Goal: Task Accomplishment & Management: Manage account settings

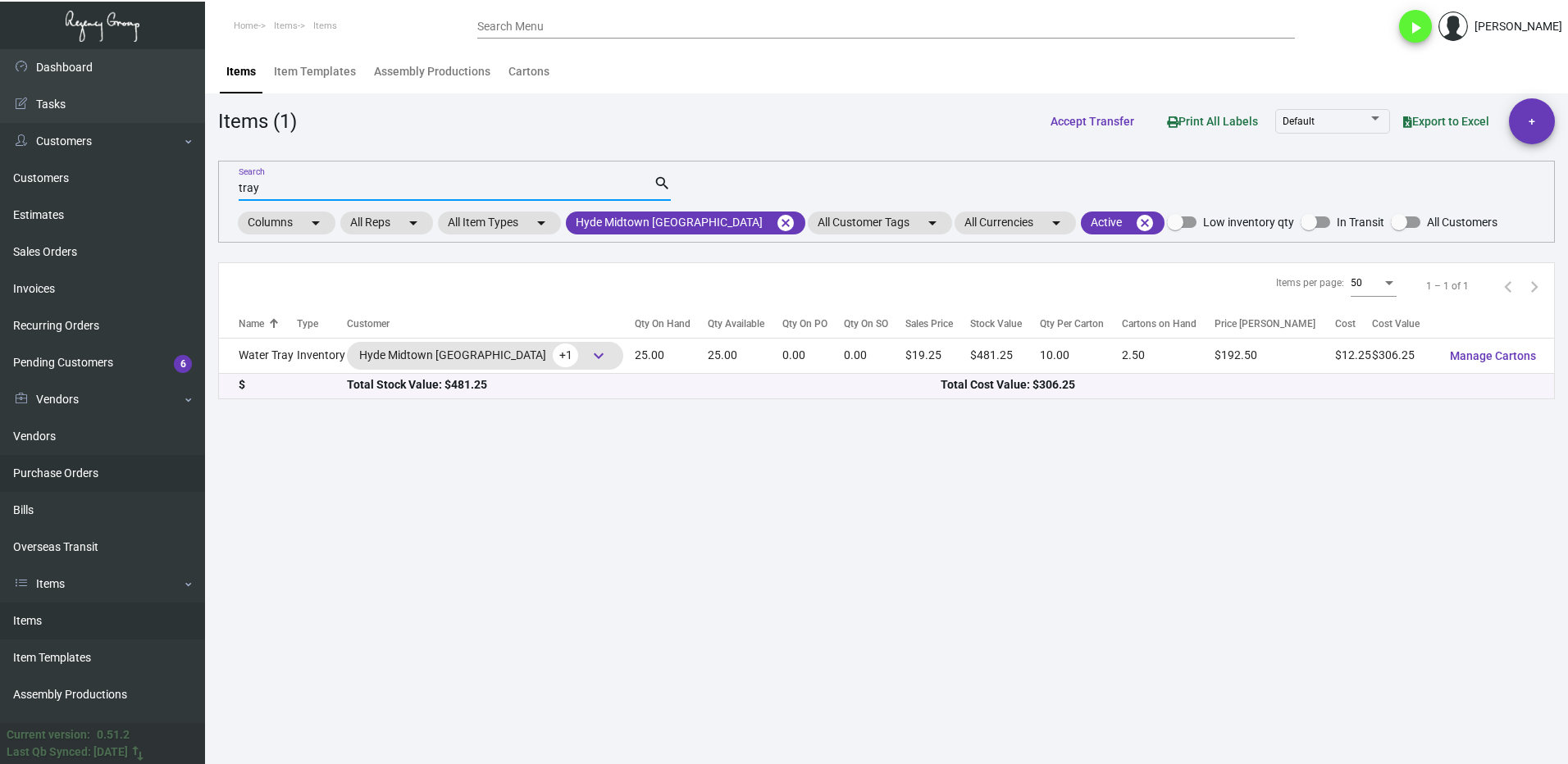
click at [84, 471] on link "Purchase Orders" at bounding box center [102, 474] width 205 height 37
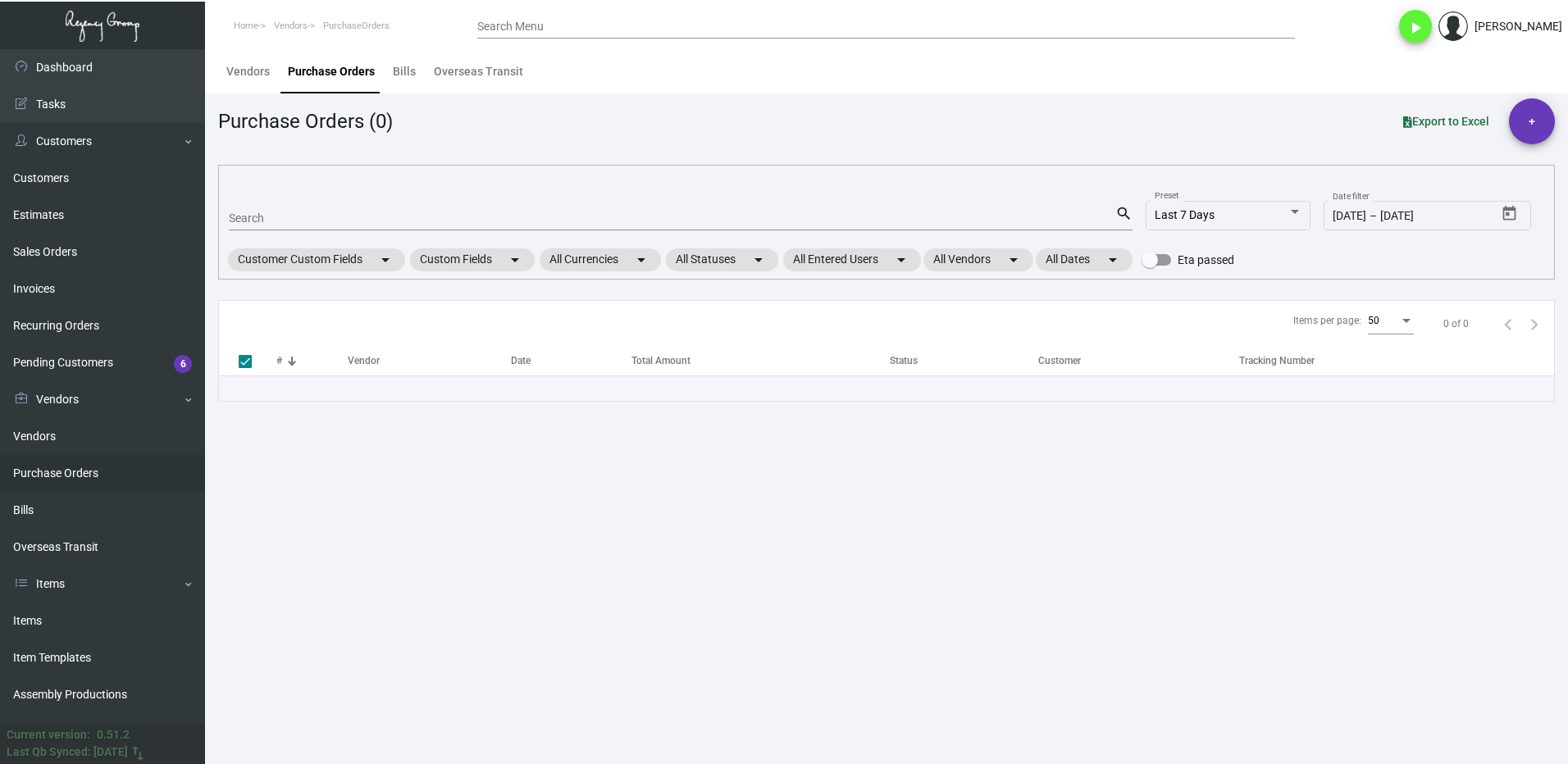
click at [270, 225] on div "Search" at bounding box center [672, 217] width 886 height 25
type input "107743"
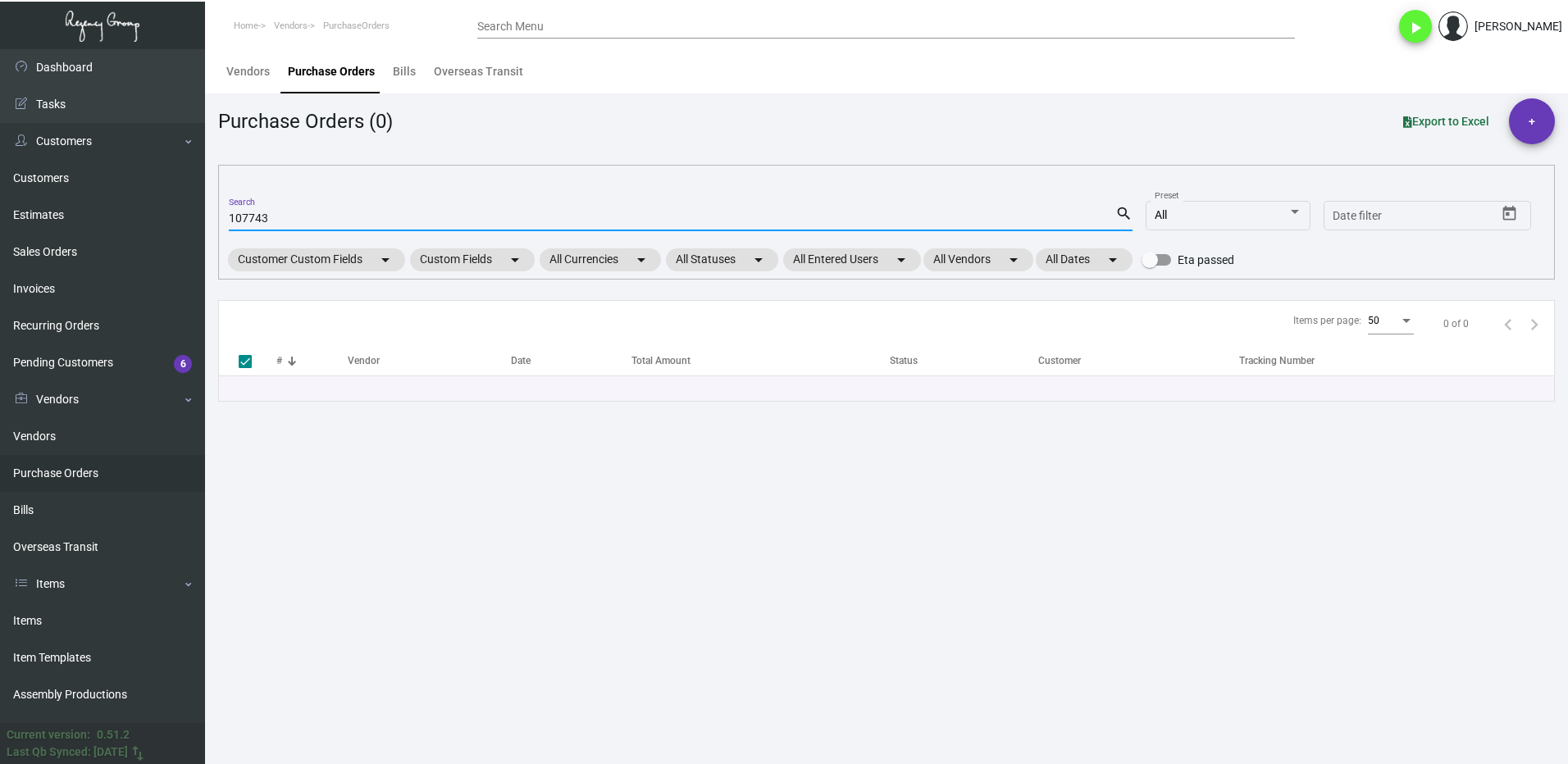
type input "107743"
checkbox input "false"
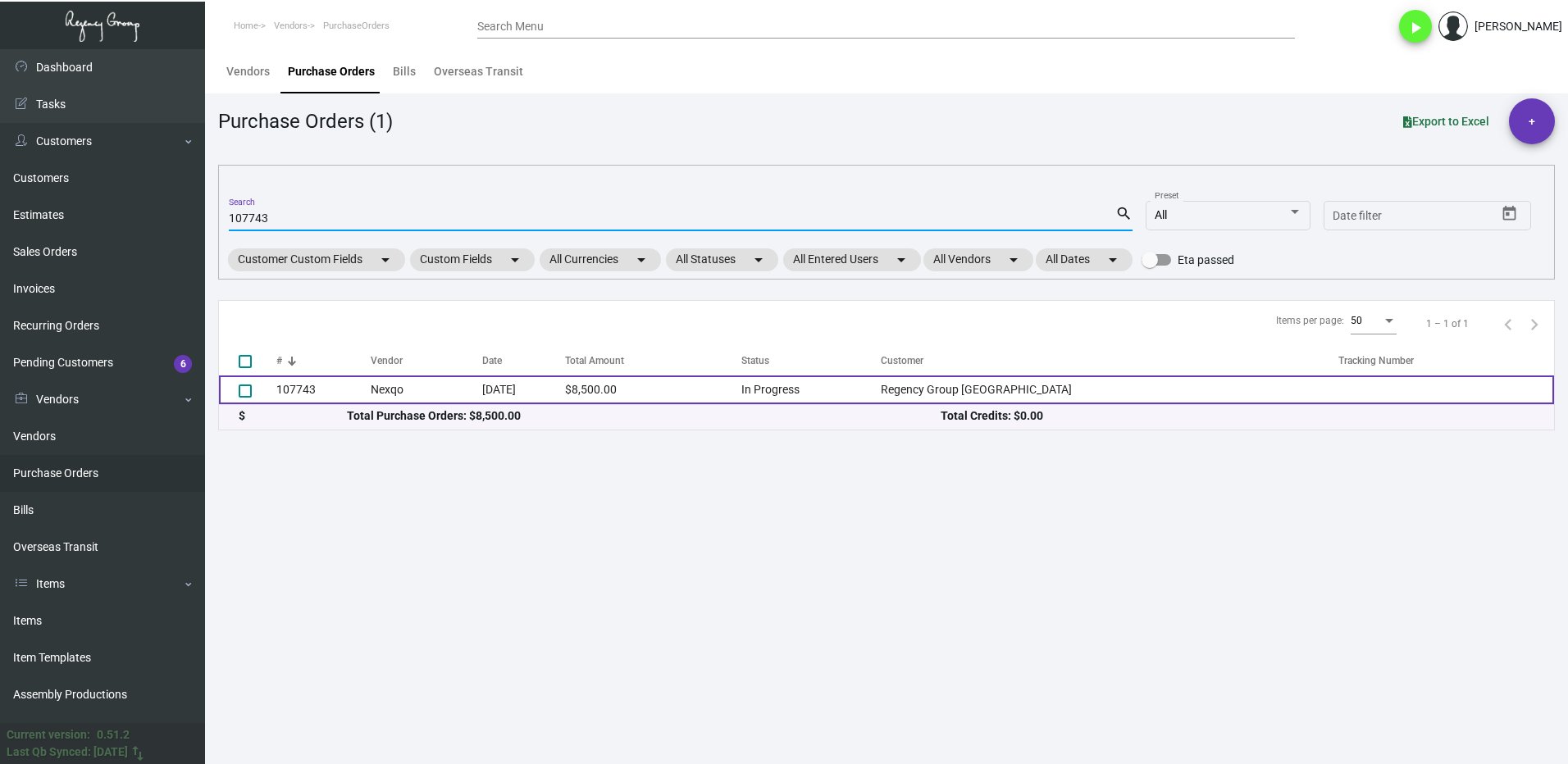
click at [325, 392] on td "107743" at bounding box center [323, 389] width 95 height 28
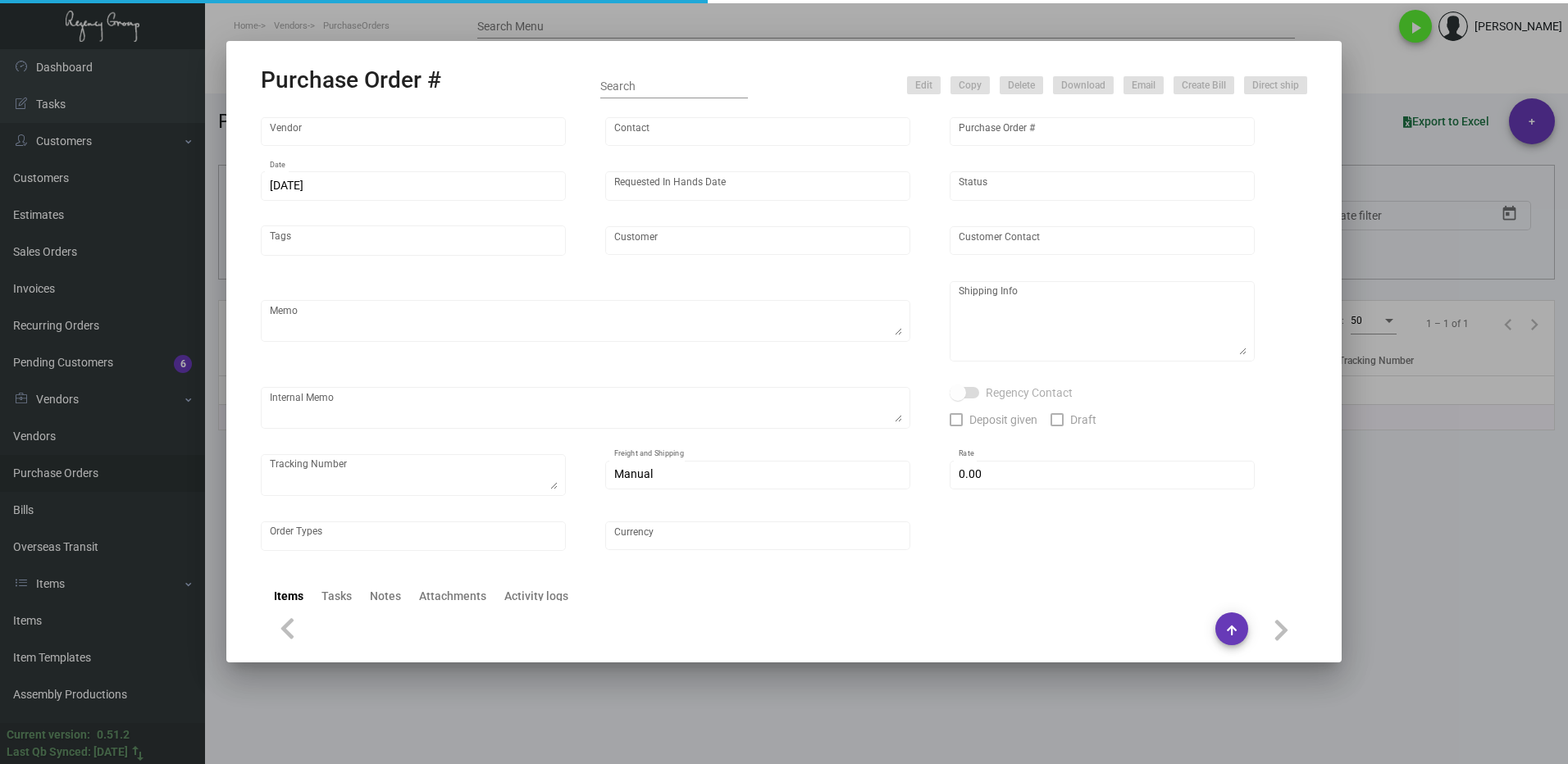
type input "Nexqo"
type input "[PERSON_NAME]"
type input "107743"
type input "[DATE]"
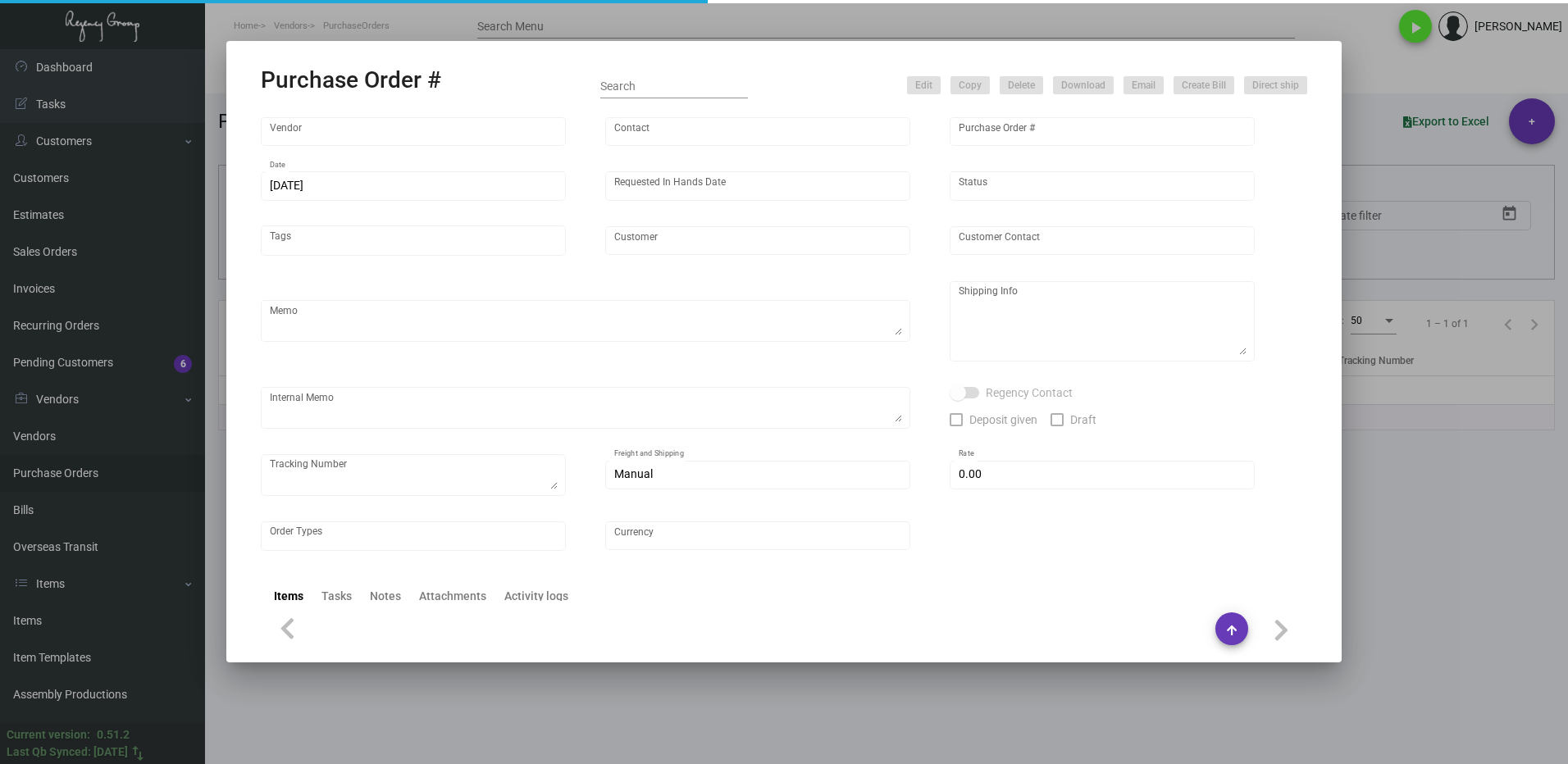
type input "Regency Group [GEOGRAPHIC_DATA]"
type textarea "By boat to our NJ warehouse."
type textarea "Regency Group NJ - [PERSON_NAME] [STREET_ADDRESS]"
type textarea "10/28 - 3k keys requested to be shipped by air."
checkbox input "true"
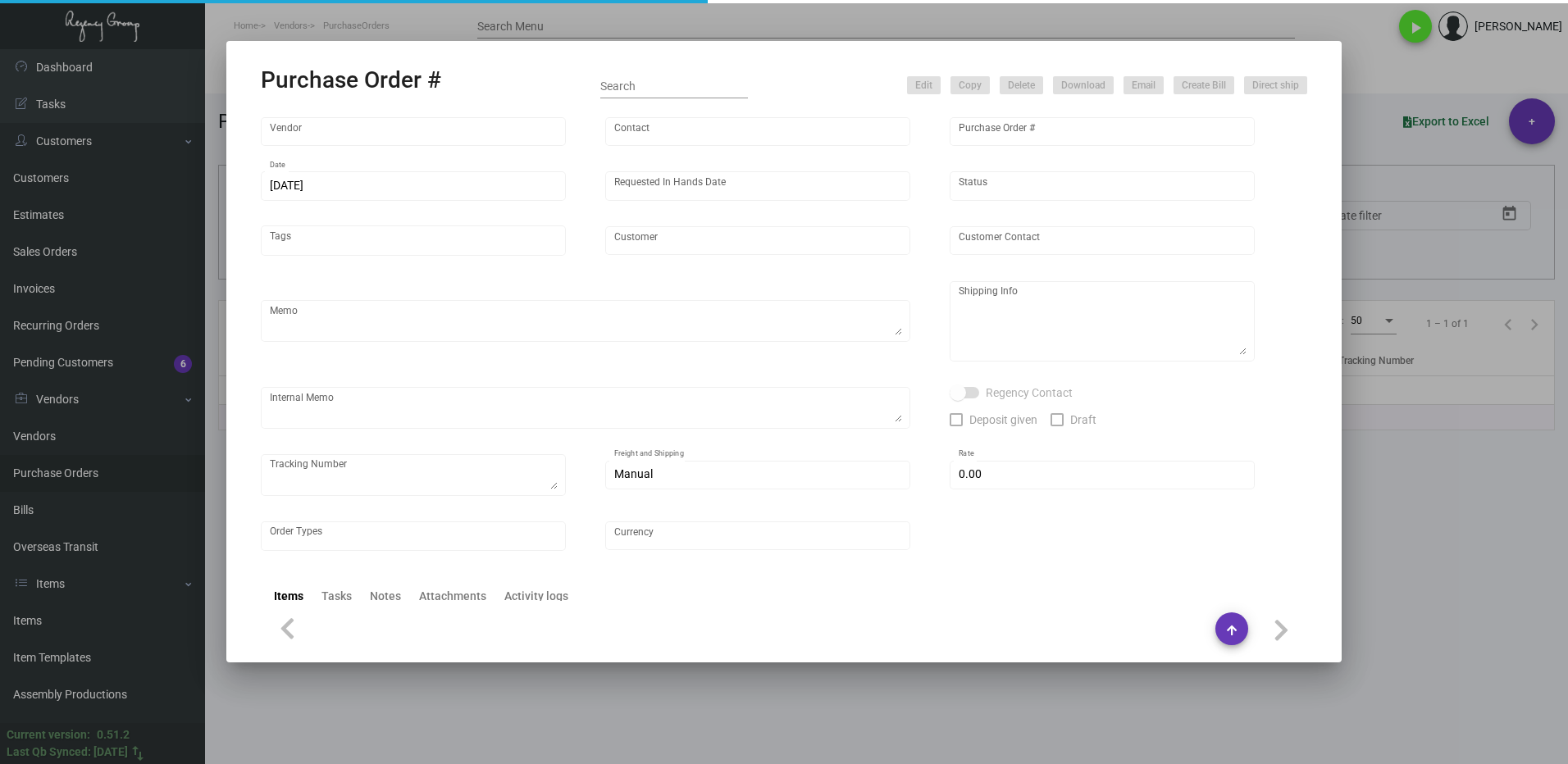
type input "$ 0.00"
type input "United States Dollar $"
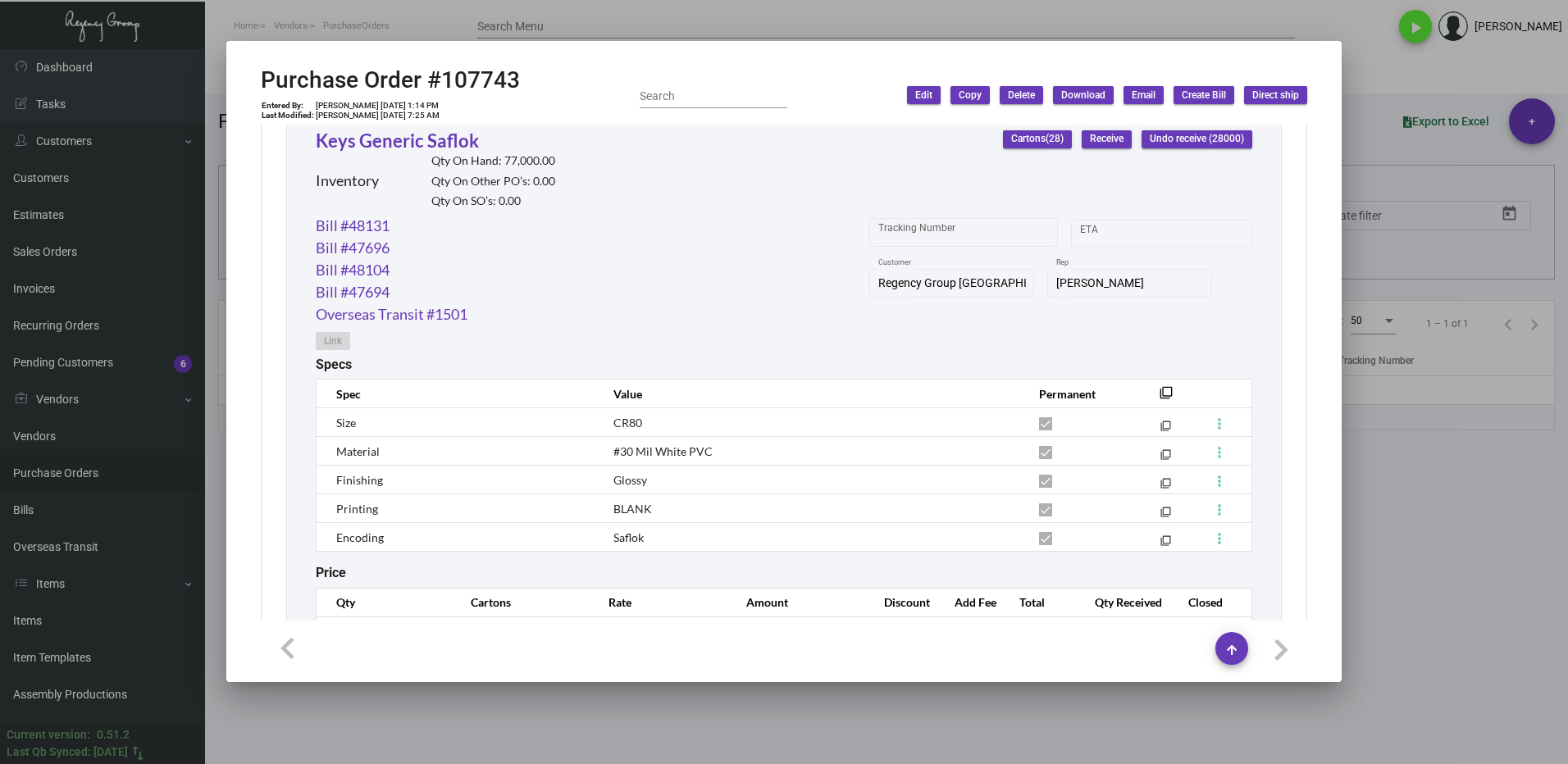
scroll to position [703, 0]
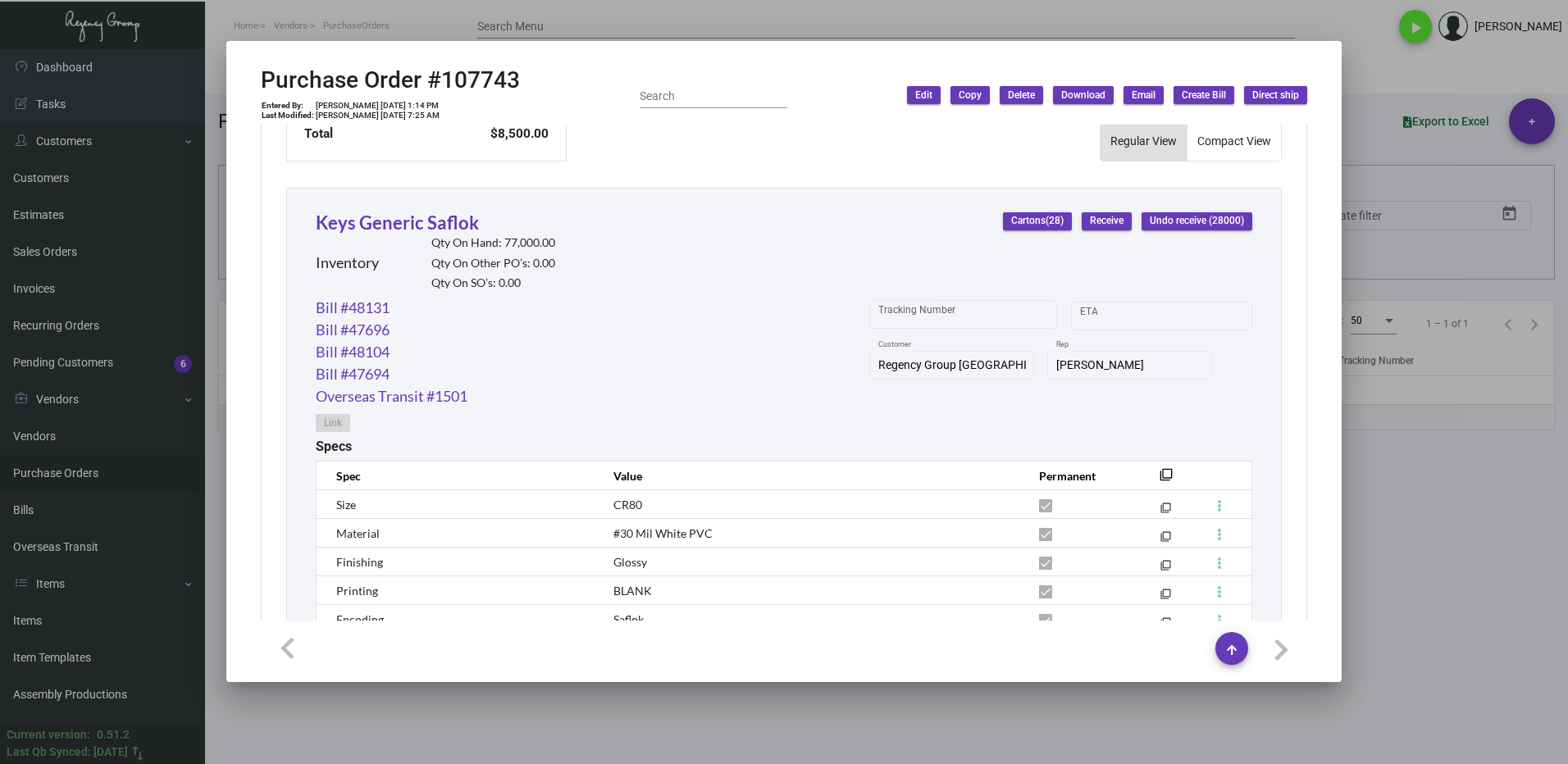
click at [1093, 224] on span "Receive" at bounding box center [1106, 220] width 33 height 14
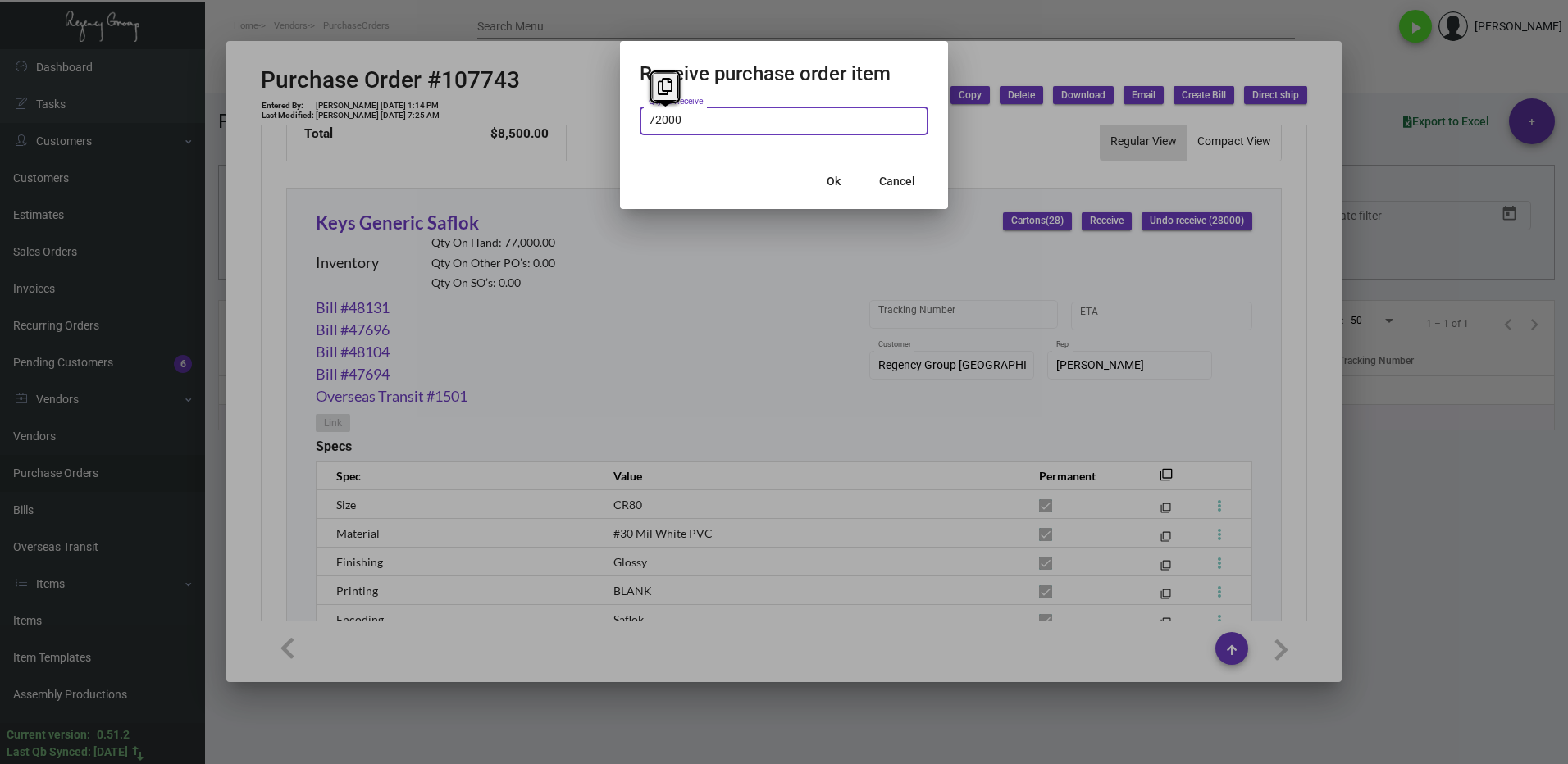
type input "72,000"
click at [799, 308] on div at bounding box center [784, 382] width 1568 height 764
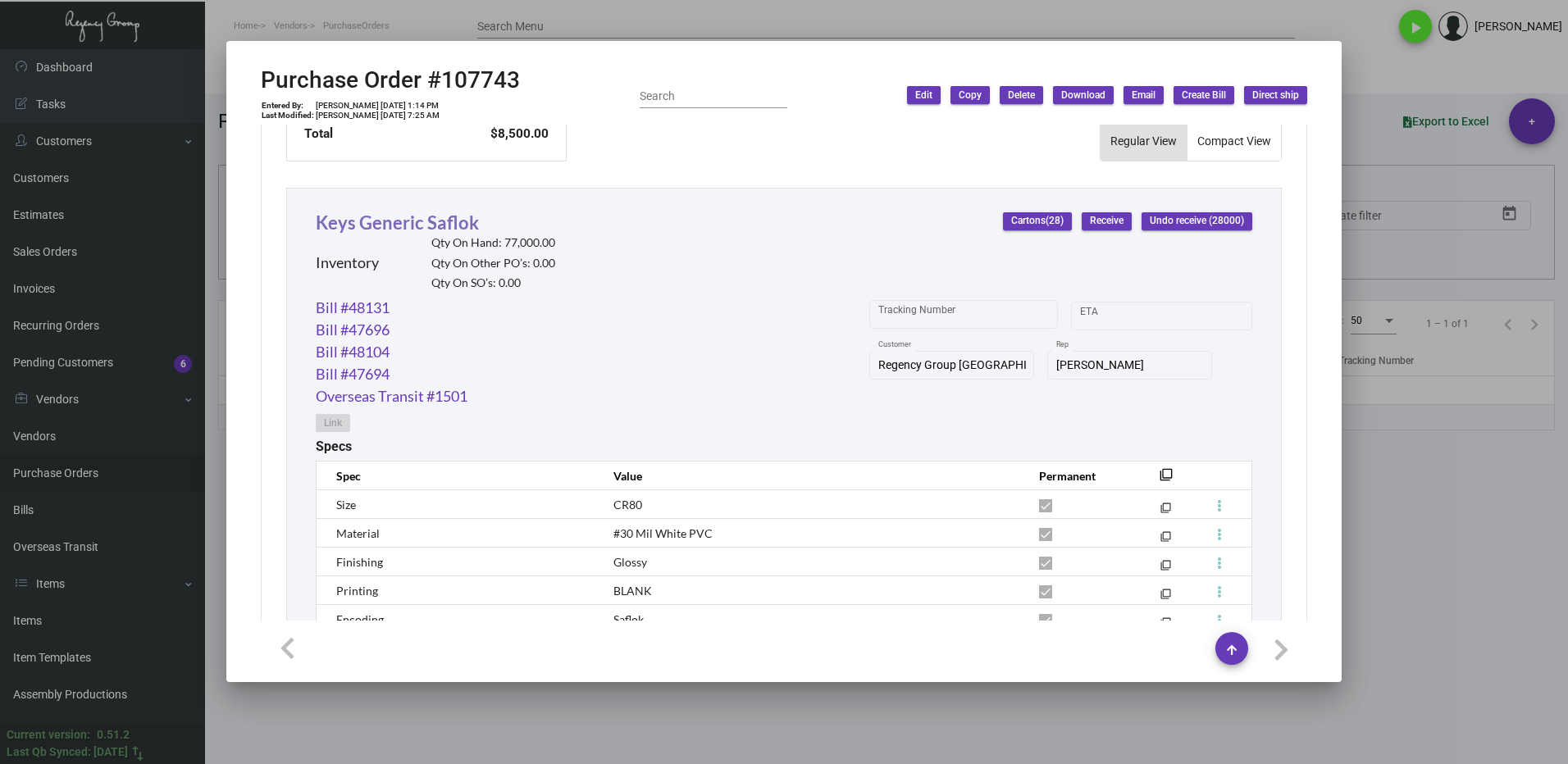
click at [419, 226] on link "Keys Generic Saflok" at bounding box center [397, 222] width 163 height 22
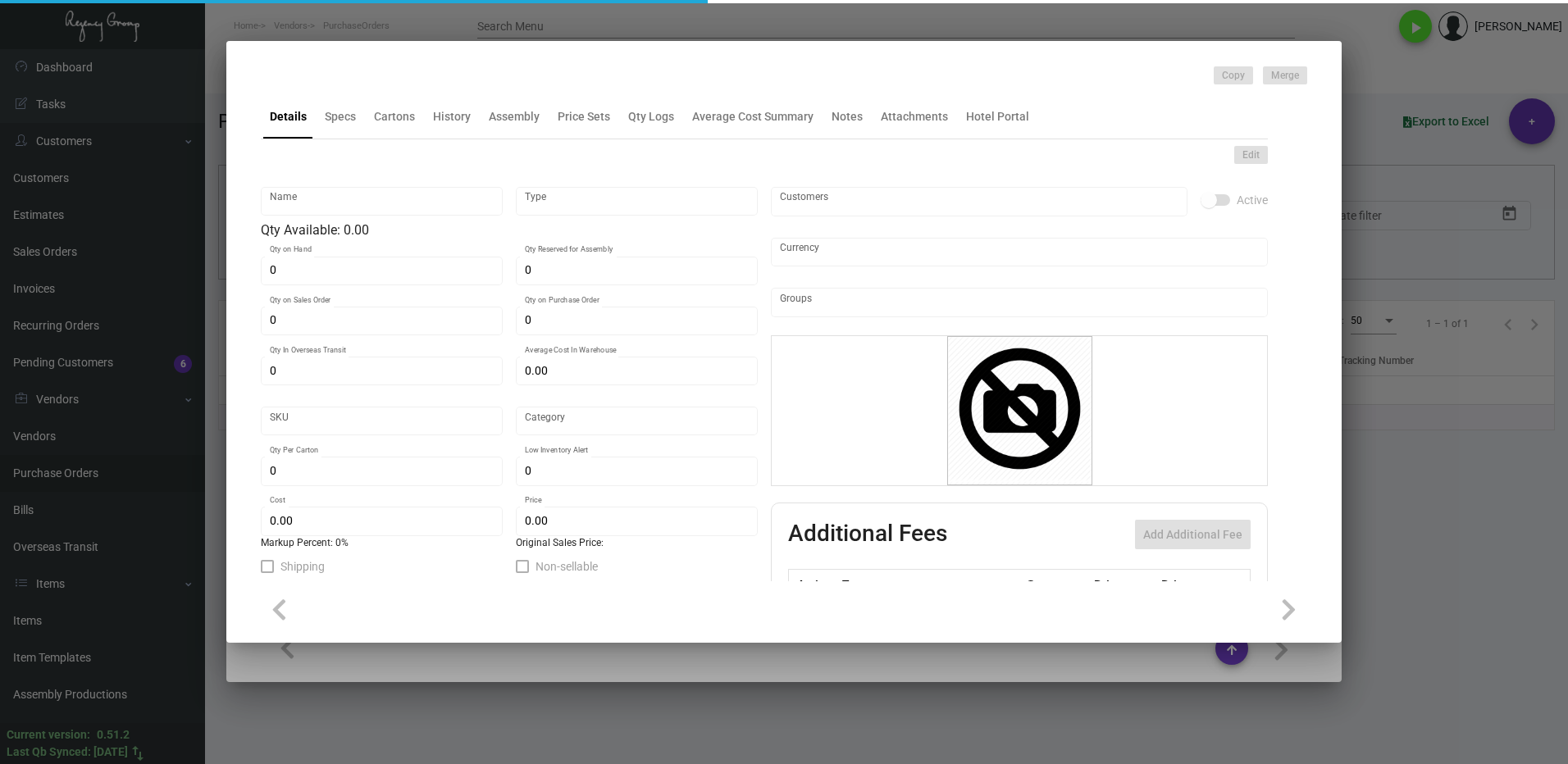
type input "Keys Generic Saflok"
type input "Inventory"
type input "77,000"
type input "72,000"
type input "186,000"
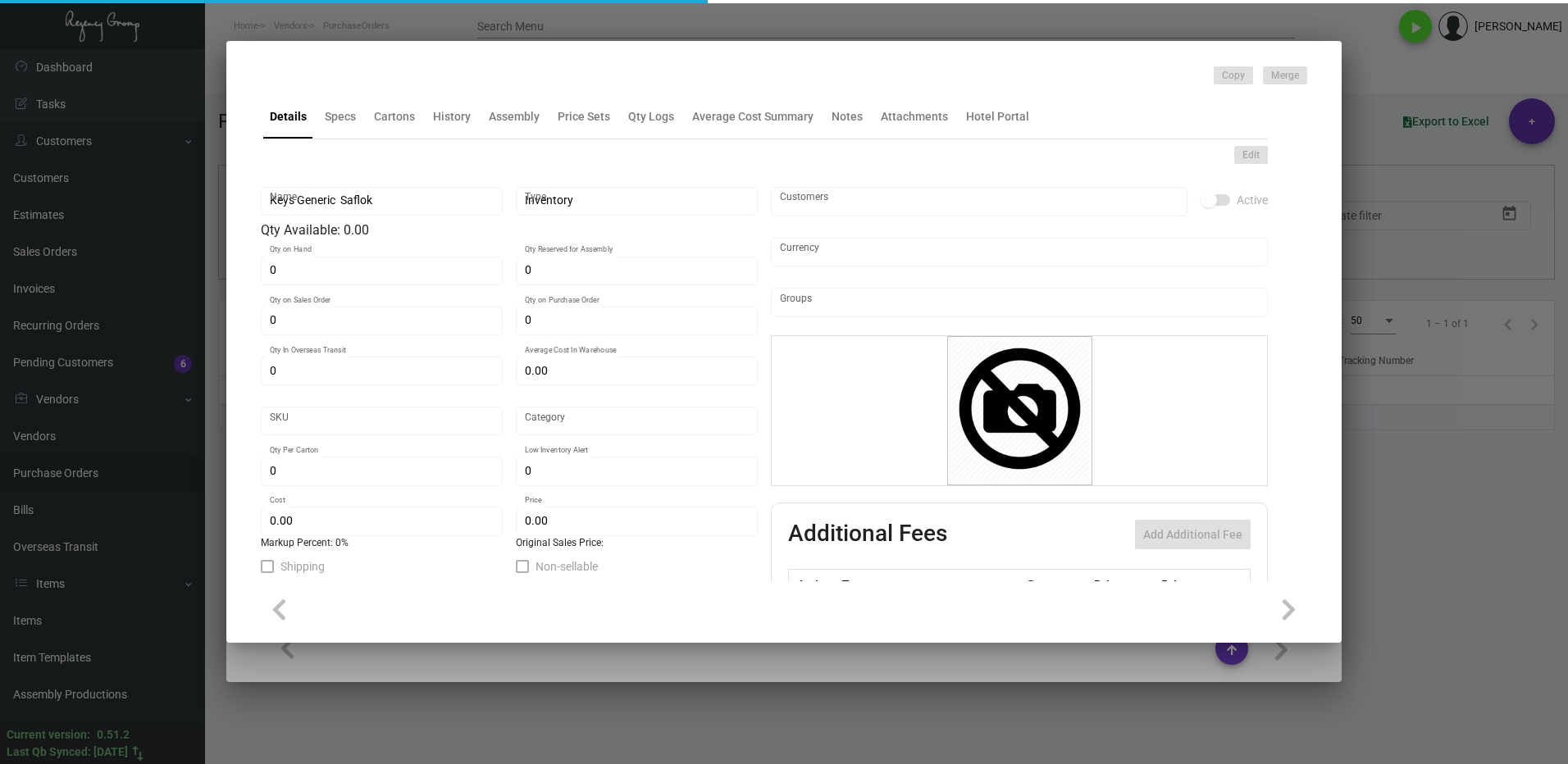
type input "$ 0.5075"
type input "2647"
type input "Standard"
type input "1,000"
type input "15,000"
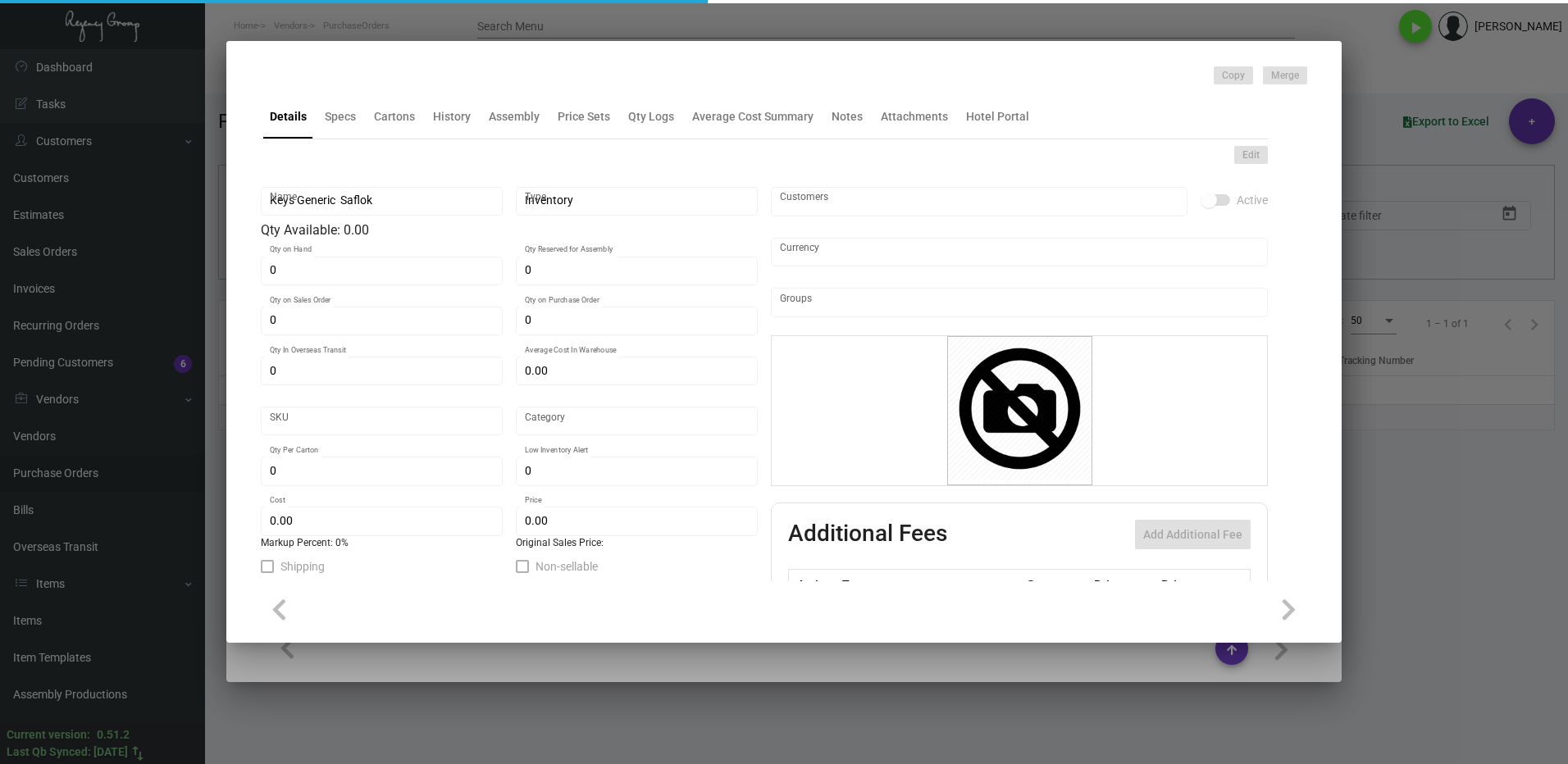
type input "$ 0.085"
type input "$ 0.24"
type textarea "Key Cards - GENERIC: size CR80, #30 mill white Generic PVC plastic card, RFID c…"
checkbox input "true"
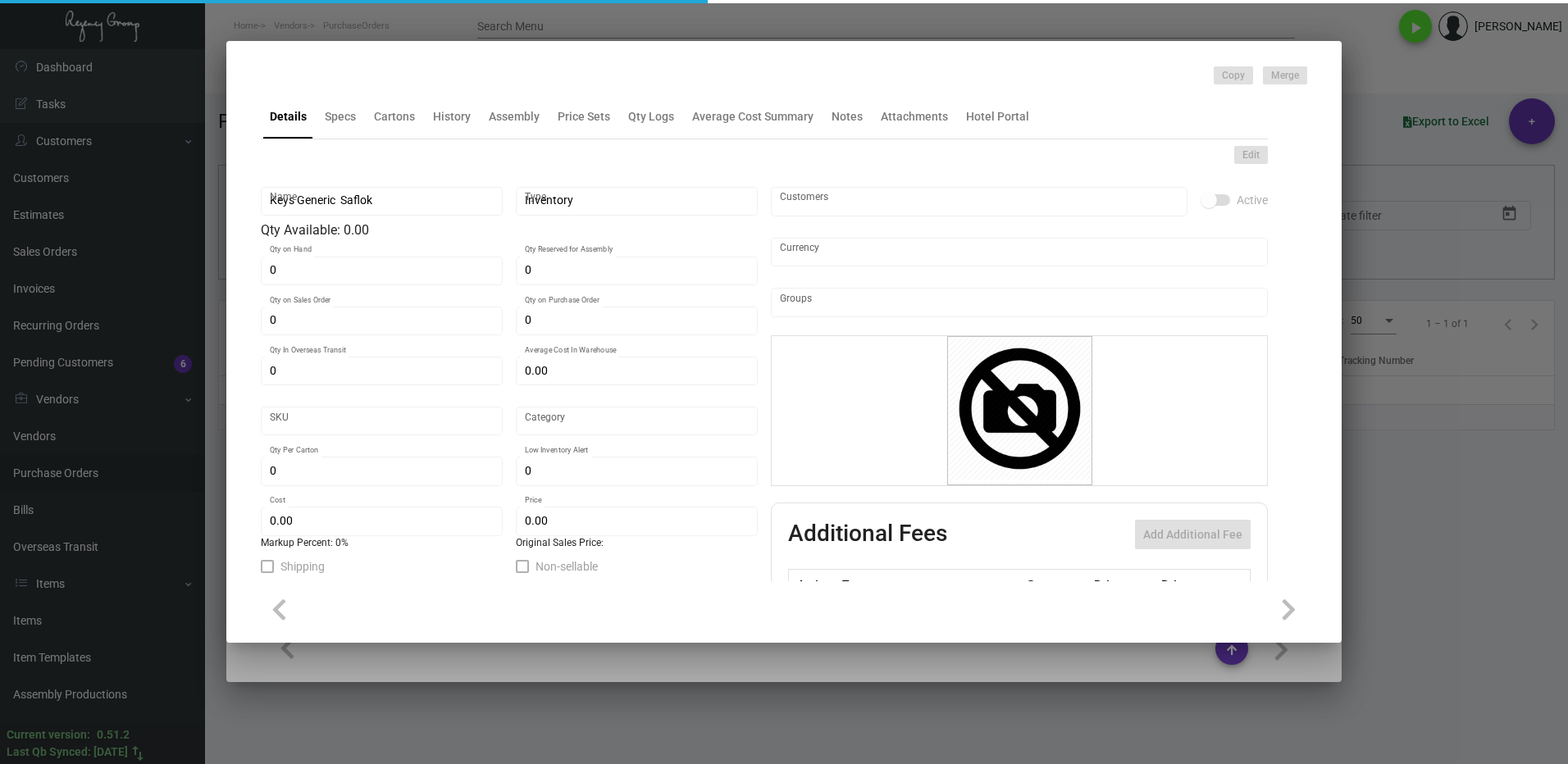
checkbox input "true"
type input "United States Dollar $"
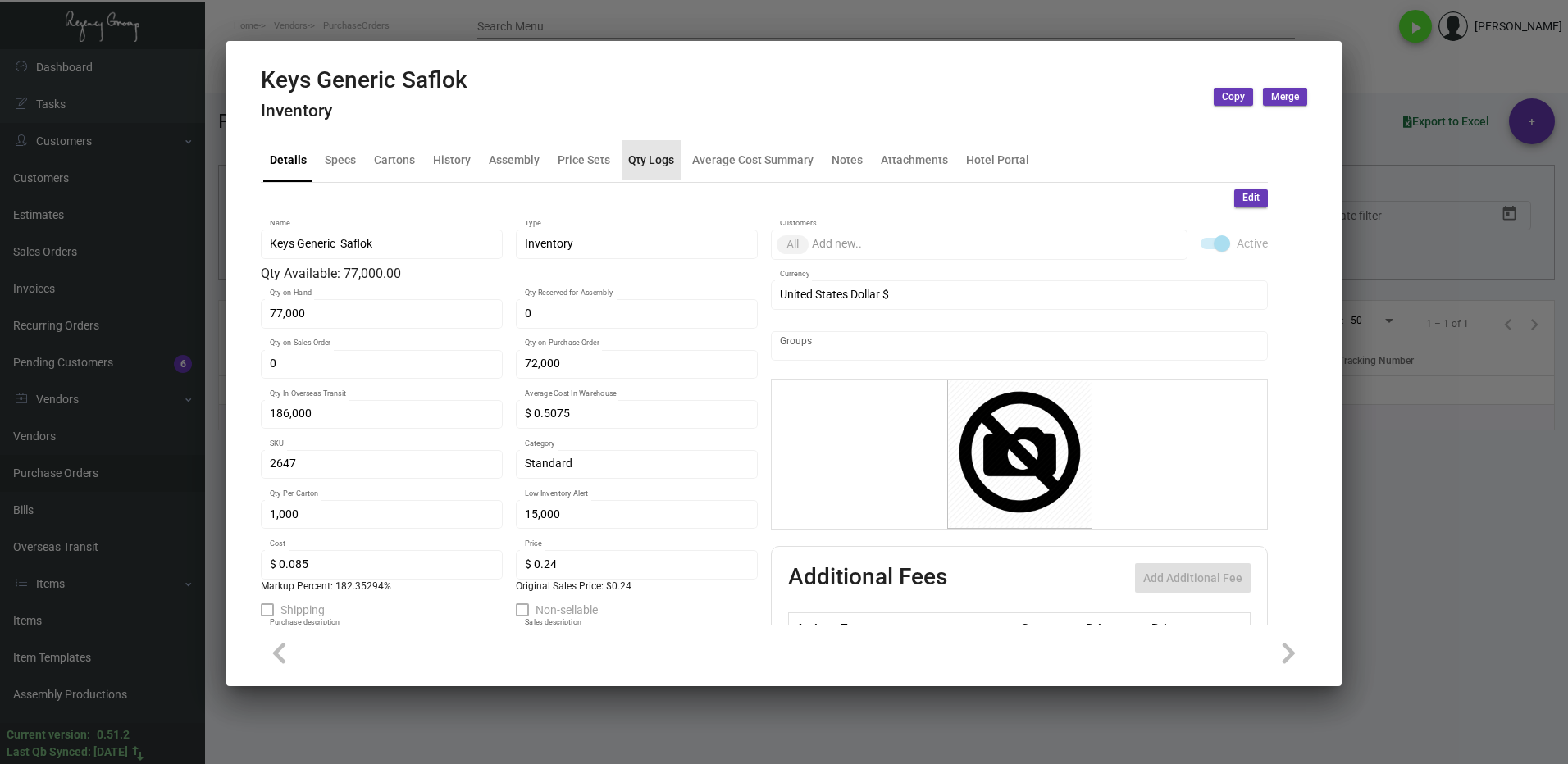
click at [660, 163] on div "Qty Logs" at bounding box center [650, 160] width 46 height 18
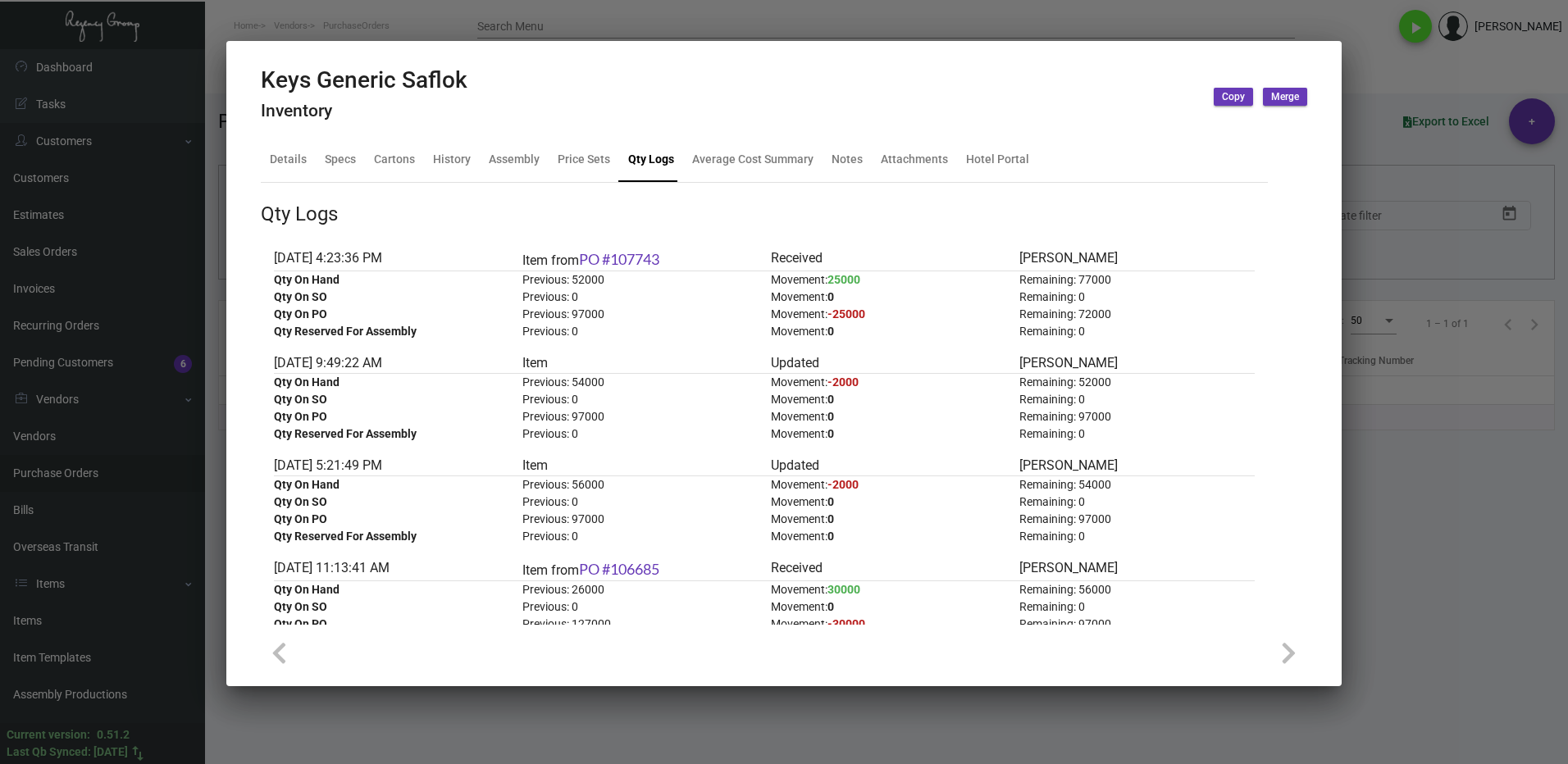
click at [1467, 492] on div at bounding box center [784, 382] width 1568 height 764
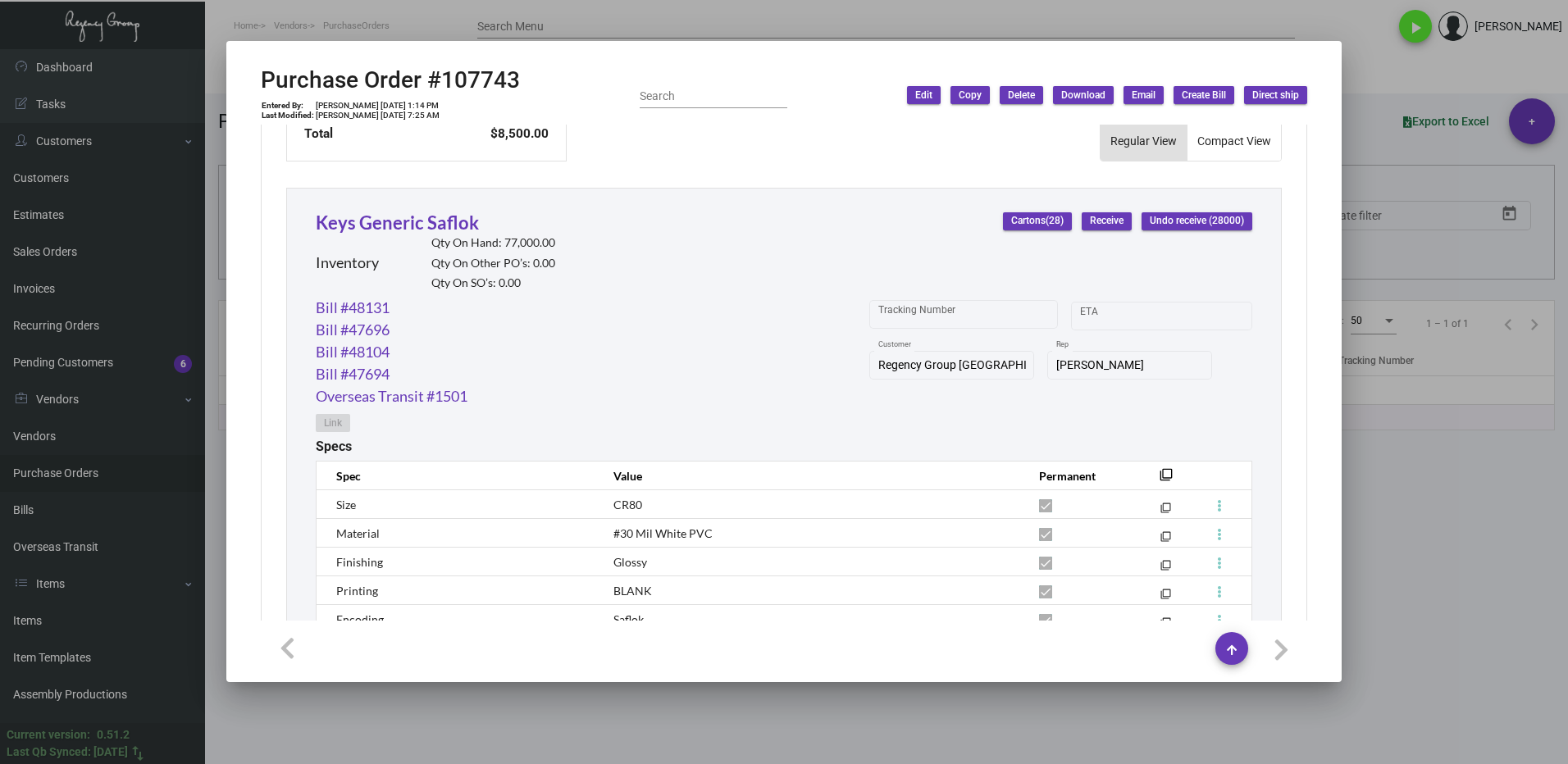
click at [1089, 221] on span "Receive" at bounding box center [1106, 220] width 33 height 14
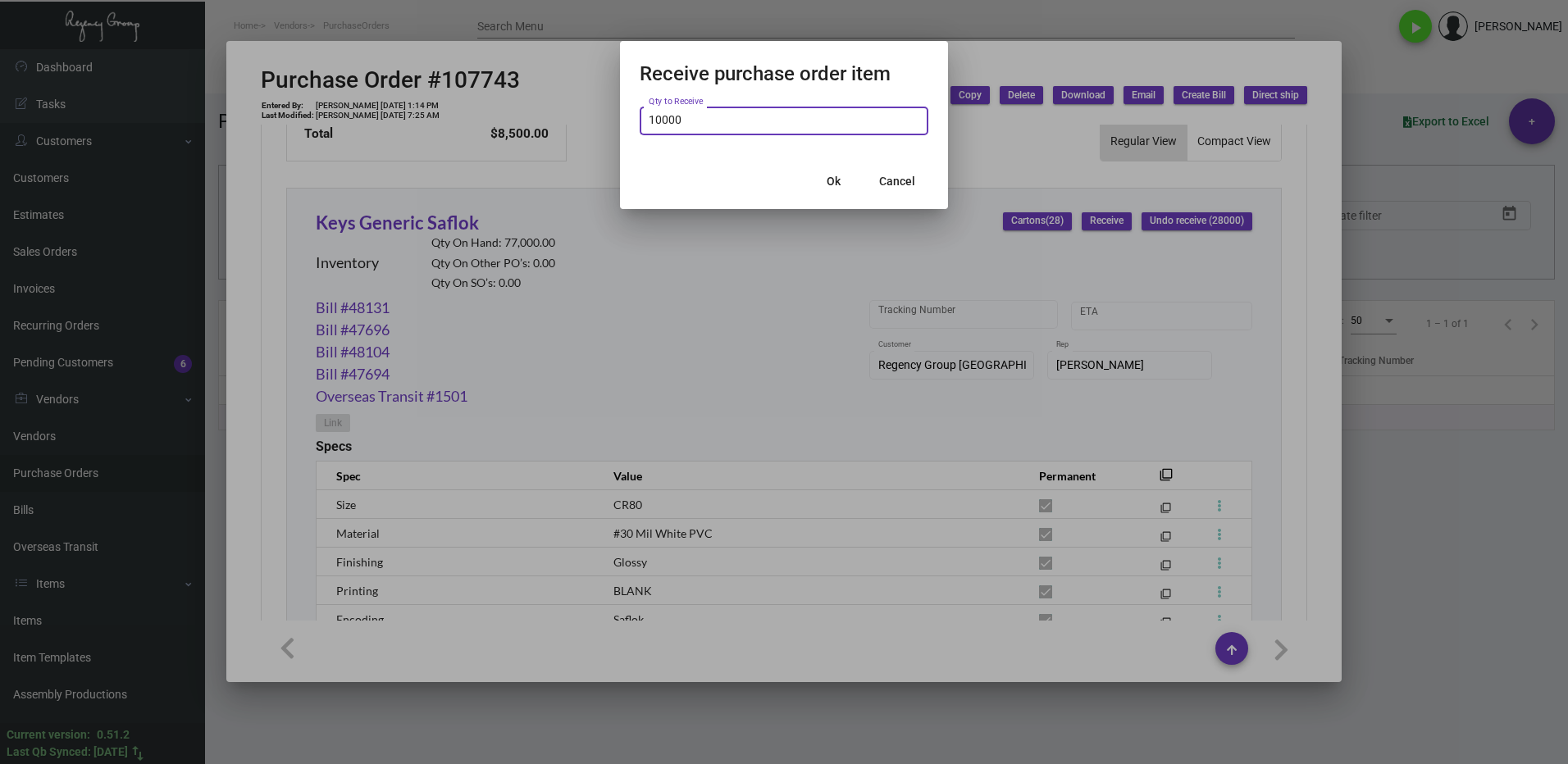
type input "10,000"
click at [834, 182] on span "Ok" at bounding box center [834, 180] width 14 height 13
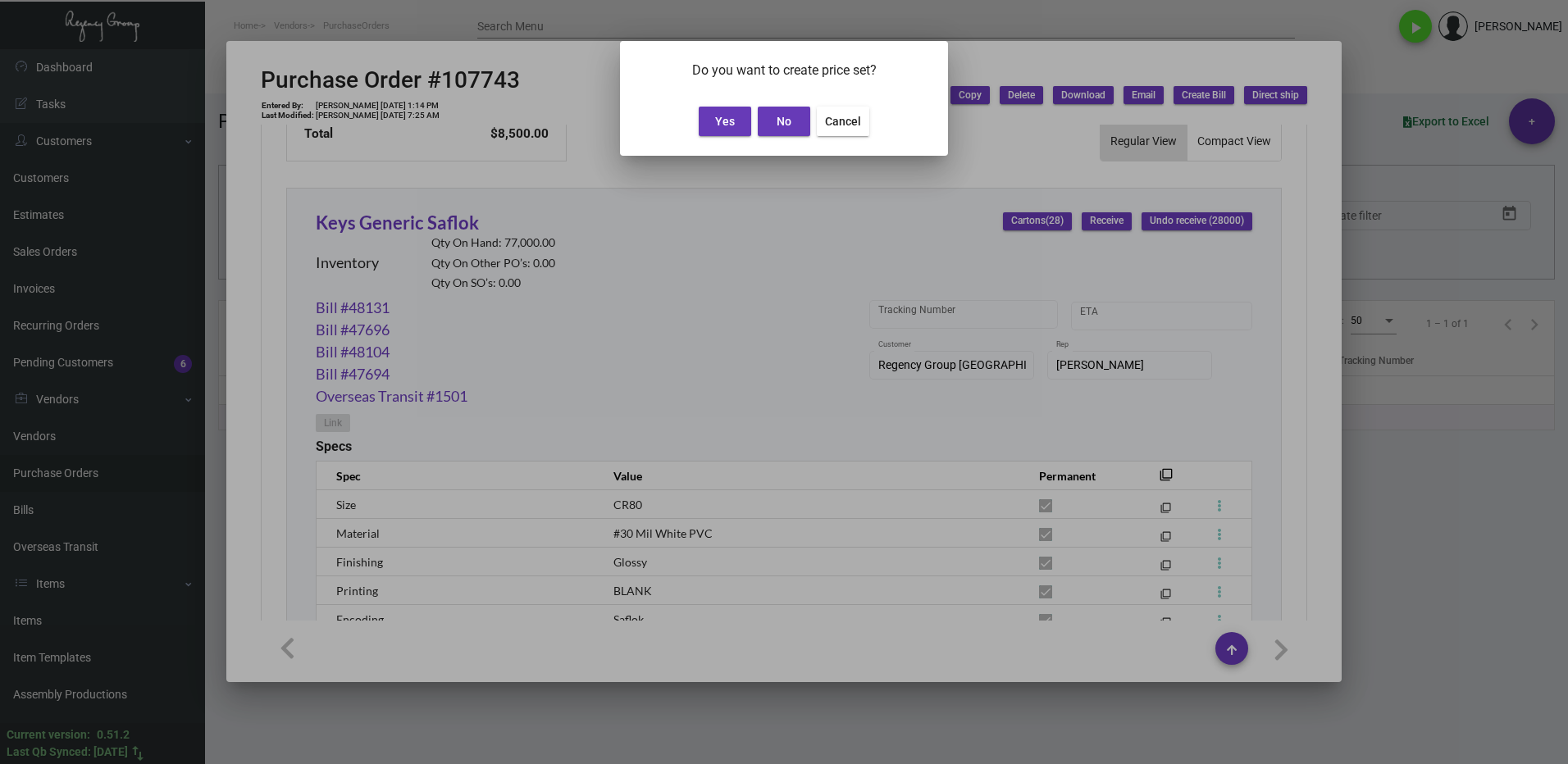
click at [768, 112] on button "No" at bounding box center [784, 121] width 53 height 29
click at [728, 122] on span "Yes" at bounding box center [725, 121] width 20 height 13
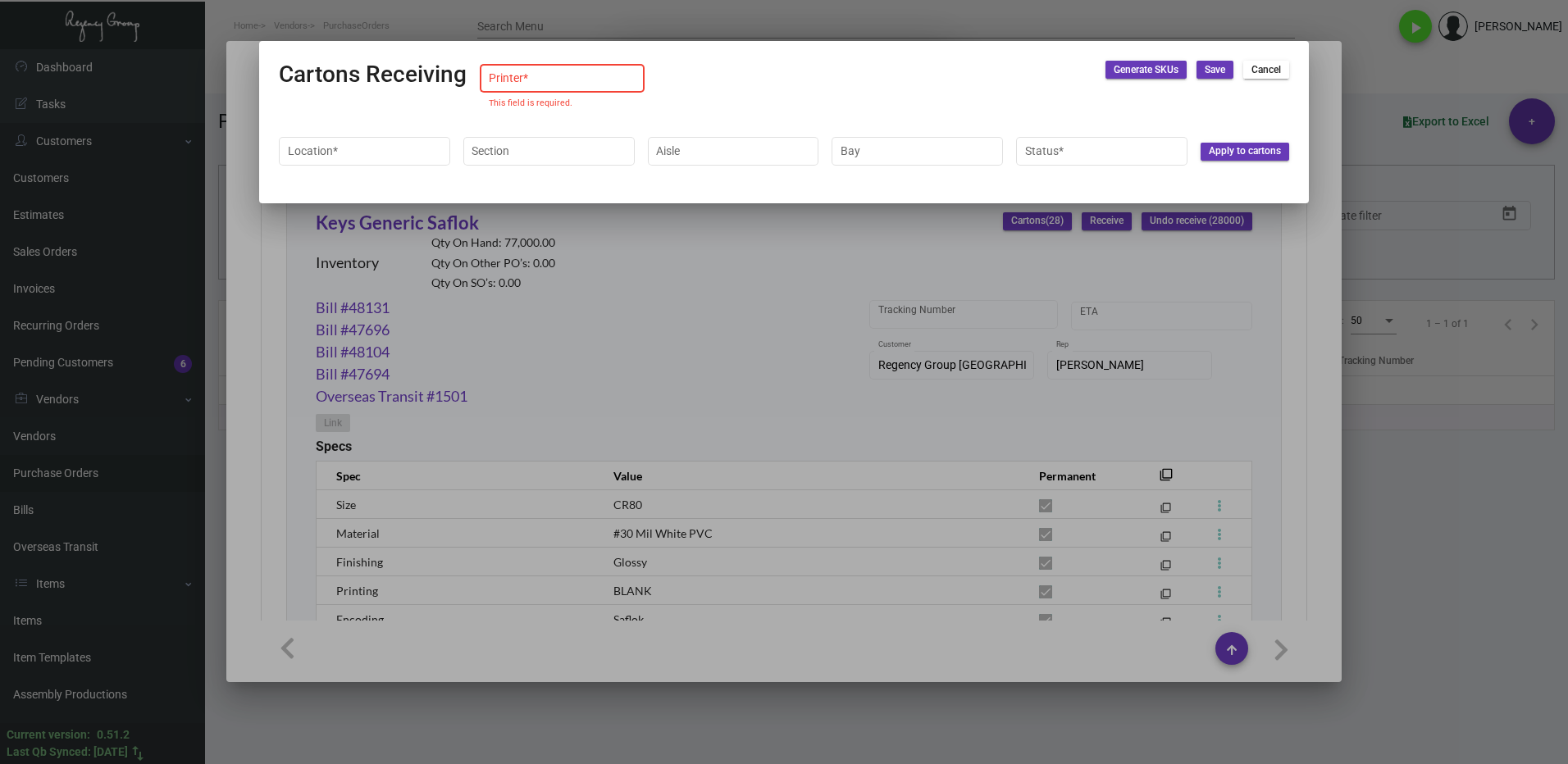
type input "Default"
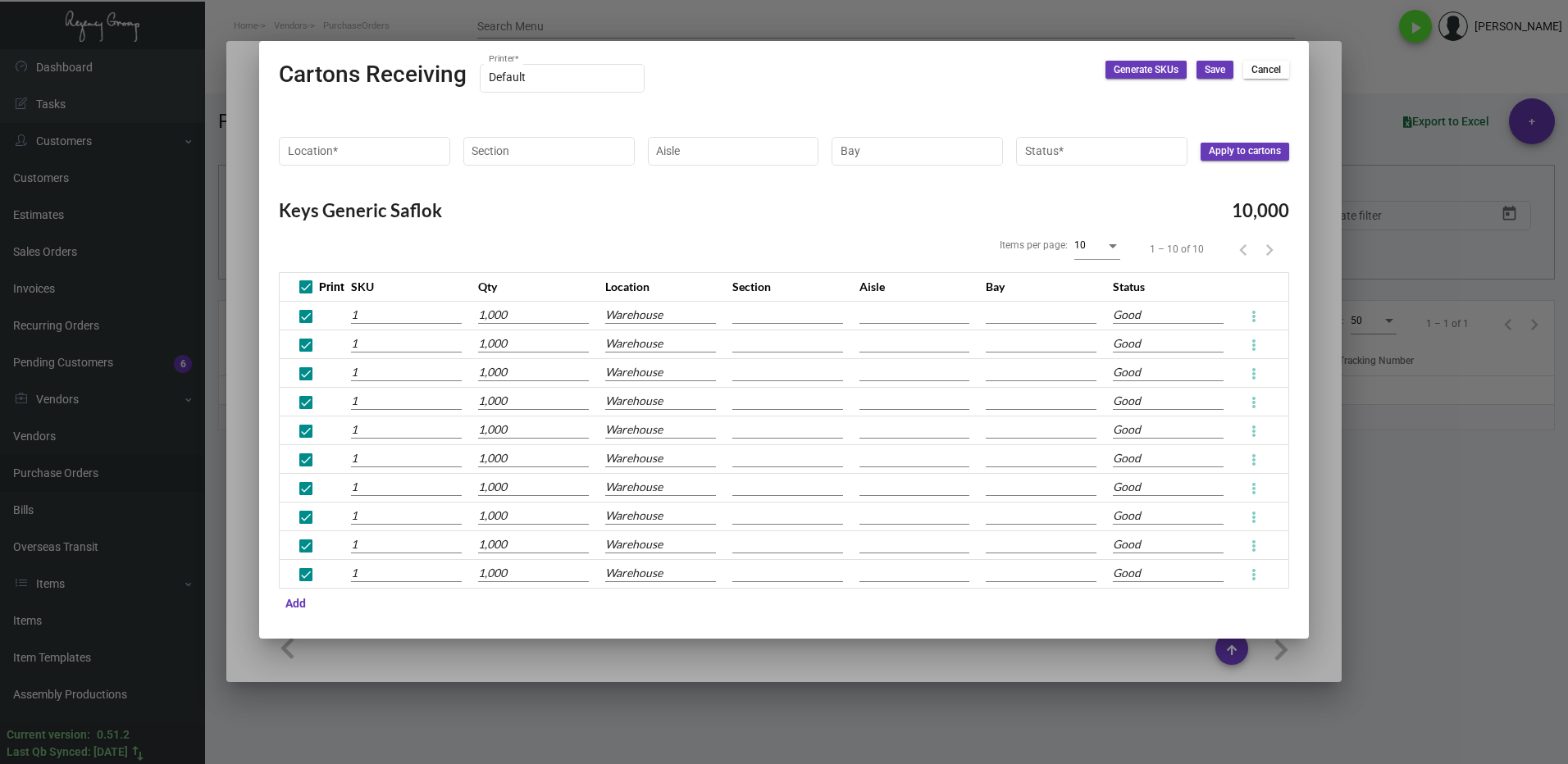
type input "10002037250480"
type input "10002037250481"
type input "10002037250482"
type input "10002037250483"
type input "10002037250484"
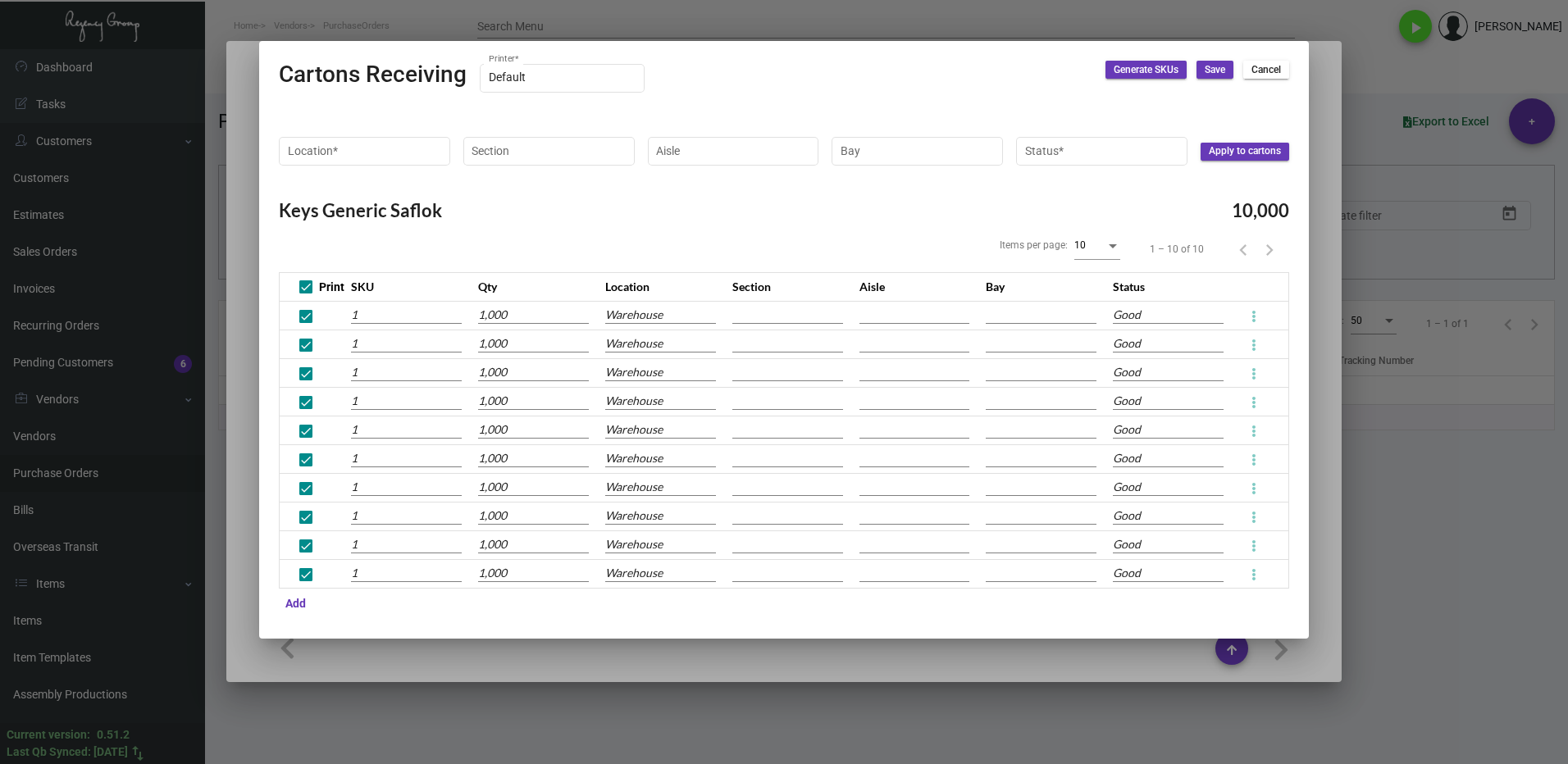
type input "10002037250485"
type input "10002037250486"
type input "10002037250487"
type input "10002037250488"
type input "10002037250489"
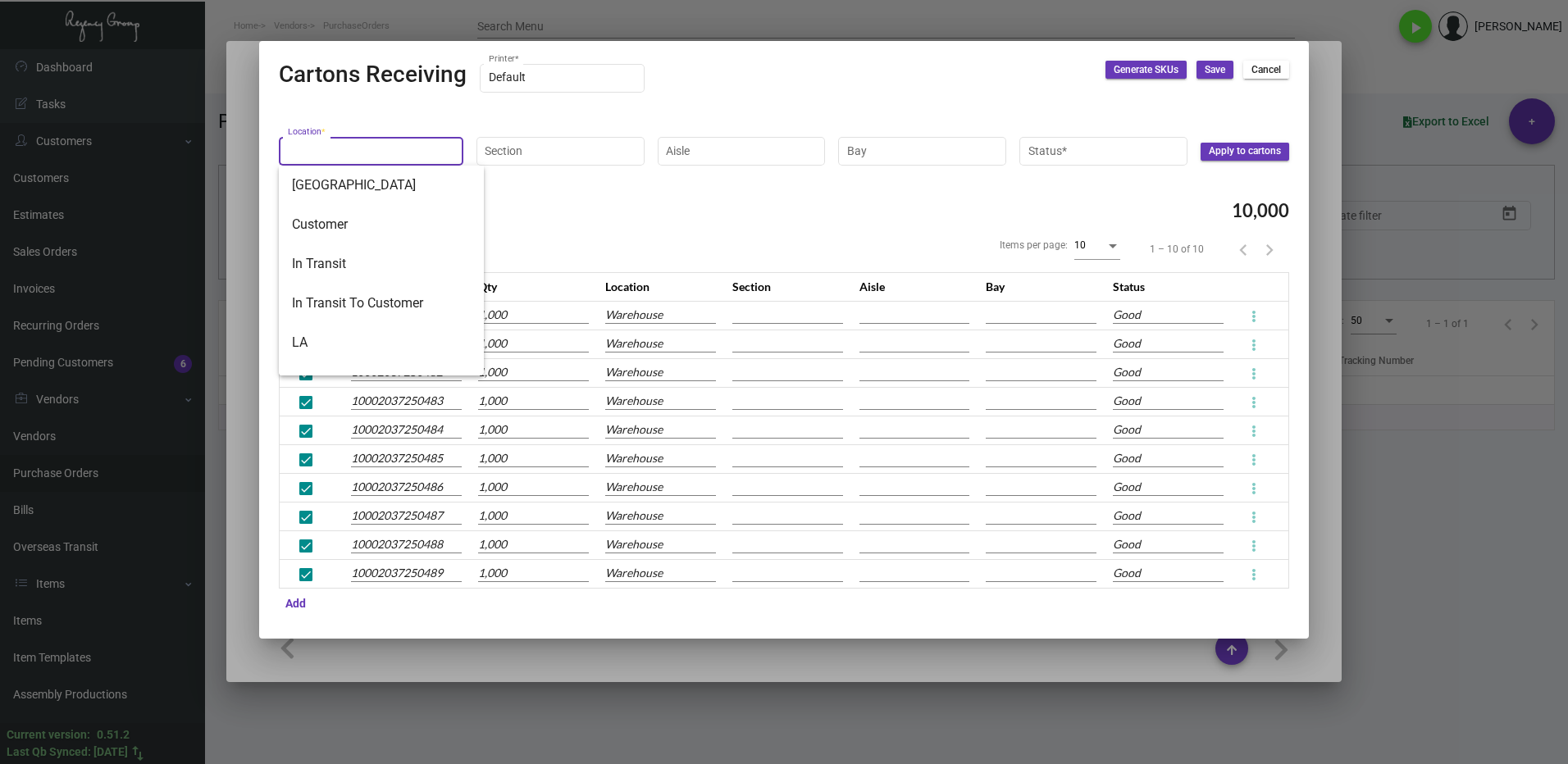
click at [363, 149] on input "Location *" at bounding box center [372, 150] width 168 height 13
click at [342, 347] on span "Warehouse" at bounding box center [380, 356] width 178 height 39
type input "Warehouse"
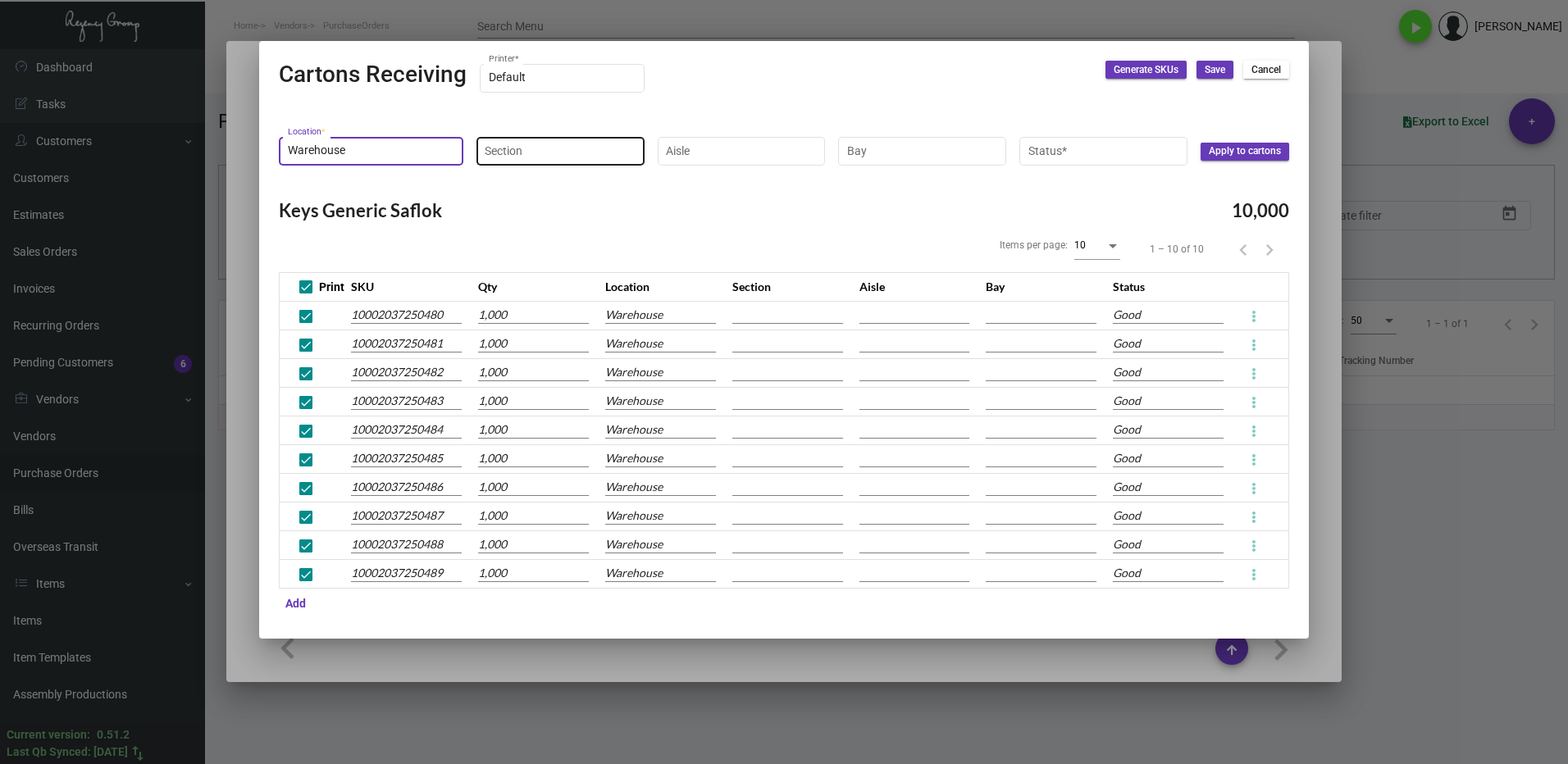
click at [536, 145] on input "Section" at bounding box center [560, 150] width 151 height 13
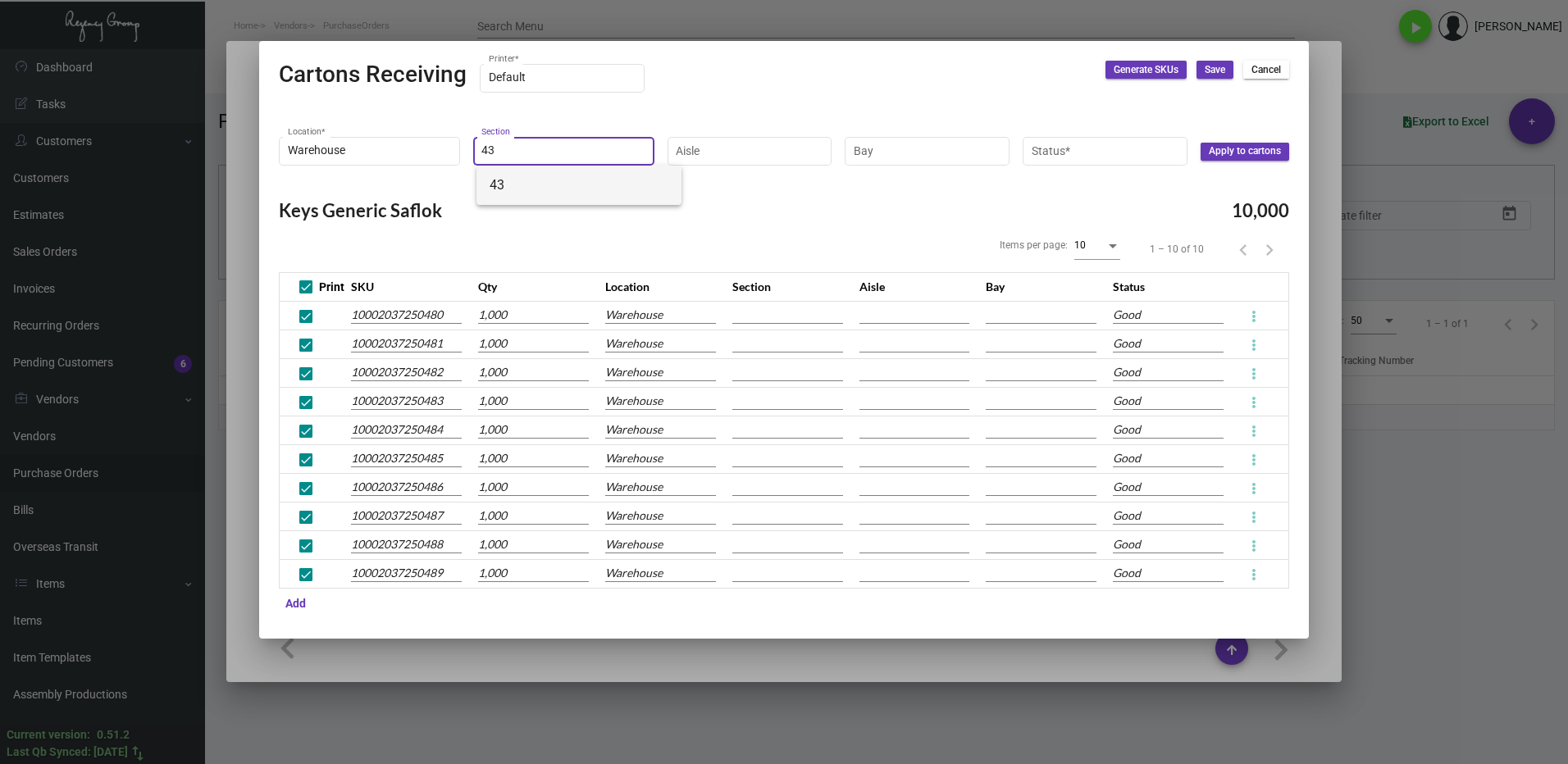
type input "43"
click at [554, 188] on span "43" at bounding box center [578, 185] width 178 height 39
click at [771, 146] on input "Aisle" at bounding box center [749, 150] width 147 height 13
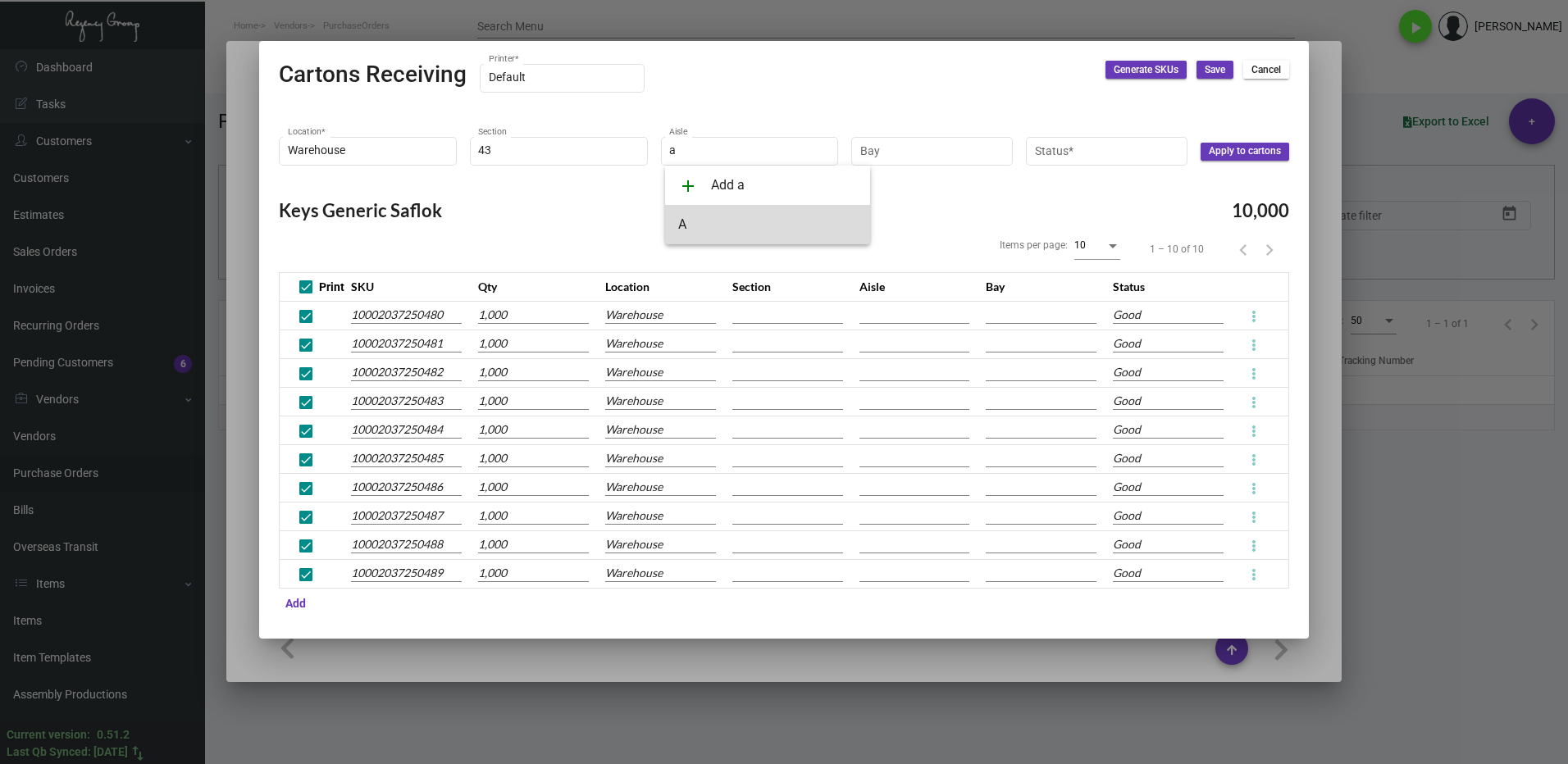
drag, startPoint x: 746, startPoint y: 224, endPoint x: 754, endPoint y: 218, distance: 10.0
click at [745, 224] on span "A" at bounding box center [766, 224] width 178 height 39
type input "A"
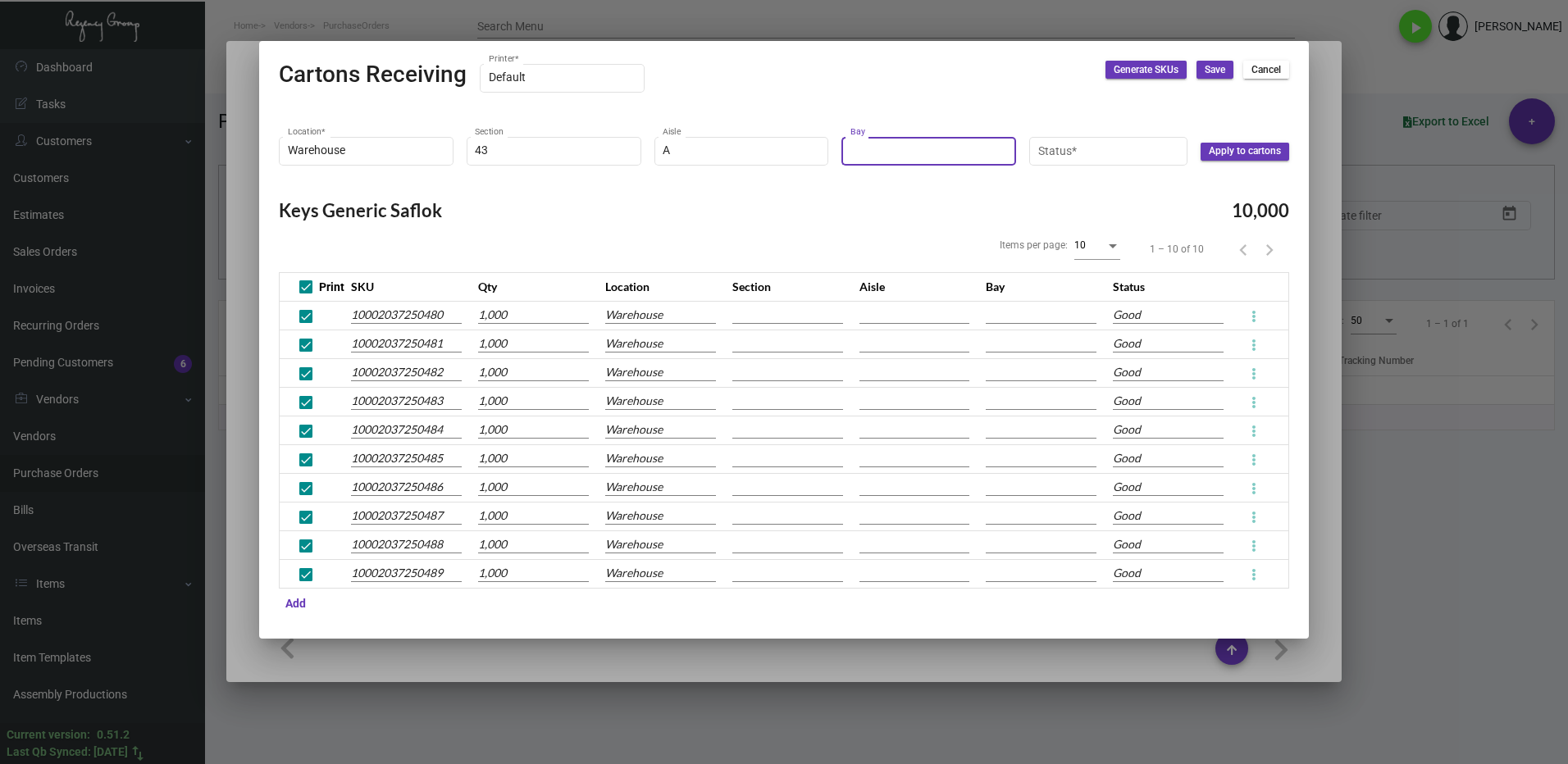
click at [895, 149] on input "Bay" at bounding box center [928, 150] width 157 height 13
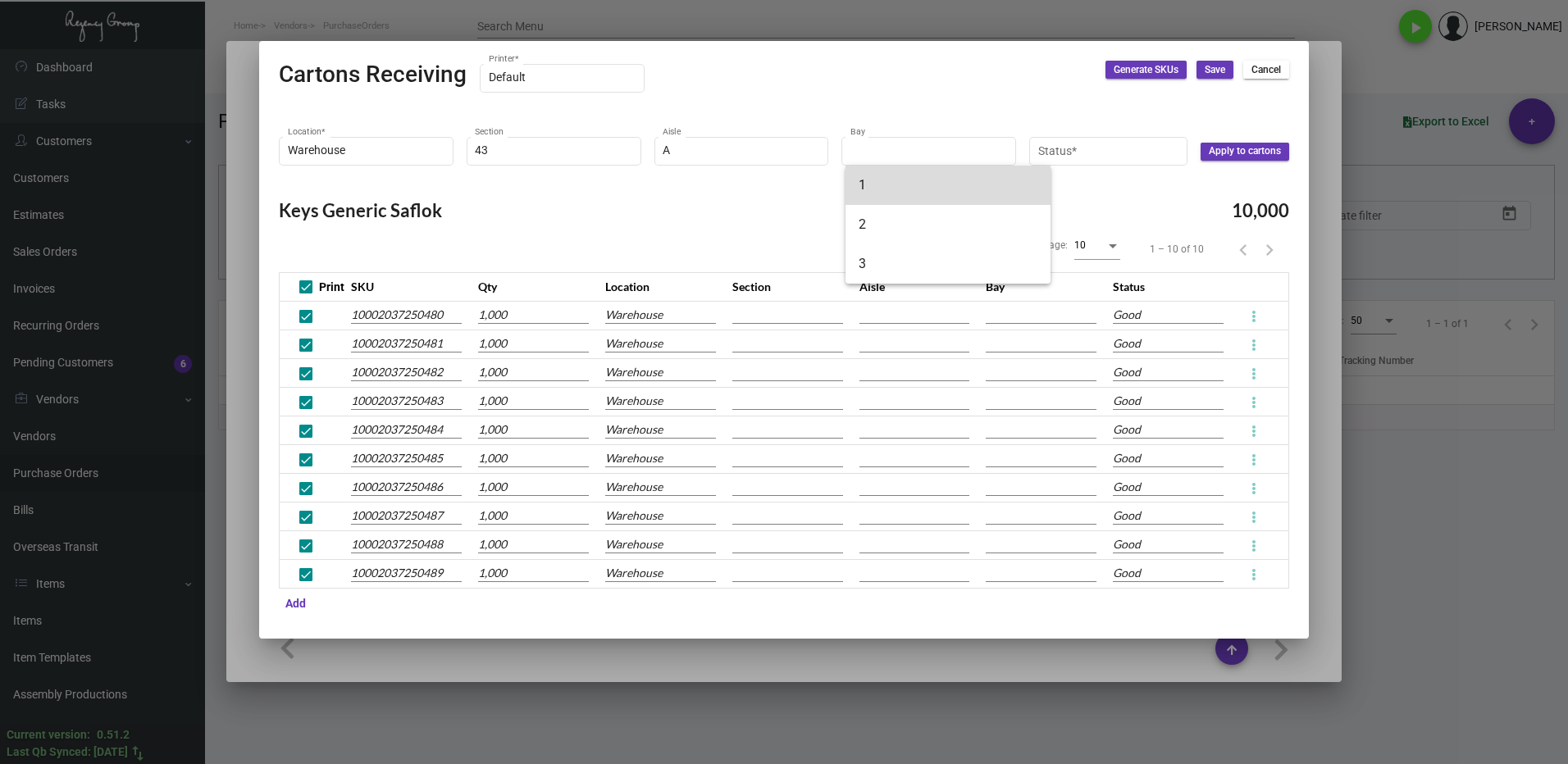
click at [903, 177] on span "1" at bounding box center [947, 185] width 178 height 39
type input "1"
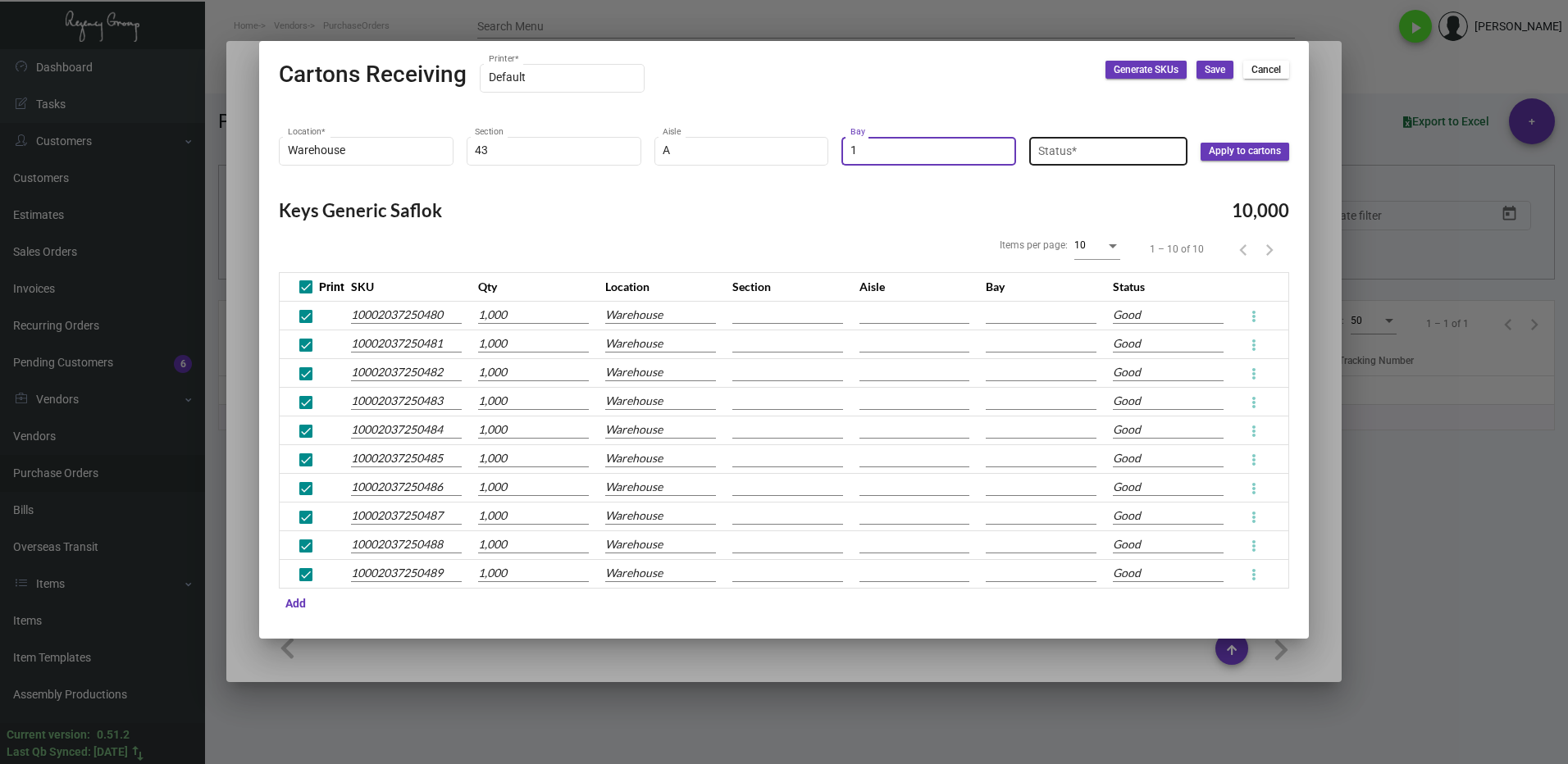
click at [1095, 153] on input "Status *" at bounding box center [1108, 150] width 141 height 13
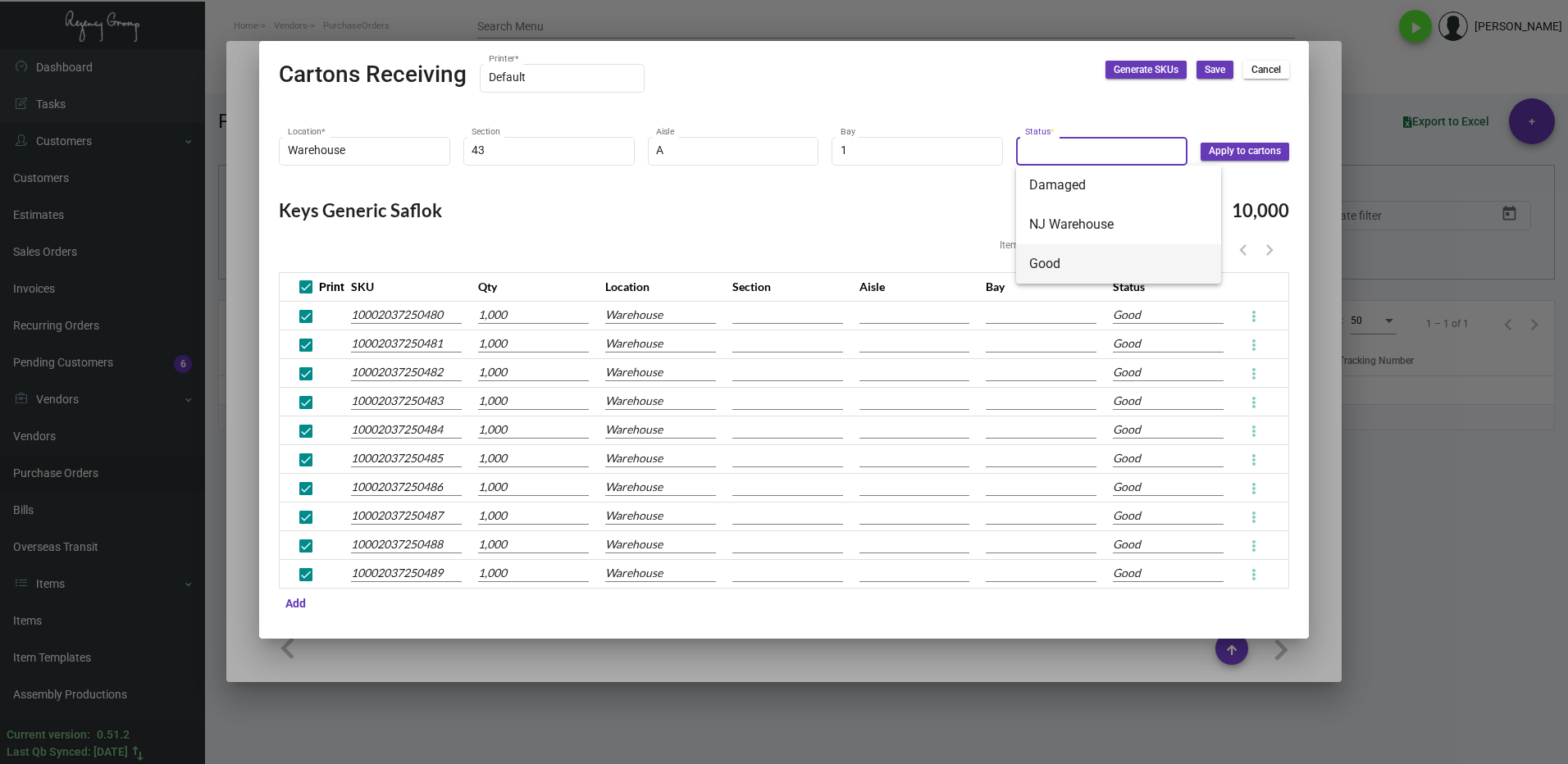
click at [1063, 267] on span "Good" at bounding box center [1117, 264] width 178 height 39
type input "Good"
click at [1234, 156] on span "Apply to cartons" at bounding box center [1244, 151] width 72 height 14
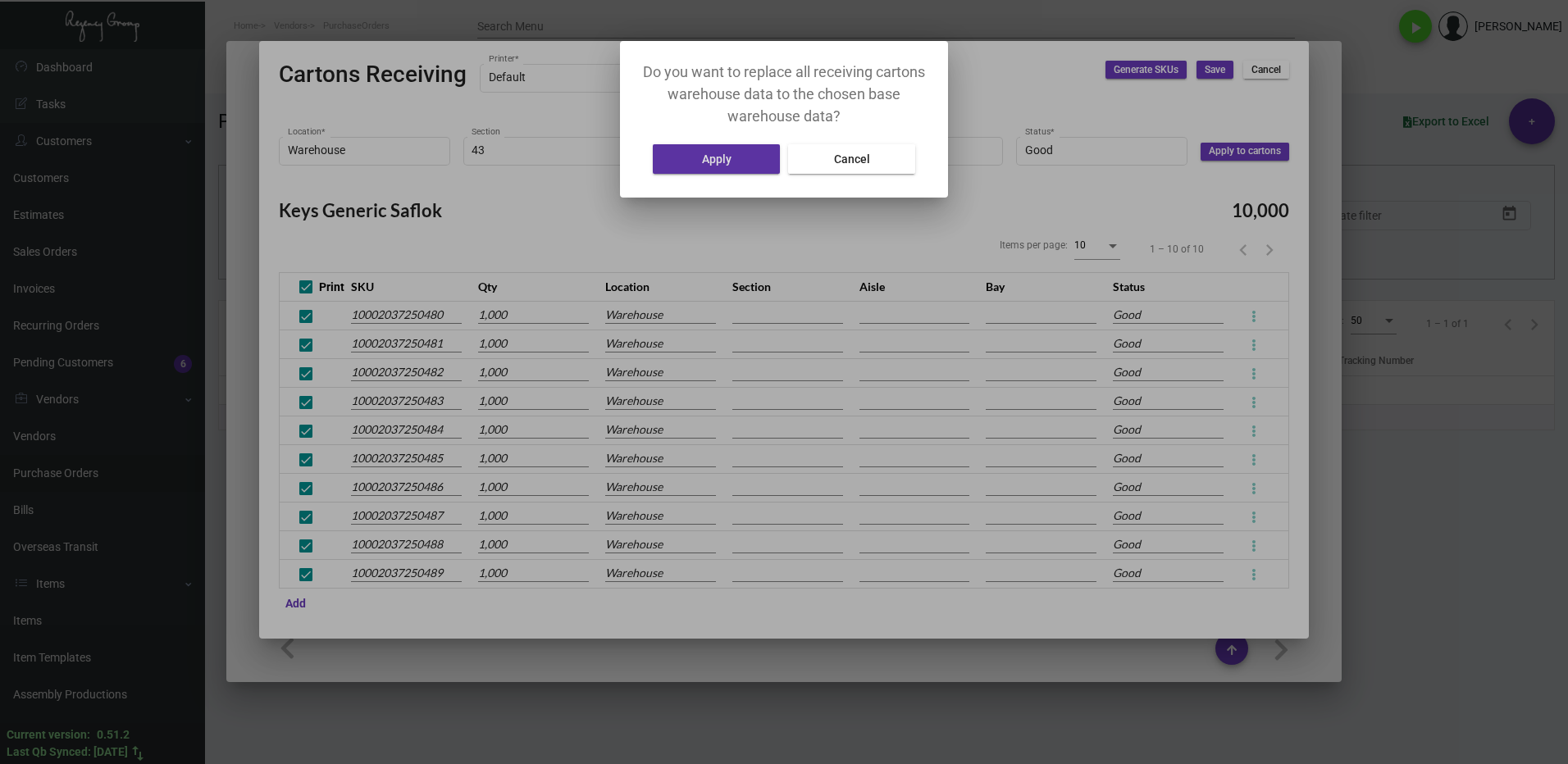
click at [728, 162] on span "Apply" at bounding box center [717, 158] width 29 height 13
type input "43"
type input "A"
type input "1"
type input "43"
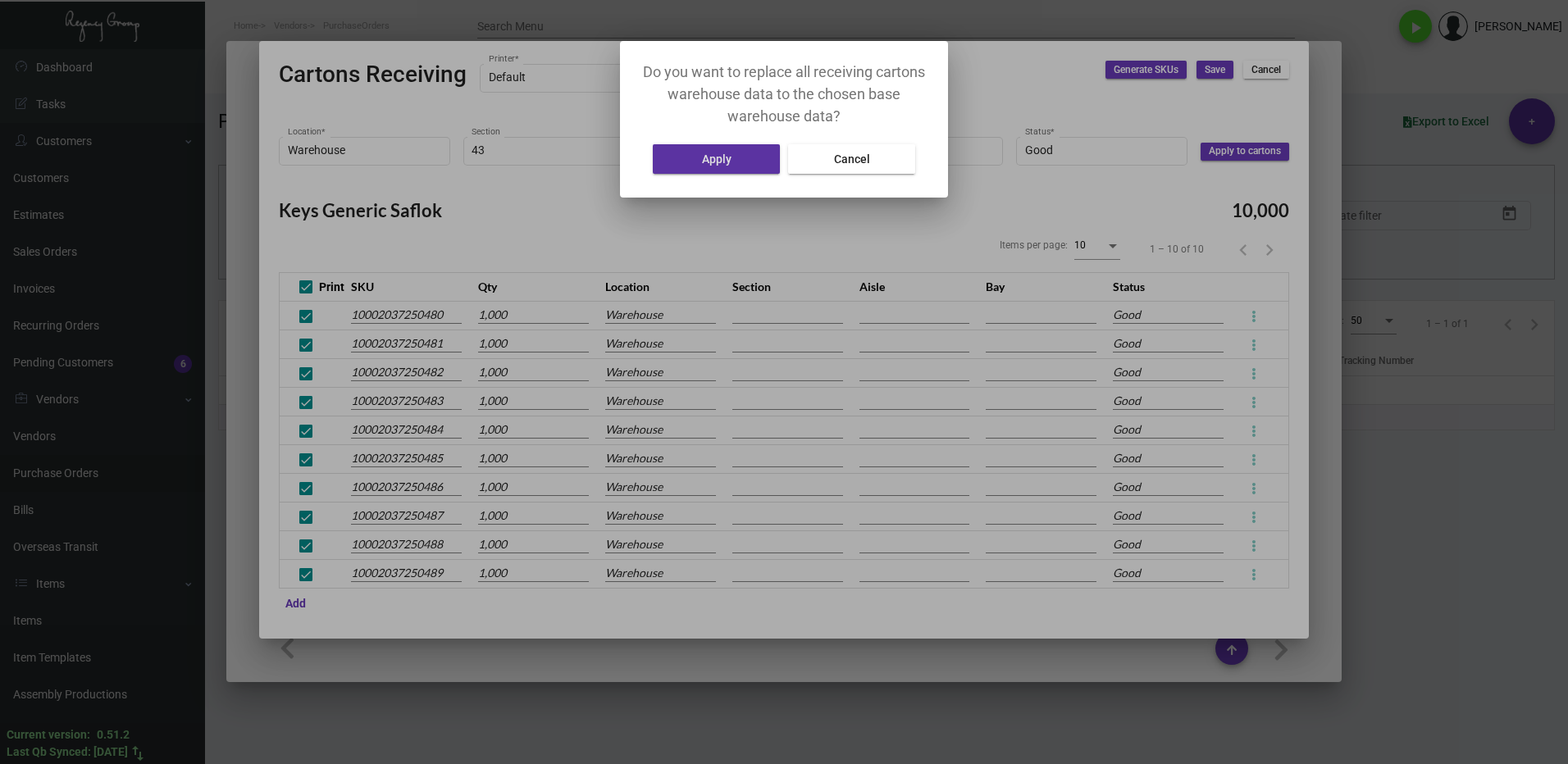
type input "A"
type input "1"
type input "43"
type input "A"
type input "1"
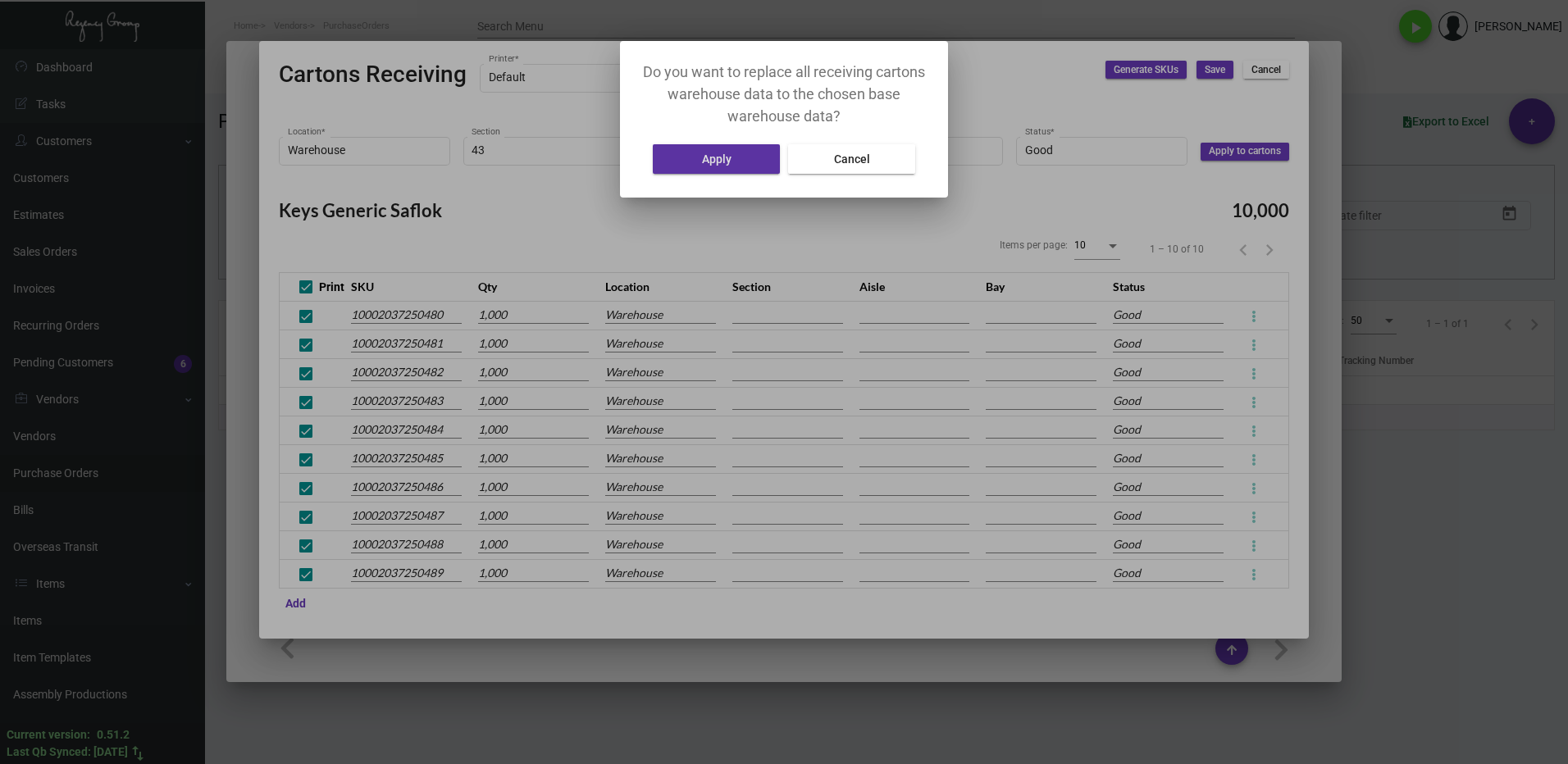
type input "43"
type input "A"
type input "1"
type input "43"
type input "A"
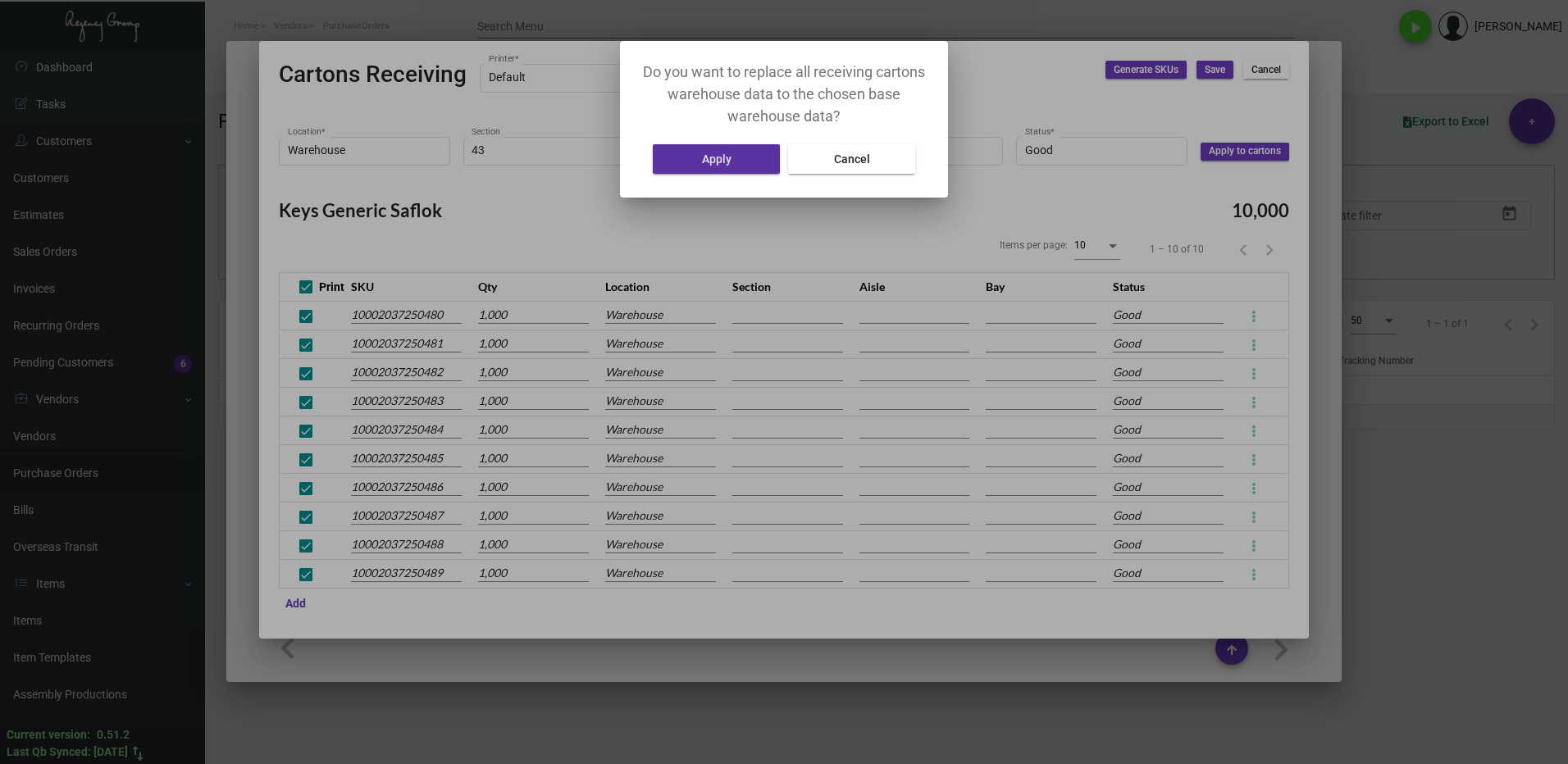
type input "1"
type input "43"
type input "A"
type input "1"
type input "43"
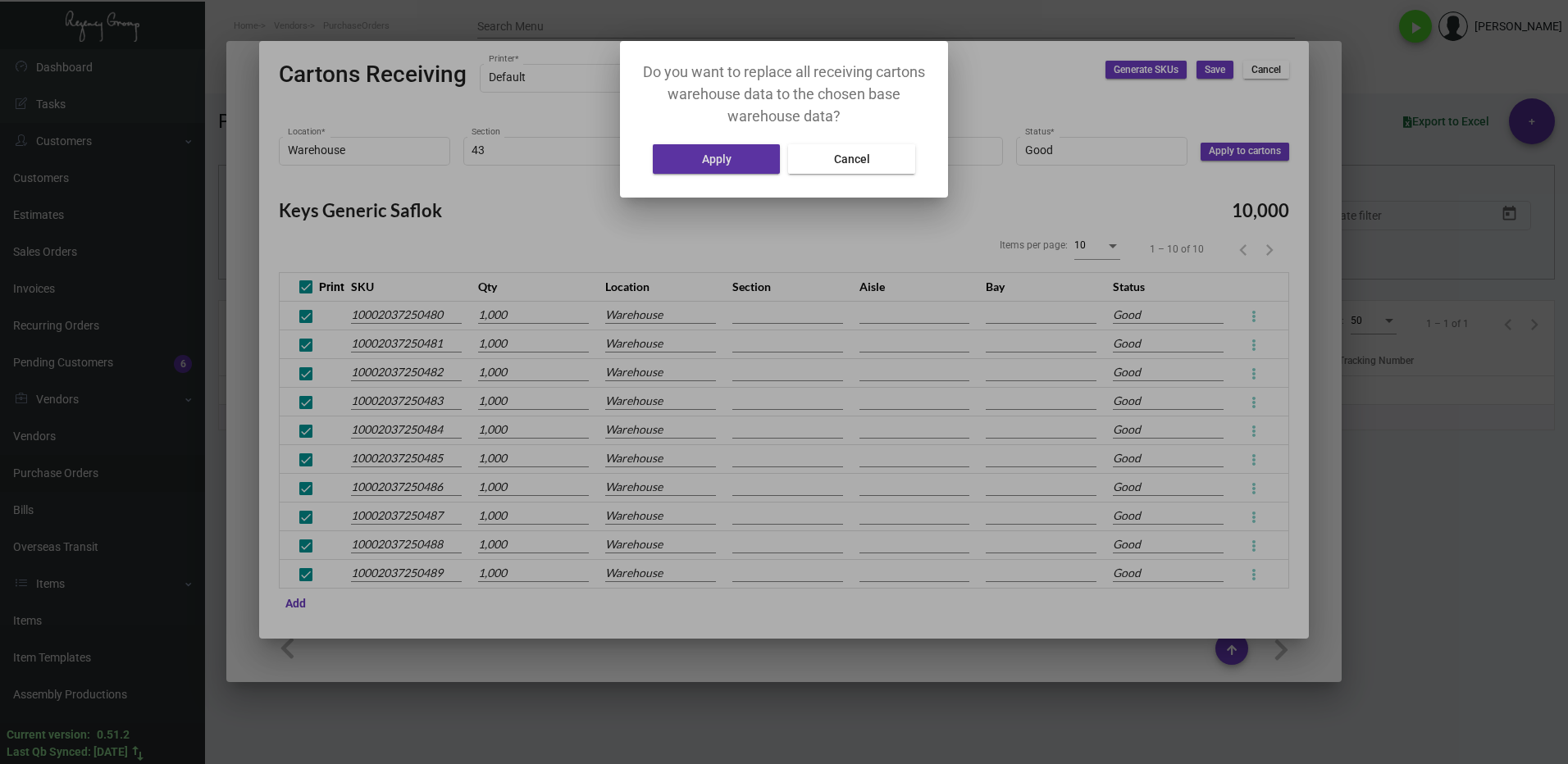
type input "A"
type input "1"
type input "43"
type input "A"
type input "1"
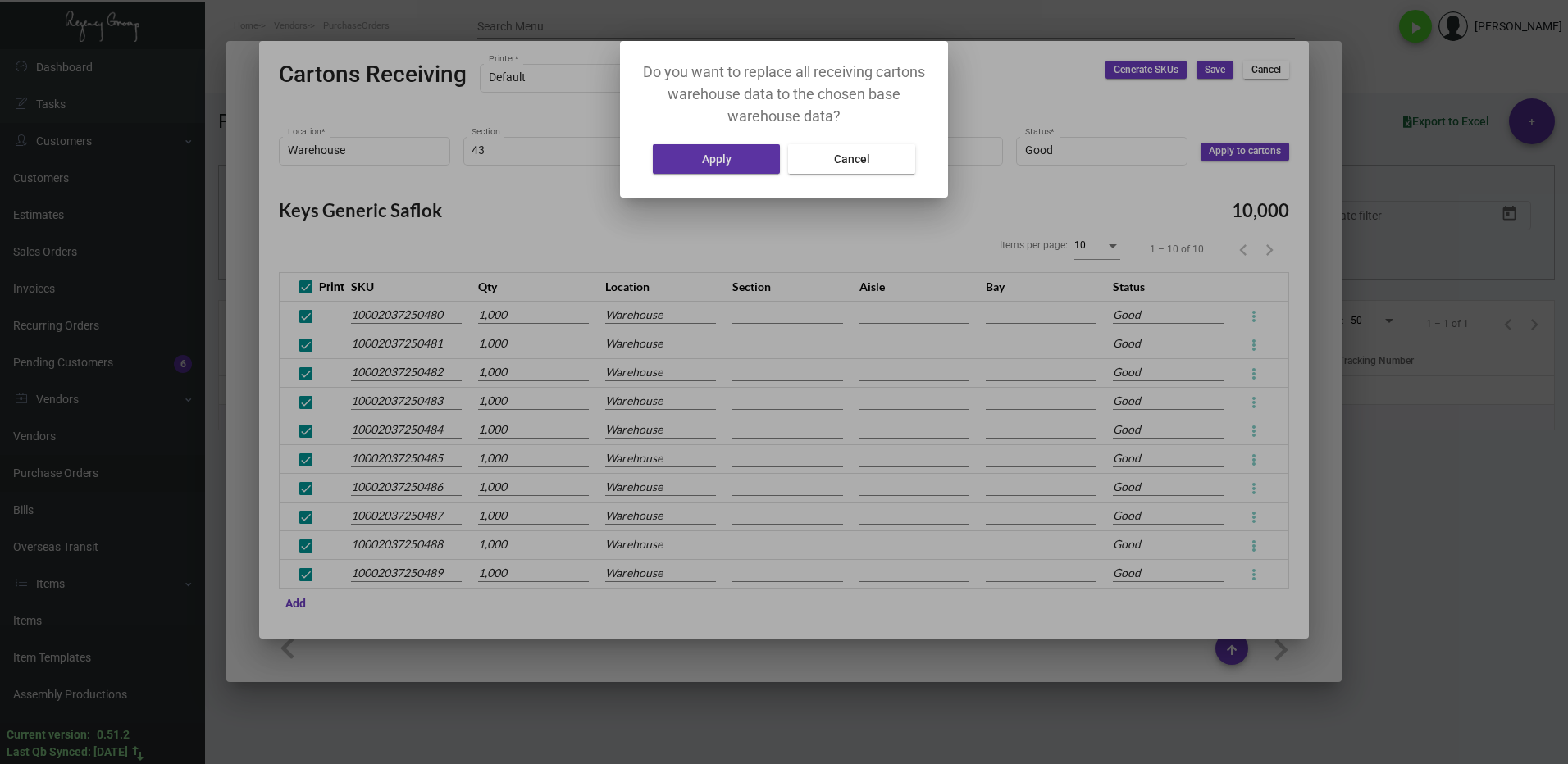
type input "43"
type input "A"
type input "1"
type input "43"
type input "A"
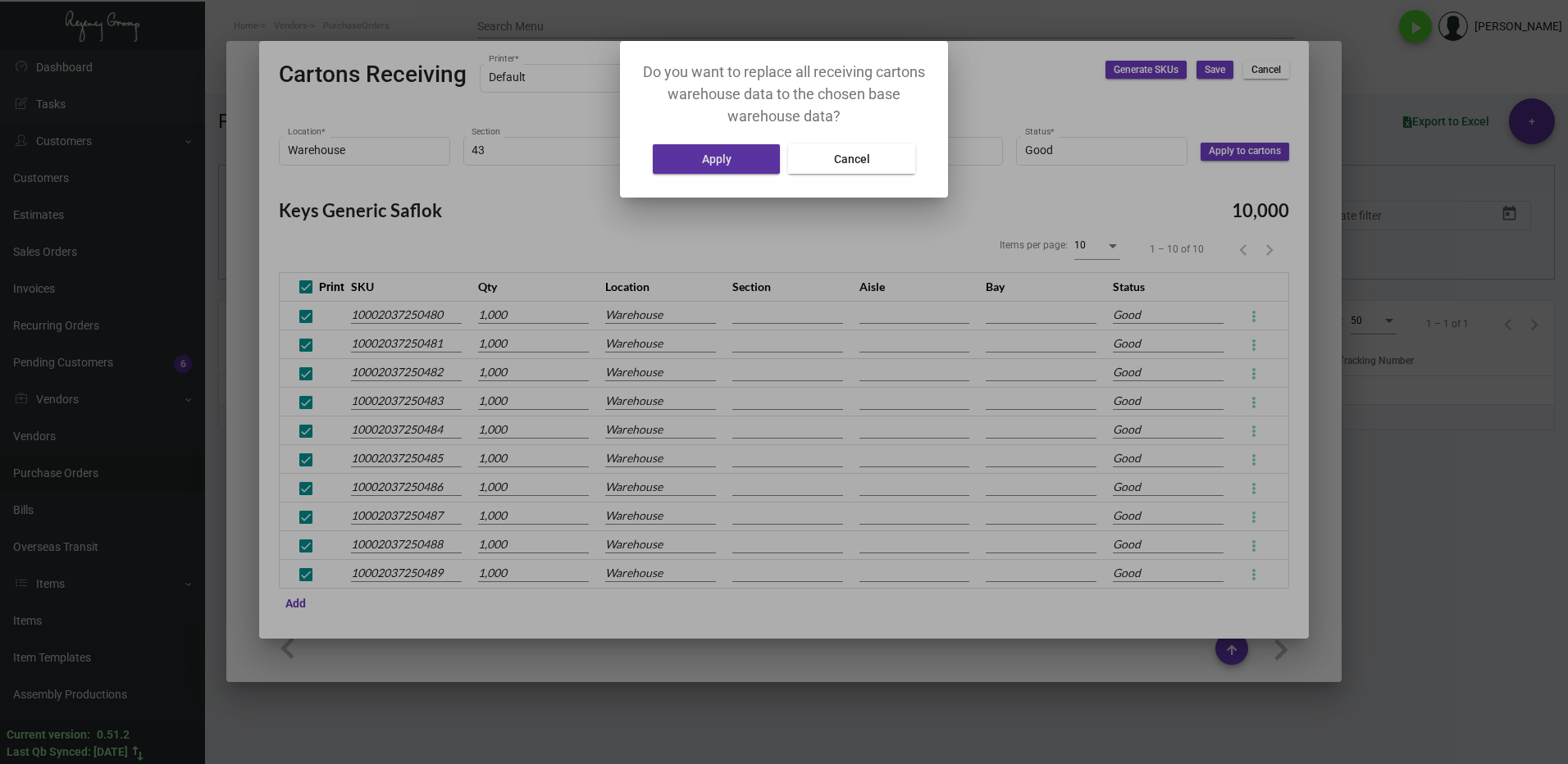
type input "1"
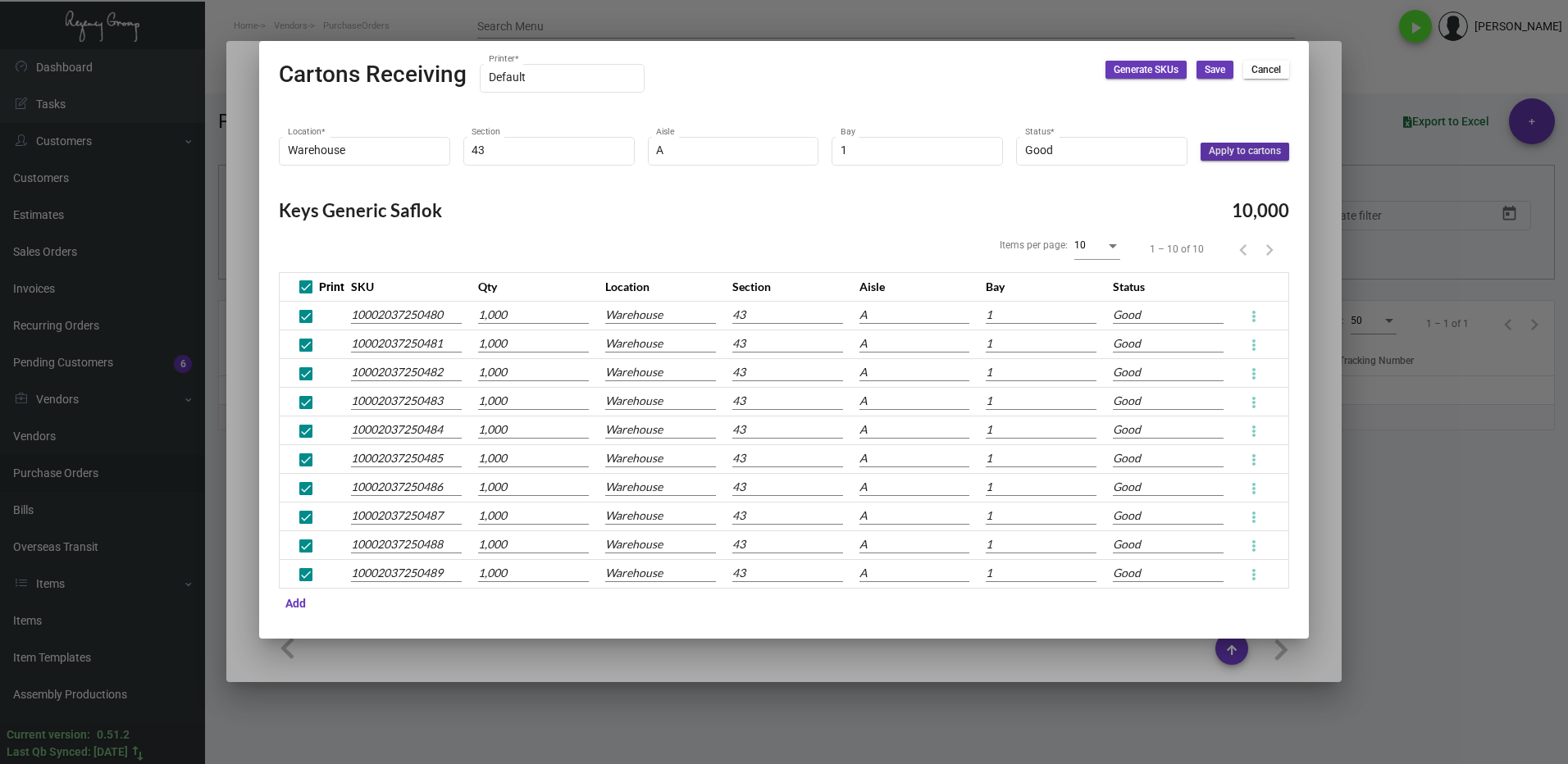
click at [1238, 157] on span "Apply to cartons" at bounding box center [1244, 151] width 72 height 14
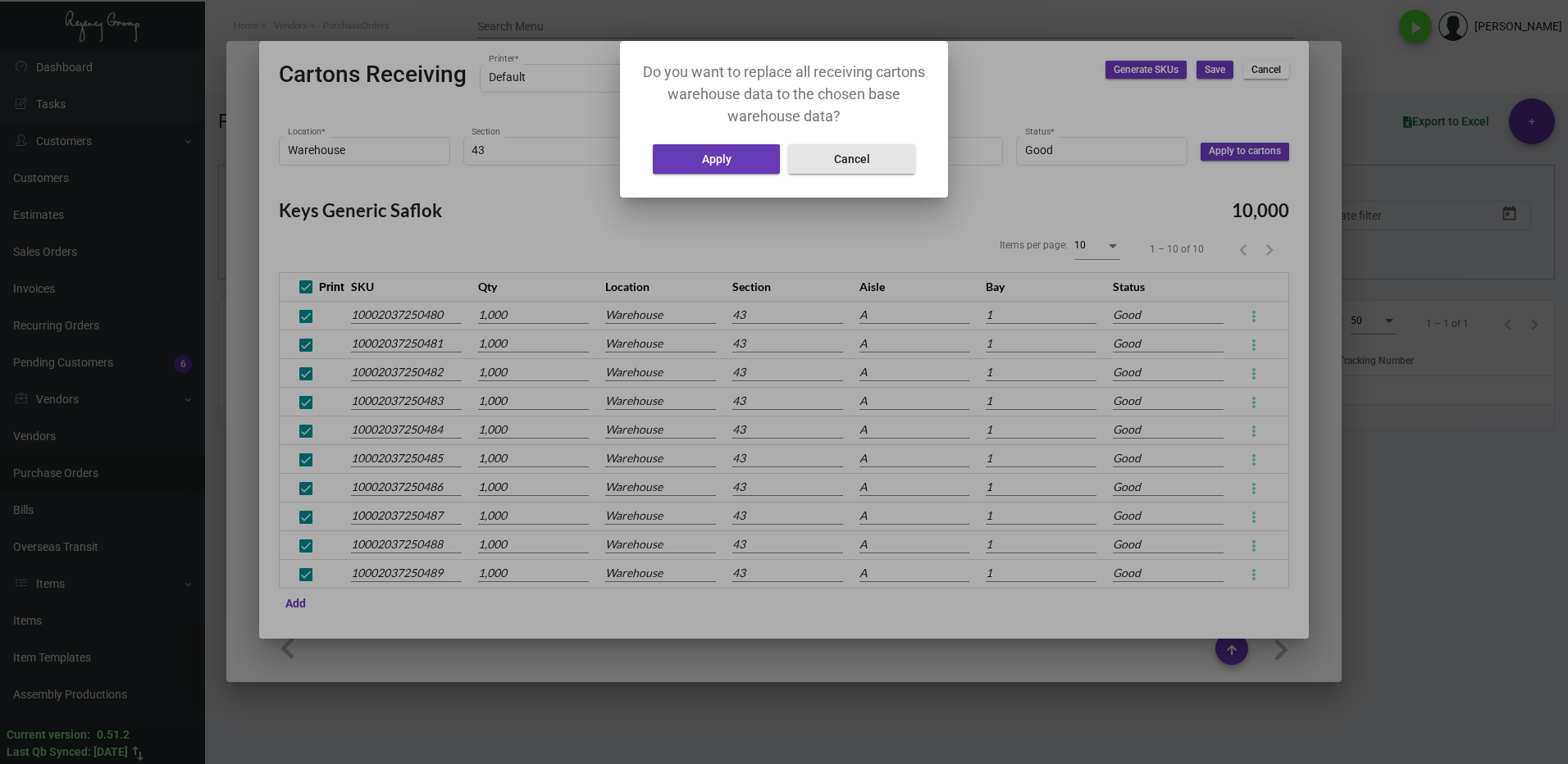
click at [841, 147] on button "Cancel" at bounding box center [851, 159] width 127 height 29
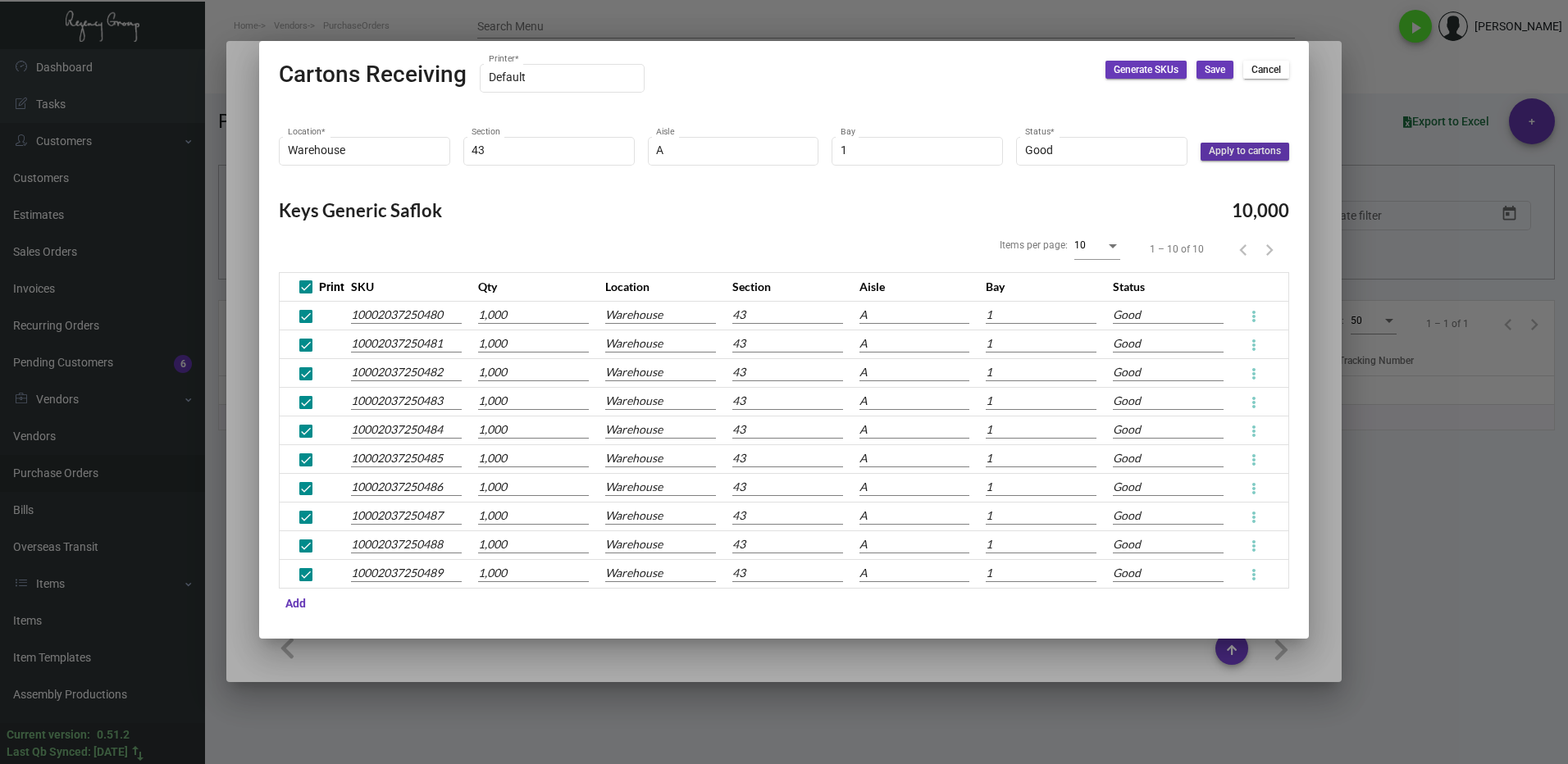
click at [1211, 70] on span "Save" at bounding box center [1214, 70] width 20 height 14
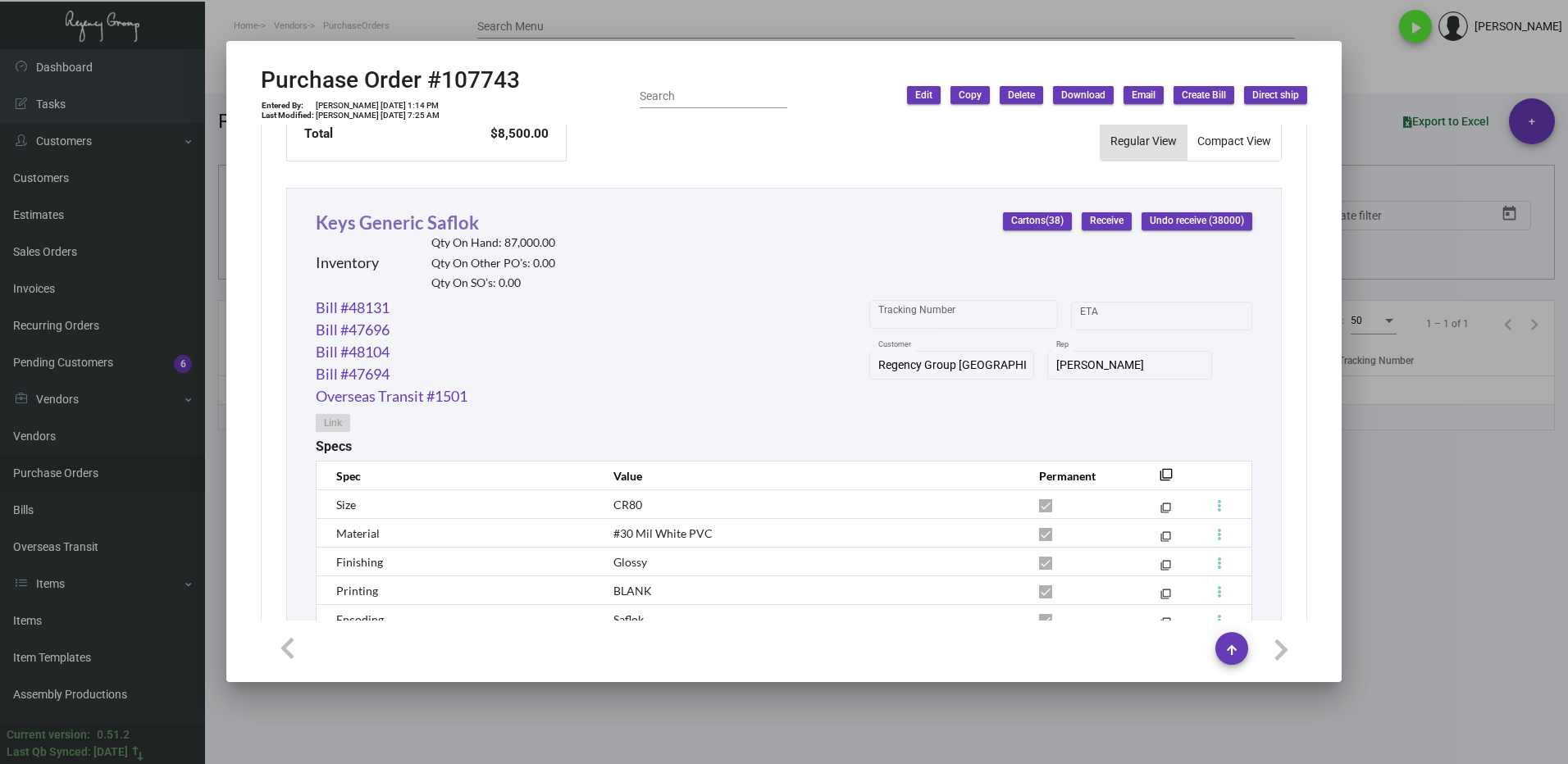
click at [372, 224] on link "Keys Generic Saflok" at bounding box center [397, 222] width 163 height 22
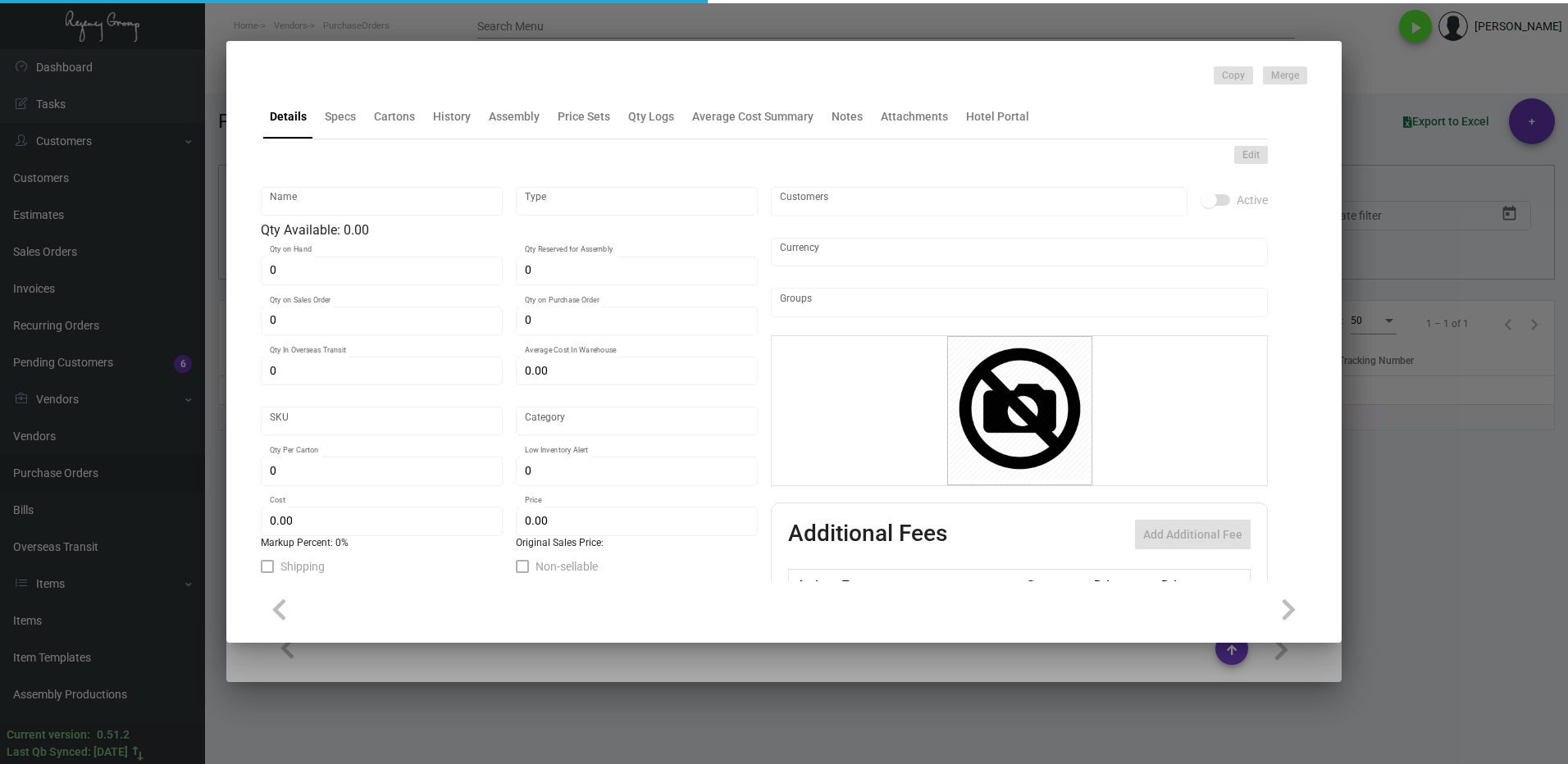
type input "Keys Generic Saflok"
type input "Inventory"
type input "87,000"
type input "62,000"
type input "186,000"
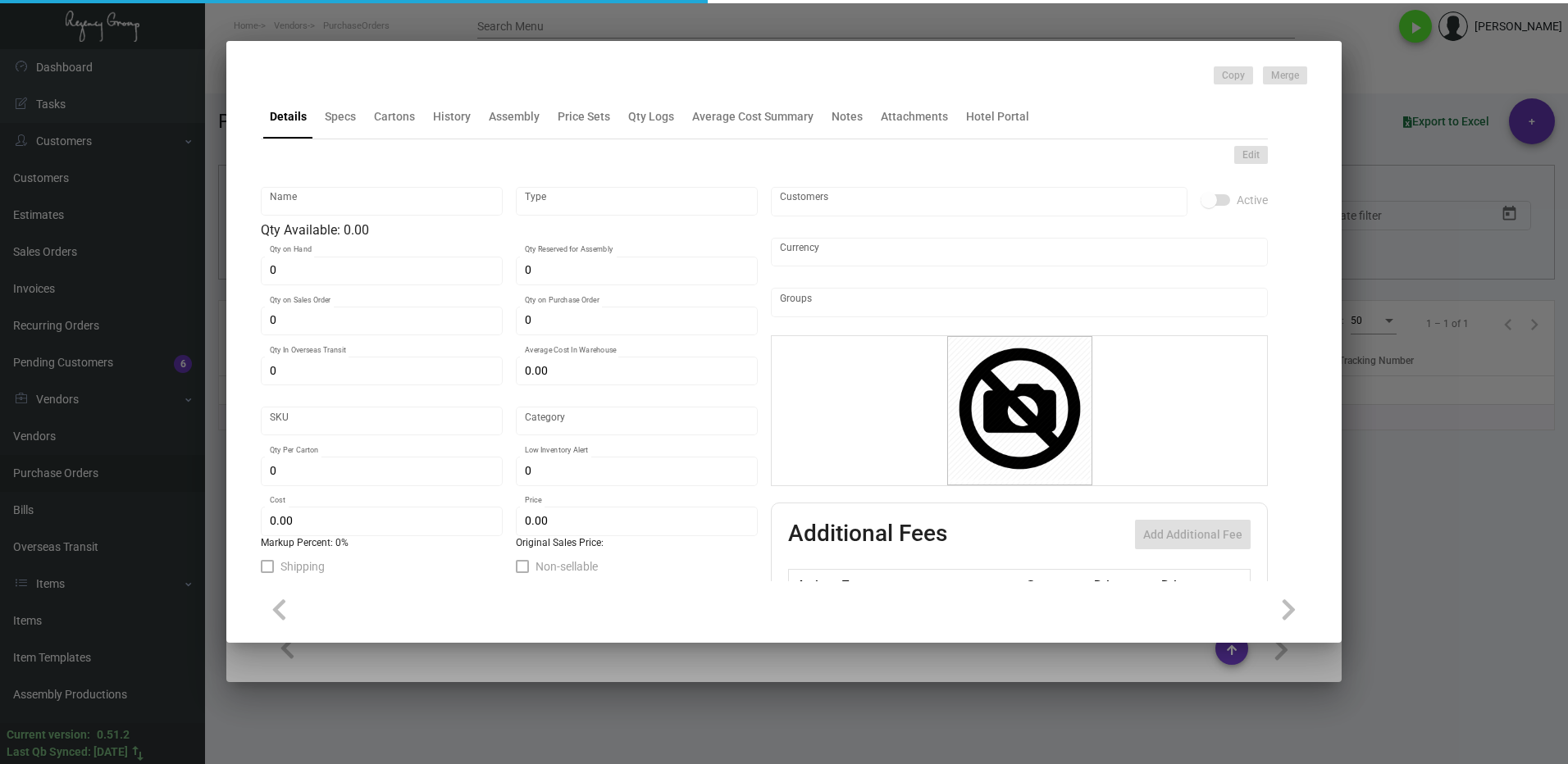
type input "$ 0.5075"
type input "2647"
type input "Standard"
type input "1,000"
type input "15,000"
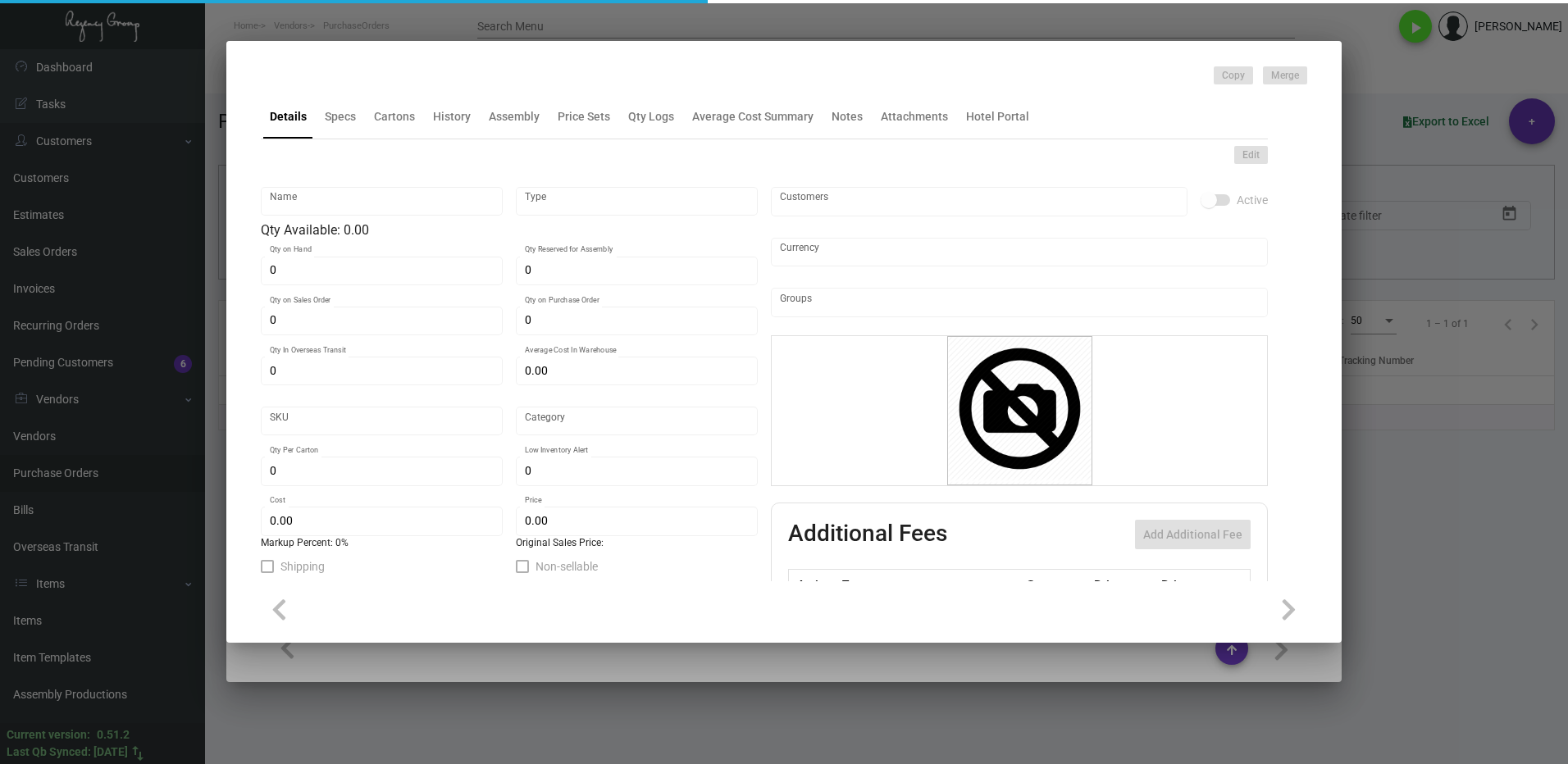
type input "$ 0.085"
type input "$ 0.24"
type textarea "Key Cards - GENERIC: size CR80, #30 mill white Generic PVC plastic card, RFID c…"
checkbox input "true"
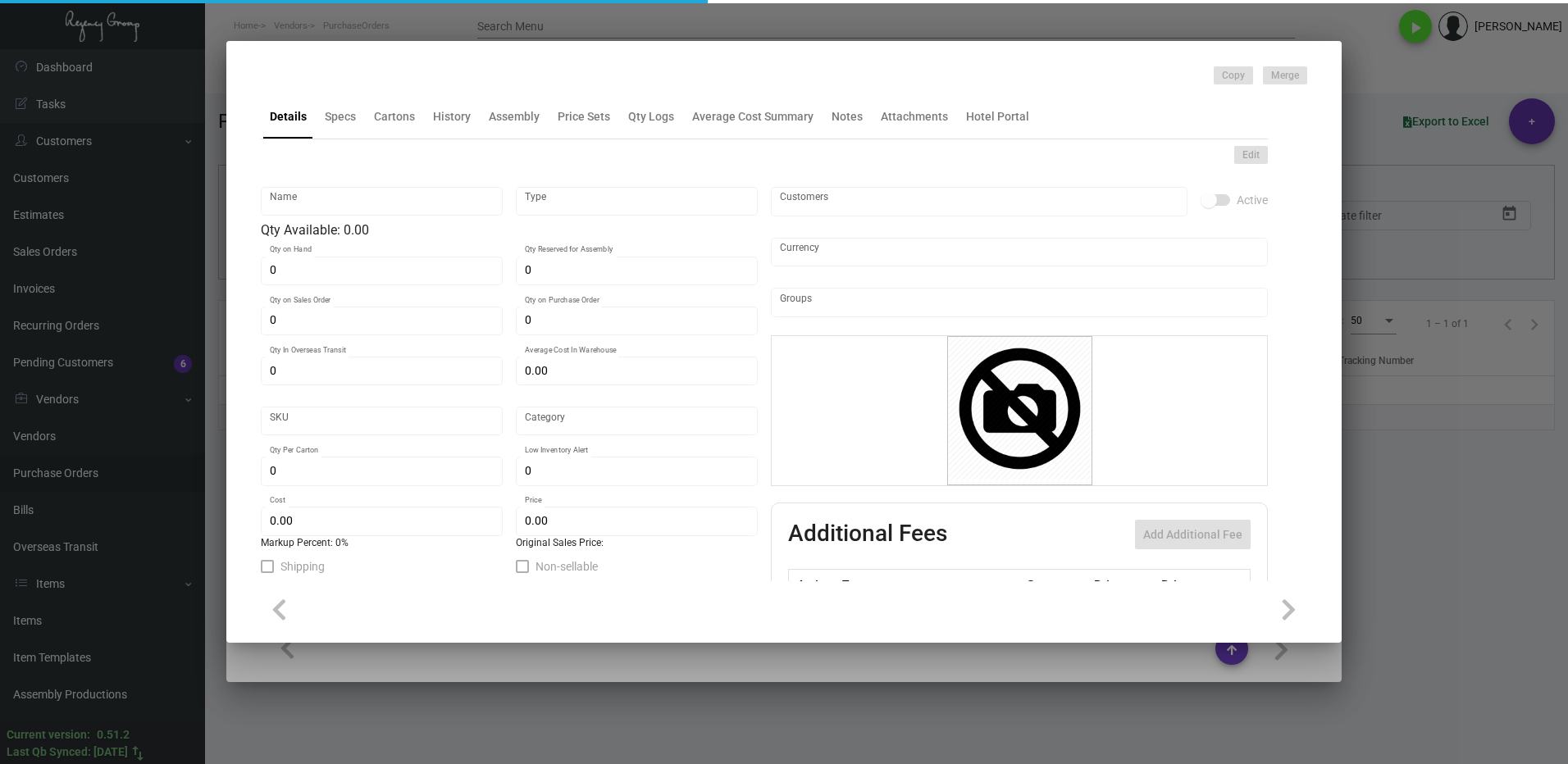
checkbox input "true"
type input "United States Dollar $"
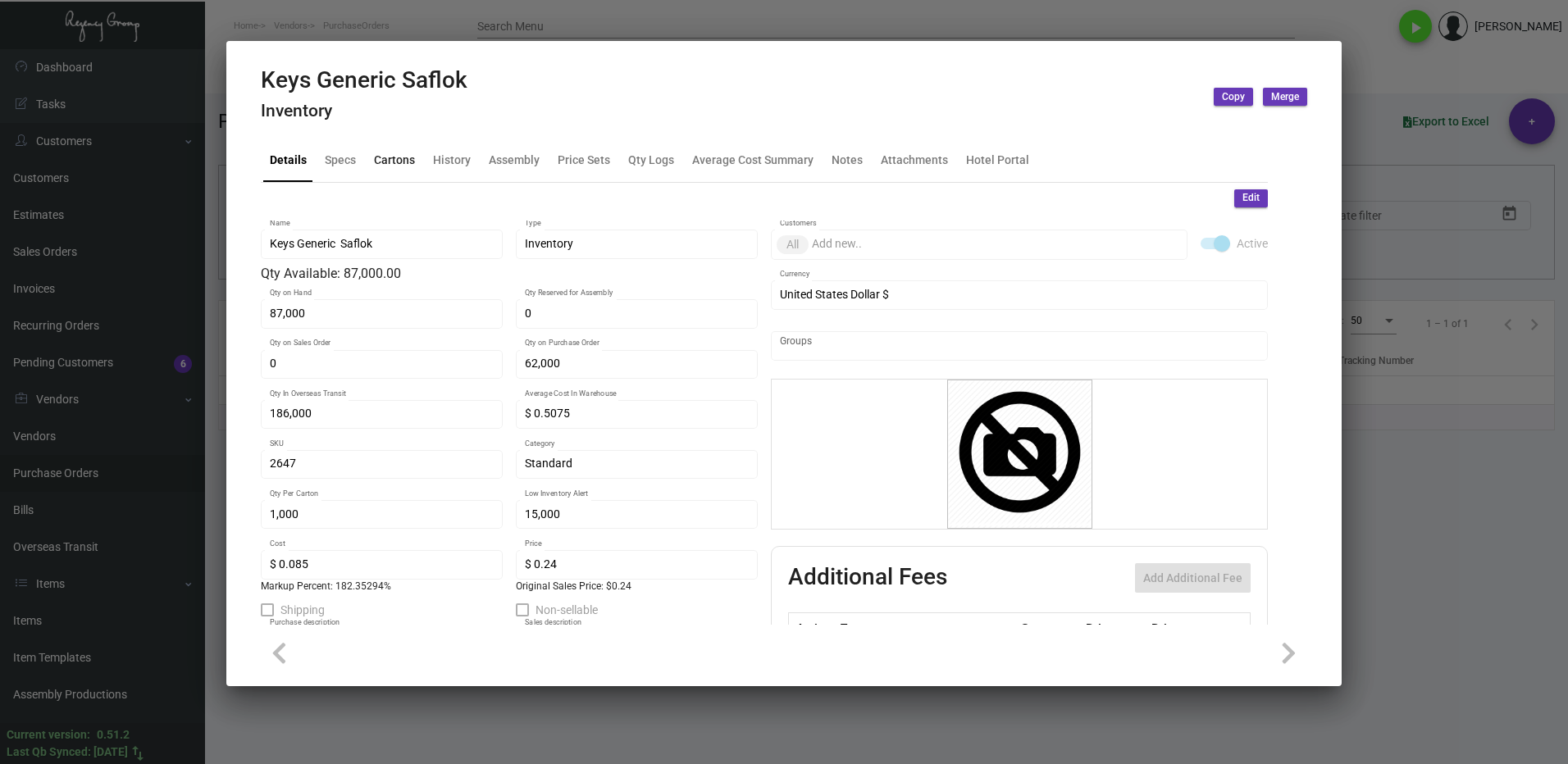
click at [388, 153] on div "Cartons" at bounding box center [394, 160] width 41 height 18
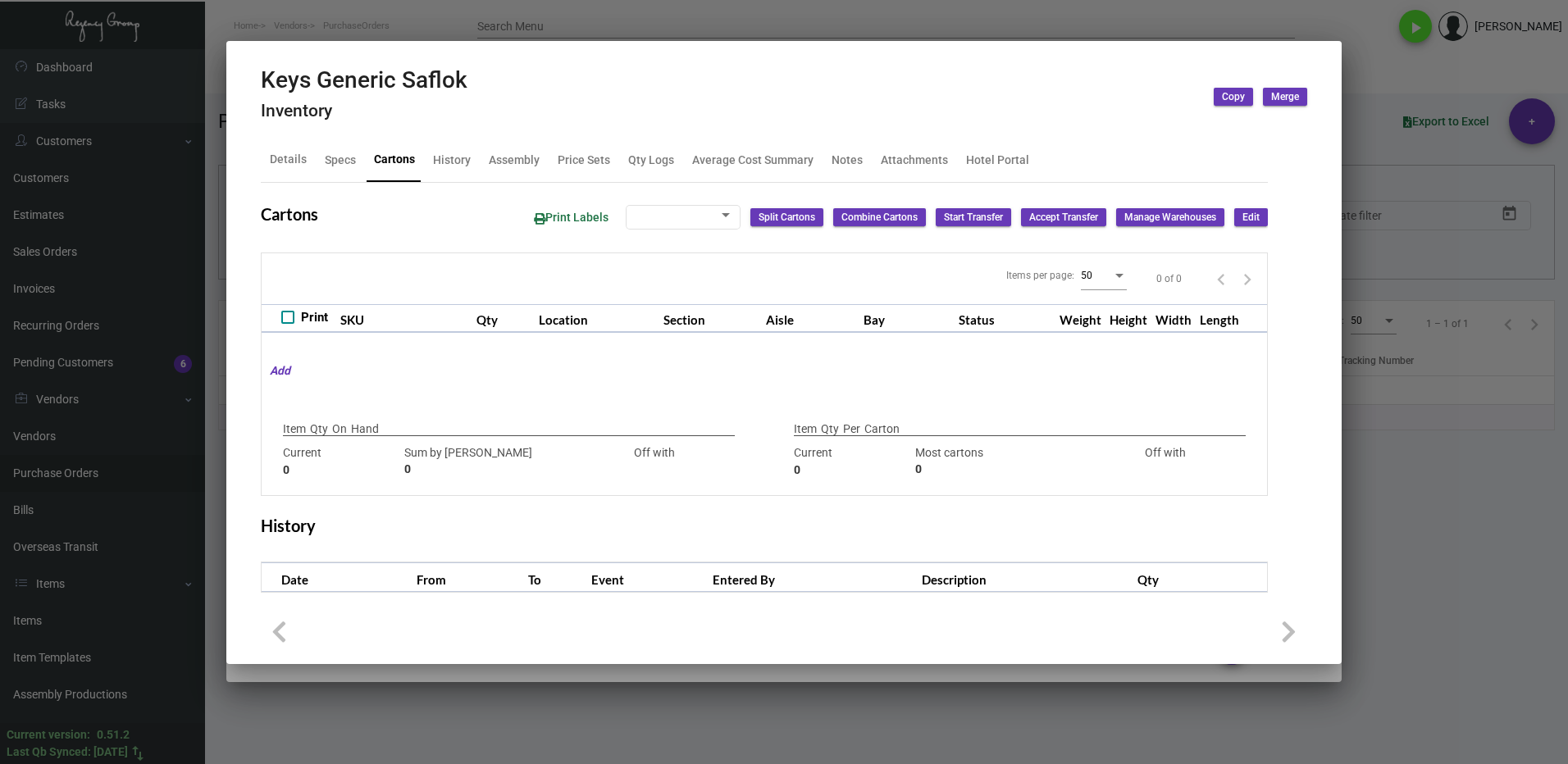
type input "87,000"
type input "50000"
type input "+37000"
type input "1,000"
type input "1000"
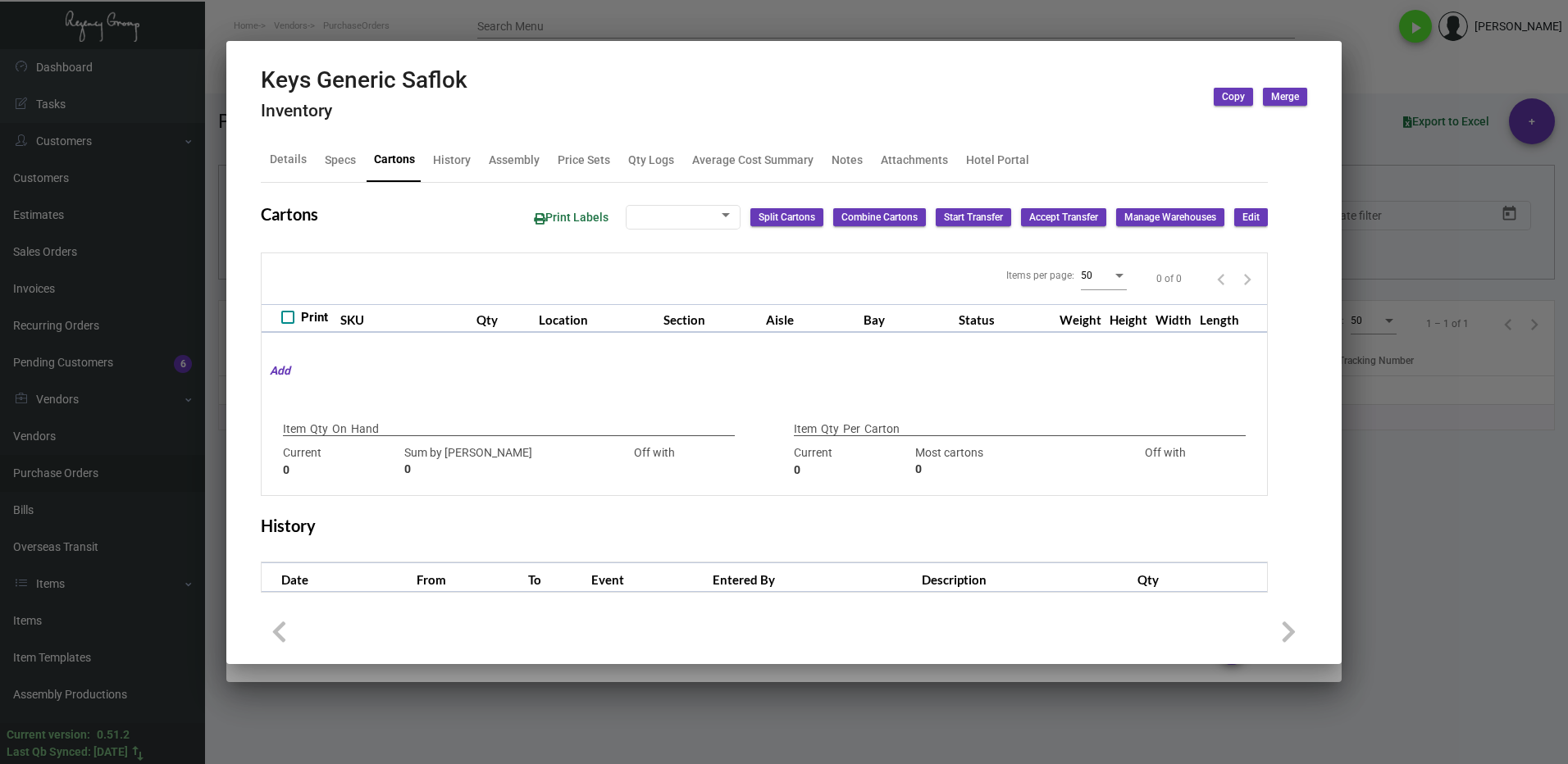
type input "0"
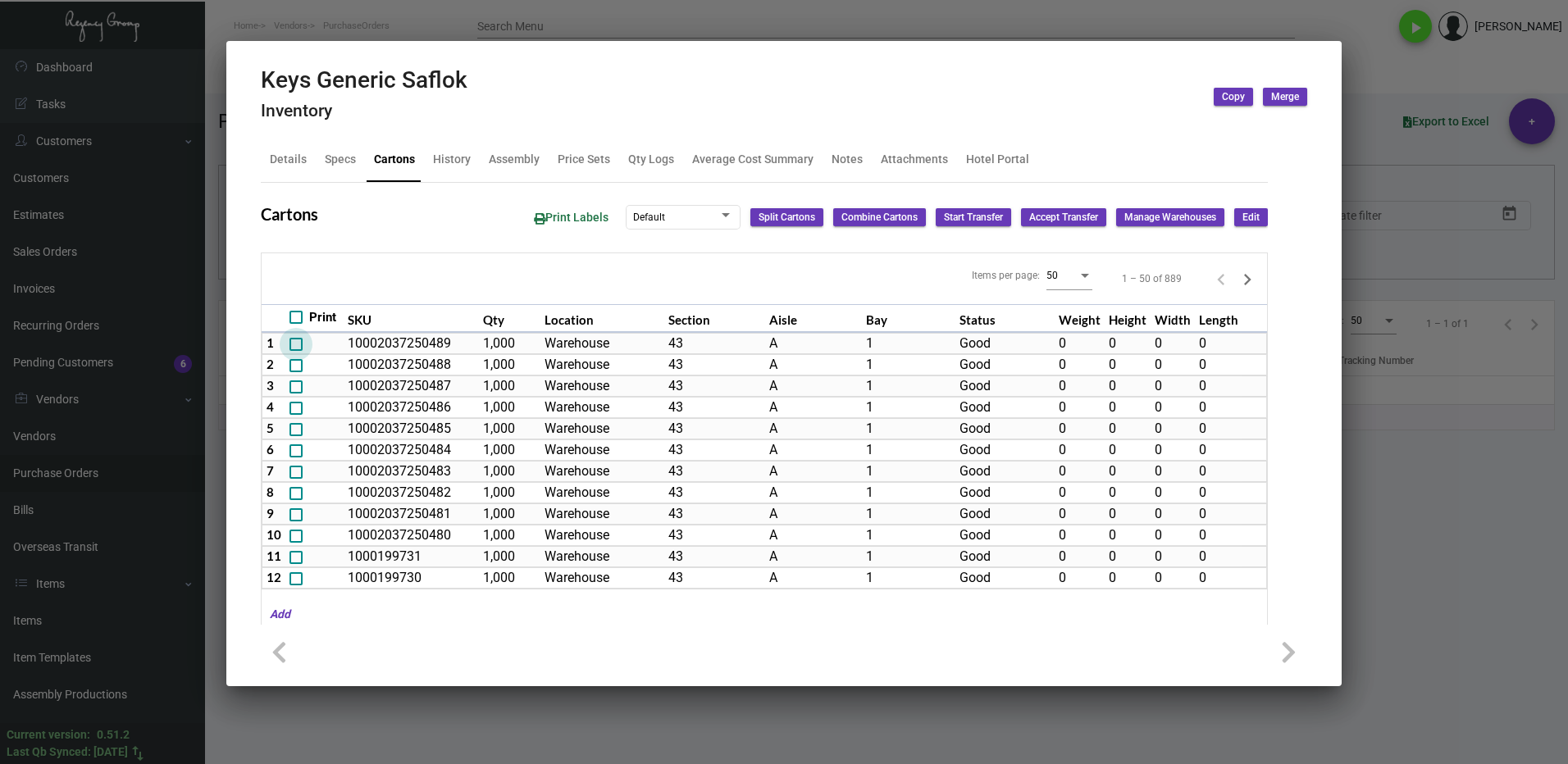
click at [290, 343] on span at bounding box center [295, 343] width 13 height 13
click at [295, 351] on input "checkbox" at bounding box center [295, 351] width 1 height 1
checkbox input "true"
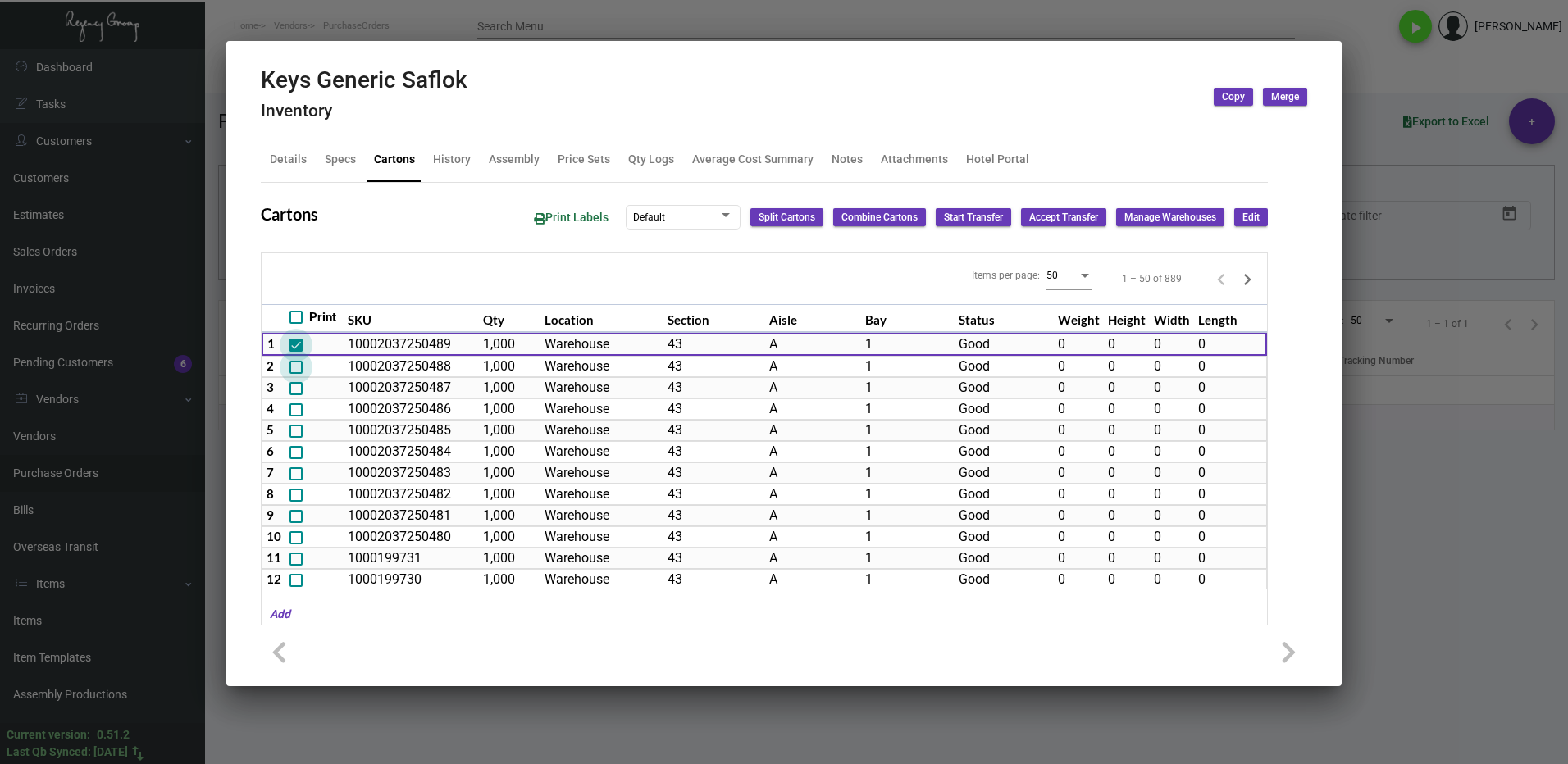
click at [296, 364] on span at bounding box center [295, 366] width 13 height 13
click at [296, 373] on input "checkbox" at bounding box center [295, 373] width 1 height 1
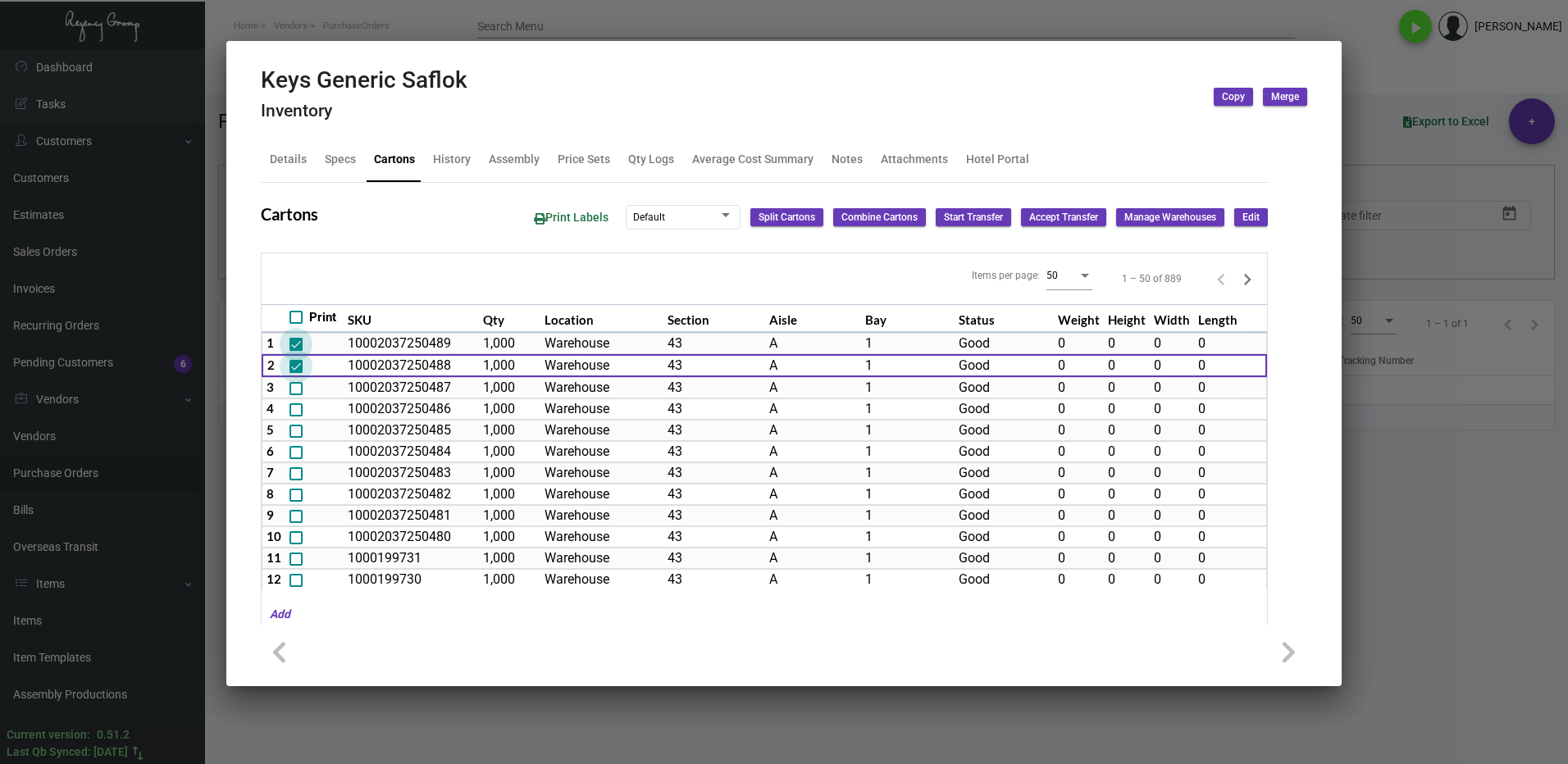
click at [294, 373] on span at bounding box center [295, 365] width 13 height 13
click at [295, 373] on input "checkbox" at bounding box center [295, 373] width 1 height 1
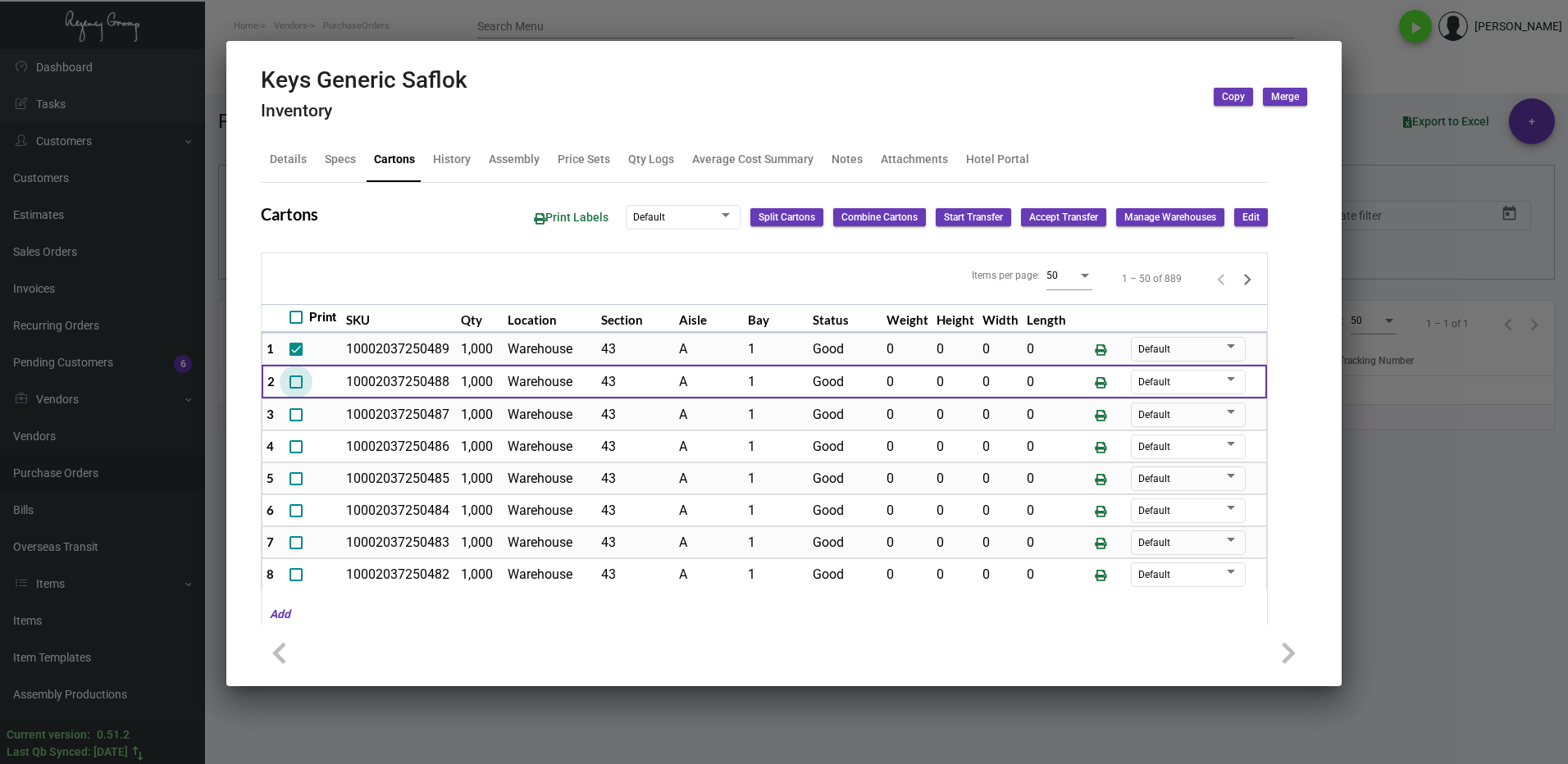
click at [301, 379] on span at bounding box center [295, 381] width 13 height 13
click at [296, 389] on input "checkbox" at bounding box center [295, 389] width 1 height 1
checkbox input "true"
click at [295, 412] on span at bounding box center [295, 414] width 13 height 13
click at [295, 421] on input "checkbox" at bounding box center [295, 421] width 1 height 1
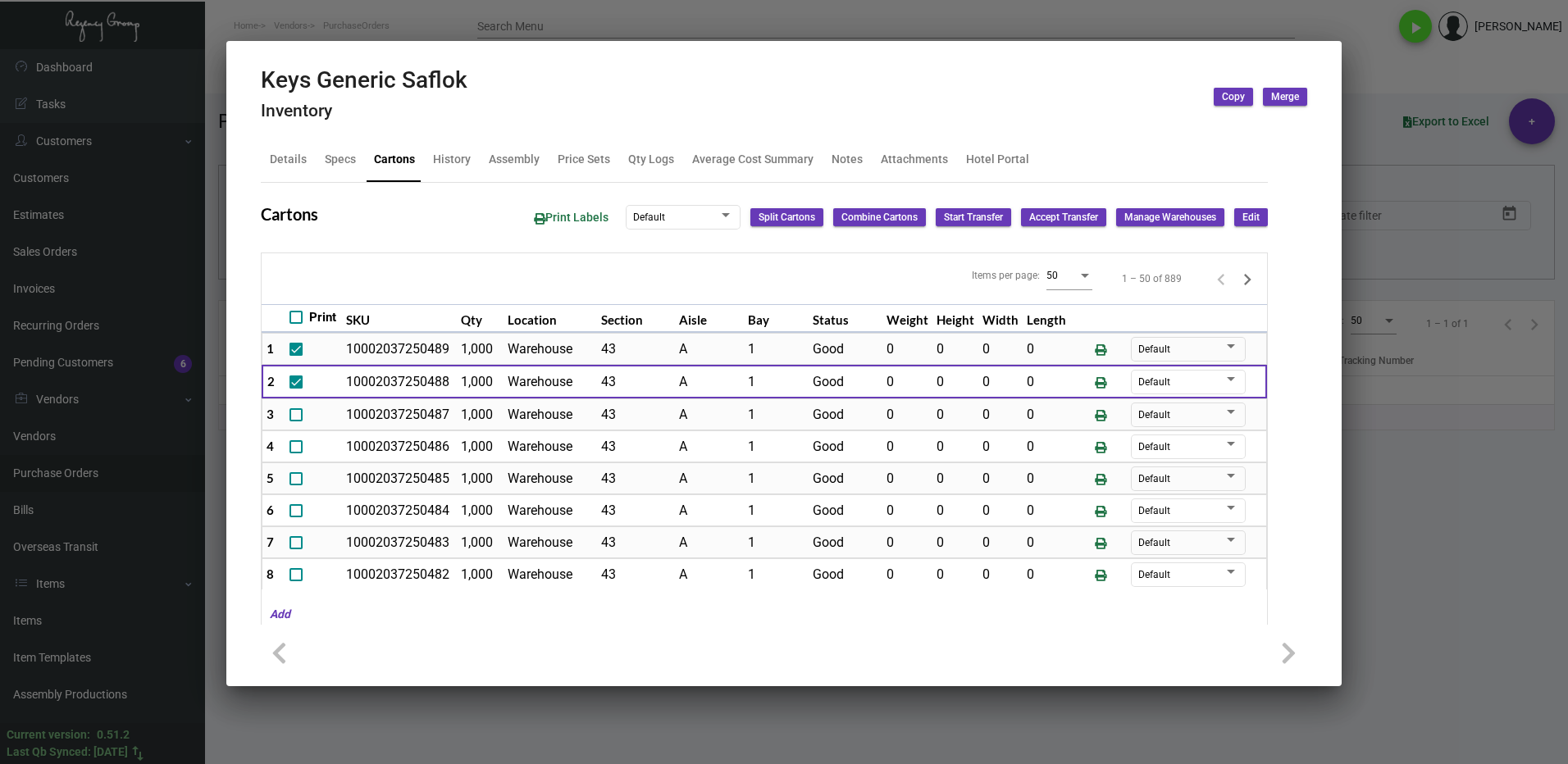
checkbox input "true"
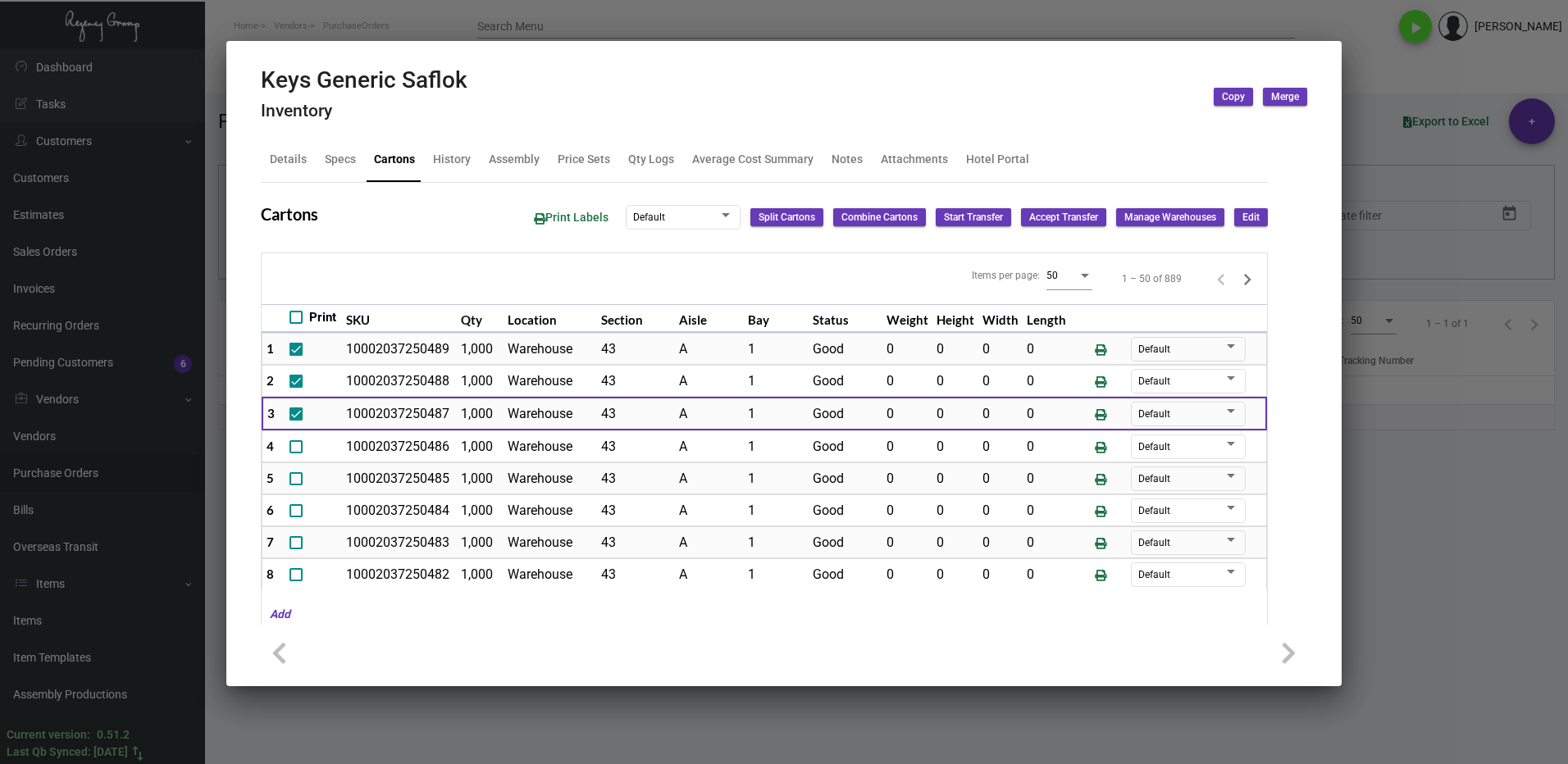
drag, startPoint x: 296, startPoint y: 445, endPoint x: 296, endPoint y: 467, distance: 22.0
click at [296, 445] on span at bounding box center [295, 445] width 13 height 13
click at [296, 453] on input "checkbox" at bounding box center [295, 453] width 1 height 1
checkbox input "true"
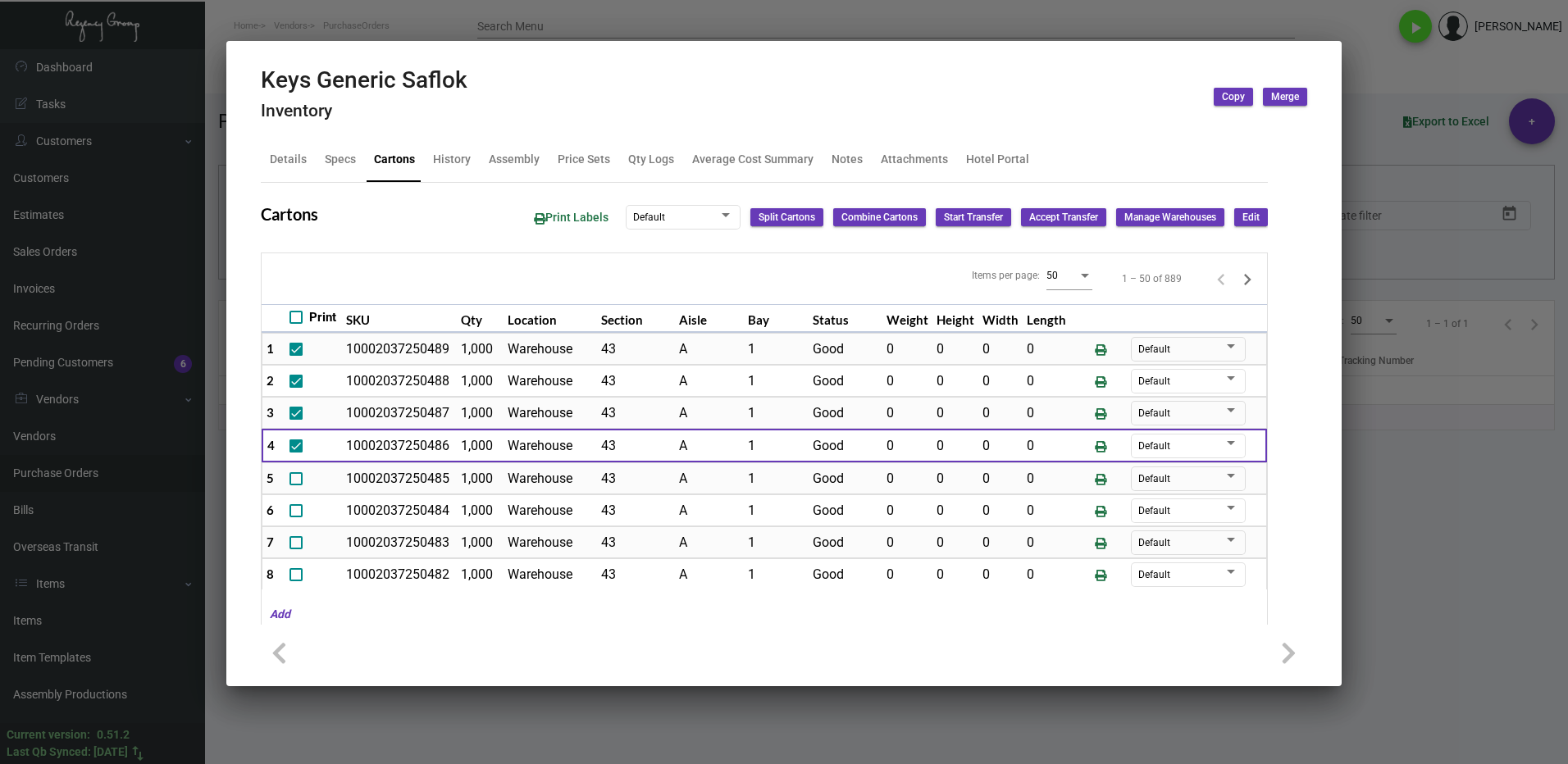
click at [296, 476] on span at bounding box center [295, 478] width 13 height 13
click at [296, 485] on input "checkbox" at bounding box center [295, 485] width 1 height 1
checkbox input "true"
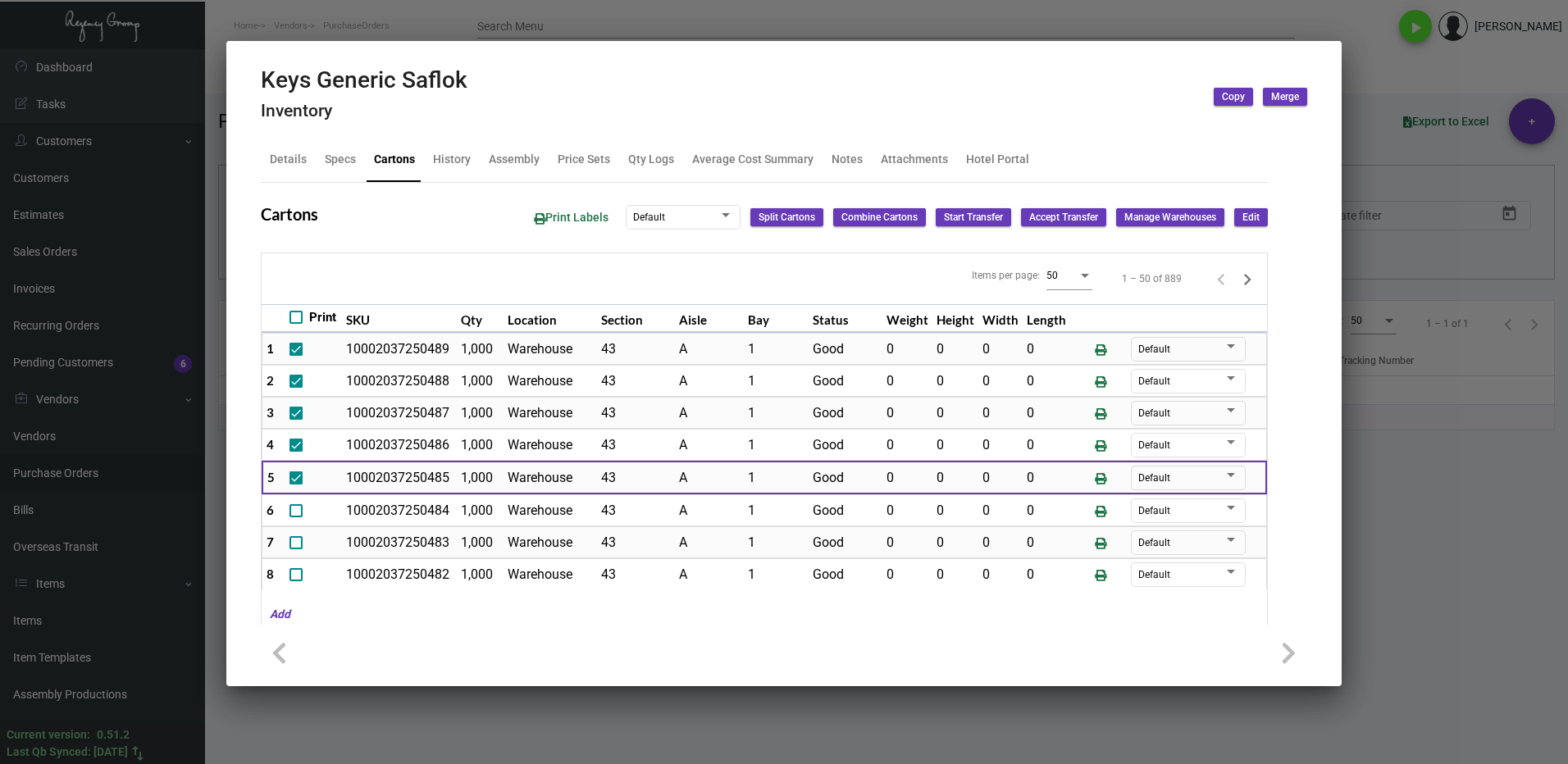
click at [297, 507] on span at bounding box center [295, 510] width 13 height 13
click at [296, 517] on input "checkbox" at bounding box center [295, 517] width 1 height 1
checkbox input "true"
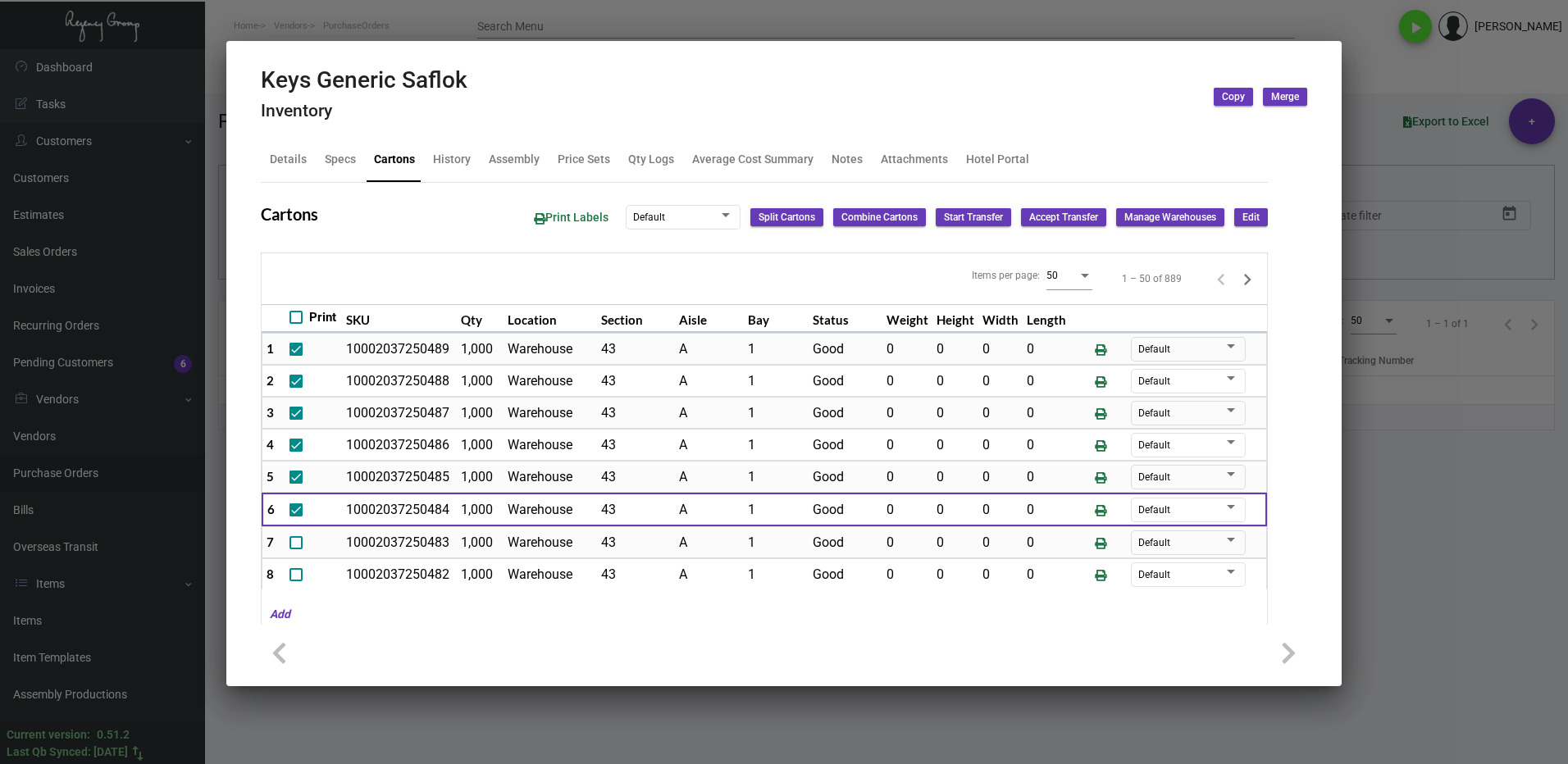
click at [298, 539] on span at bounding box center [295, 542] width 13 height 13
click at [296, 549] on input "checkbox" at bounding box center [295, 549] width 1 height 1
checkbox input "true"
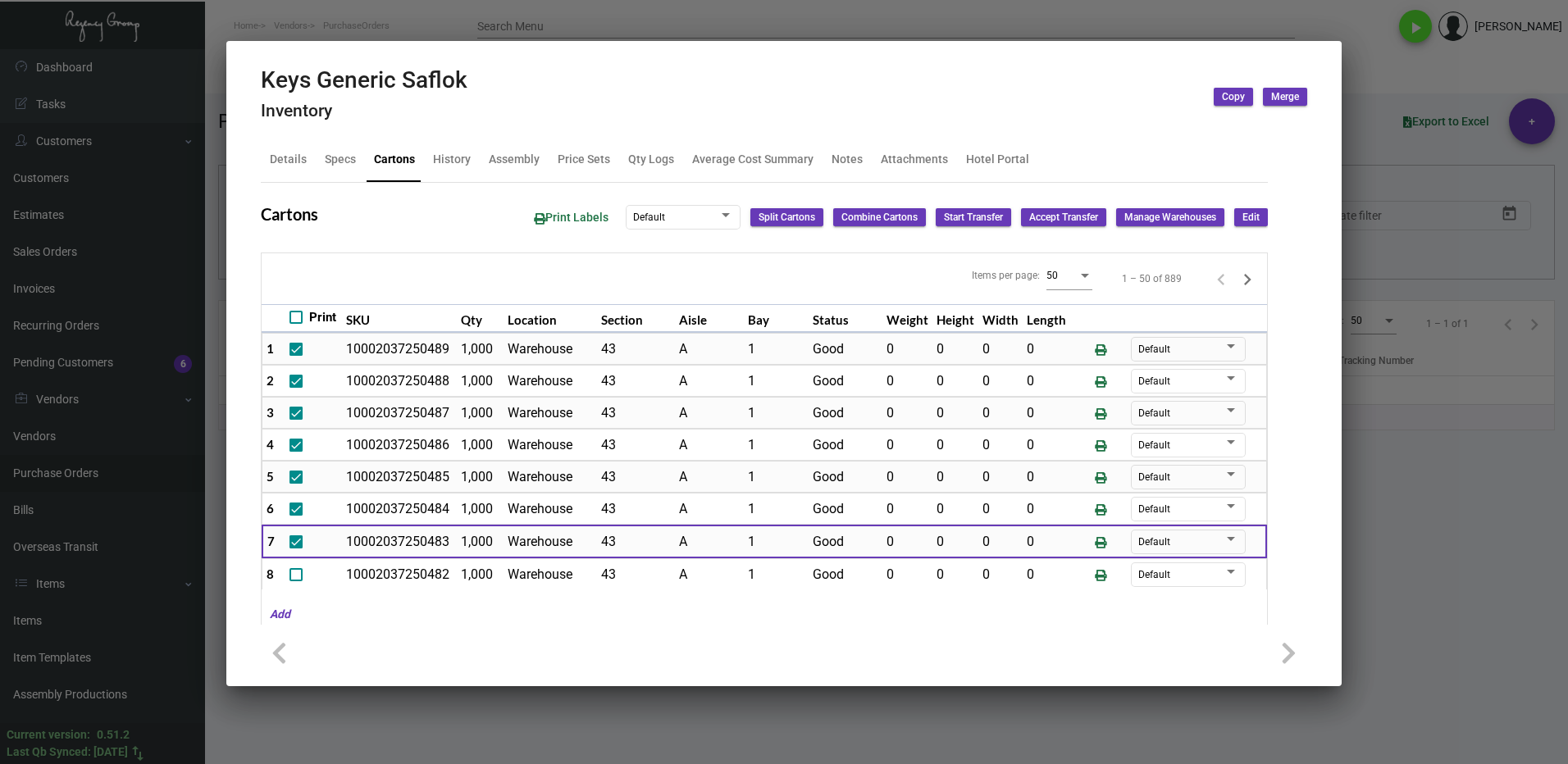
scroll to position [164, 0]
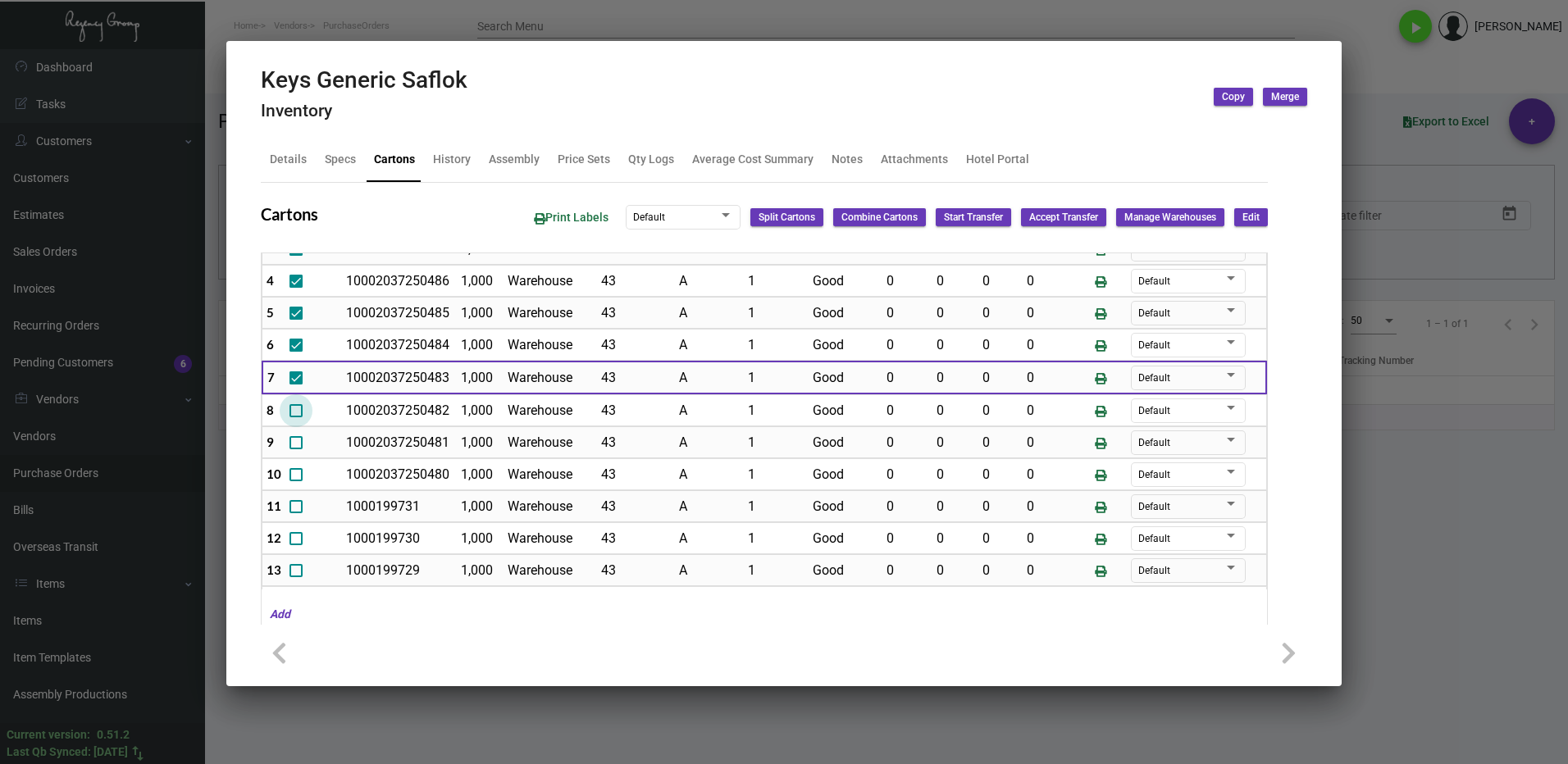
drag, startPoint x: 298, startPoint y: 409, endPoint x: 294, endPoint y: 439, distance: 30.3
click at [297, 409] on span at bounding box center [295, 410] width 13 height 13
click at [296, 417] on input "checkbox" at bounding box center [295, 417] width 1 height 1
checkbox input "true"
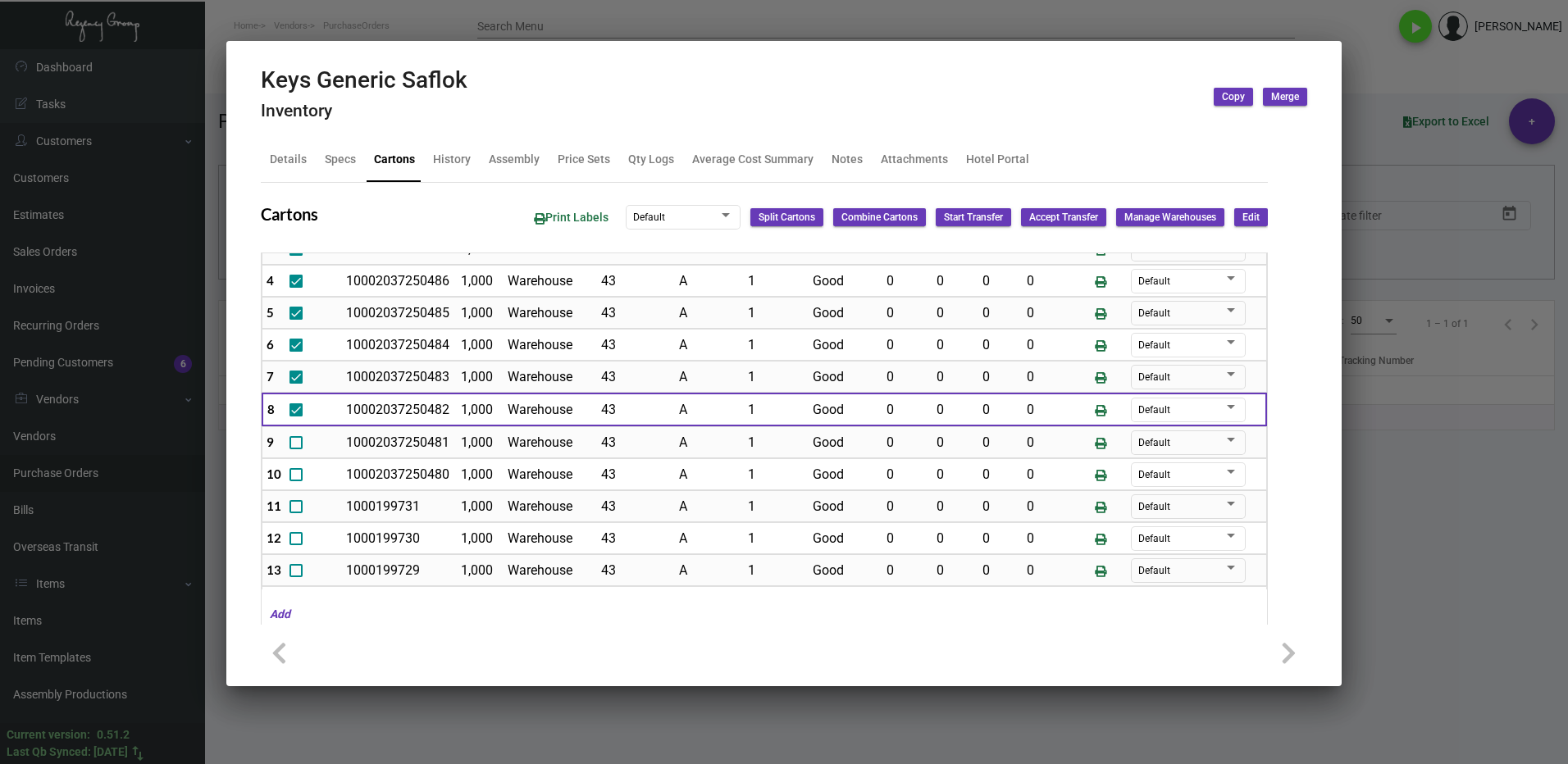
click at [294, 439] on span at bounding box center [295, 441] width 13 height 13
click at [295, 449] on input "checkbox" at bounding box center [295, 449] width 1 height 1
checkbox input "true"
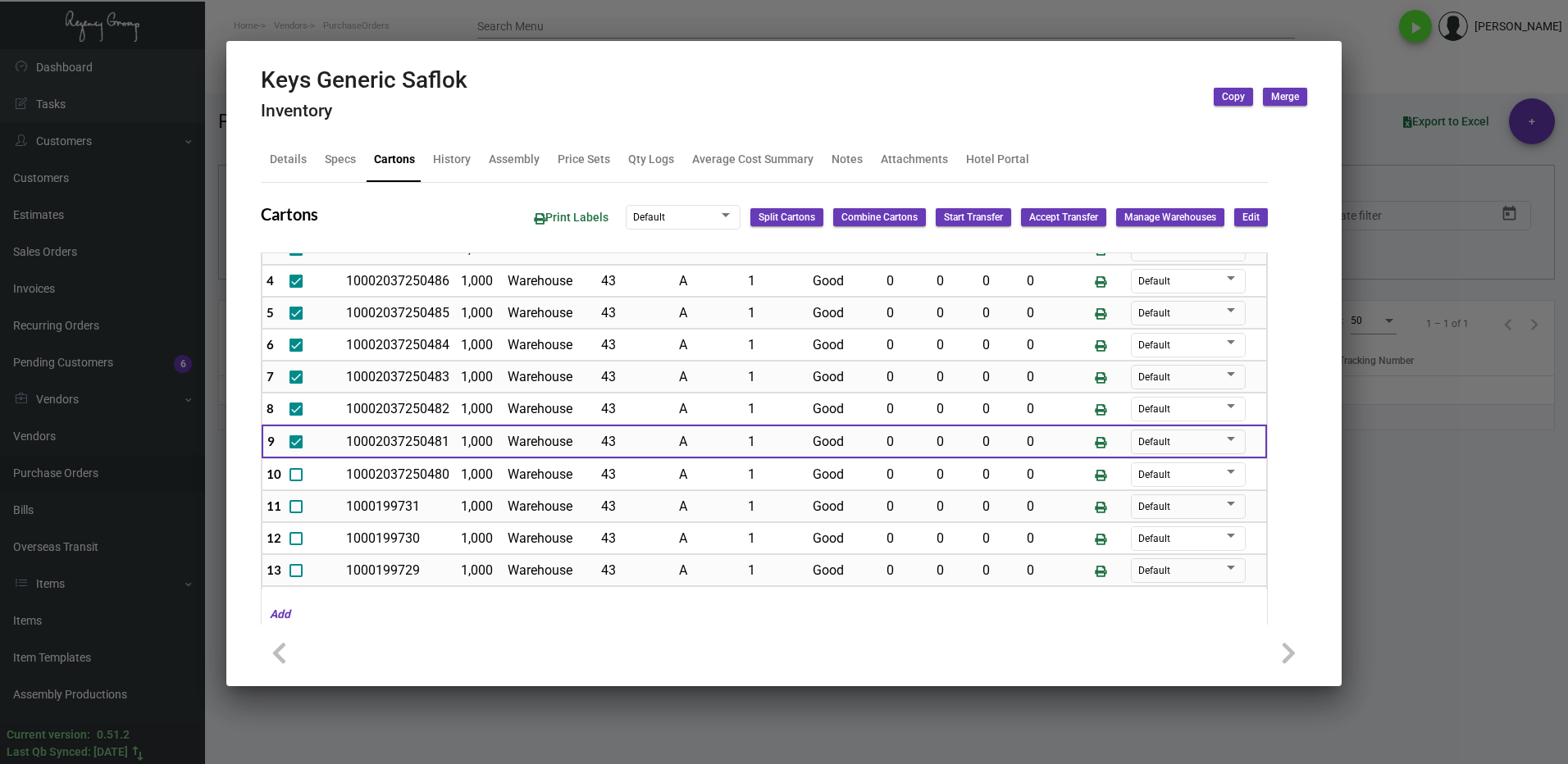
click at [292, 471] on span at bounding box center [295, 474] width 13 height 13
click at [295, 481] on input "checkbox" at bounding box center [295, 481] width 1 height 1
checkbox input "true"
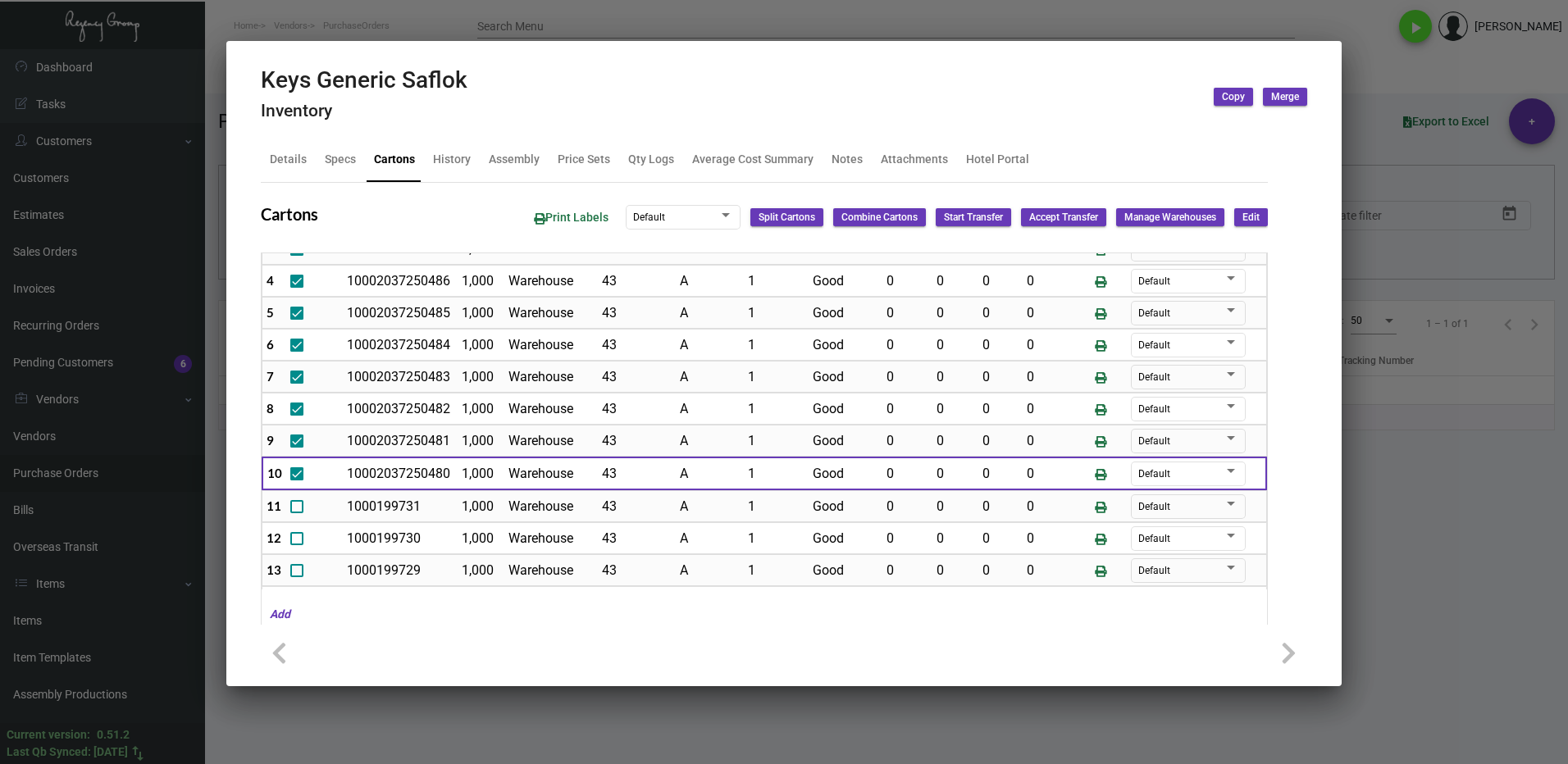
click at [538, 210] on span "Print Labels" at bounding box center [570, 216] width 75 height 13
checkbox input "false"
type input "0"
checkbox input "false"
type input "0"
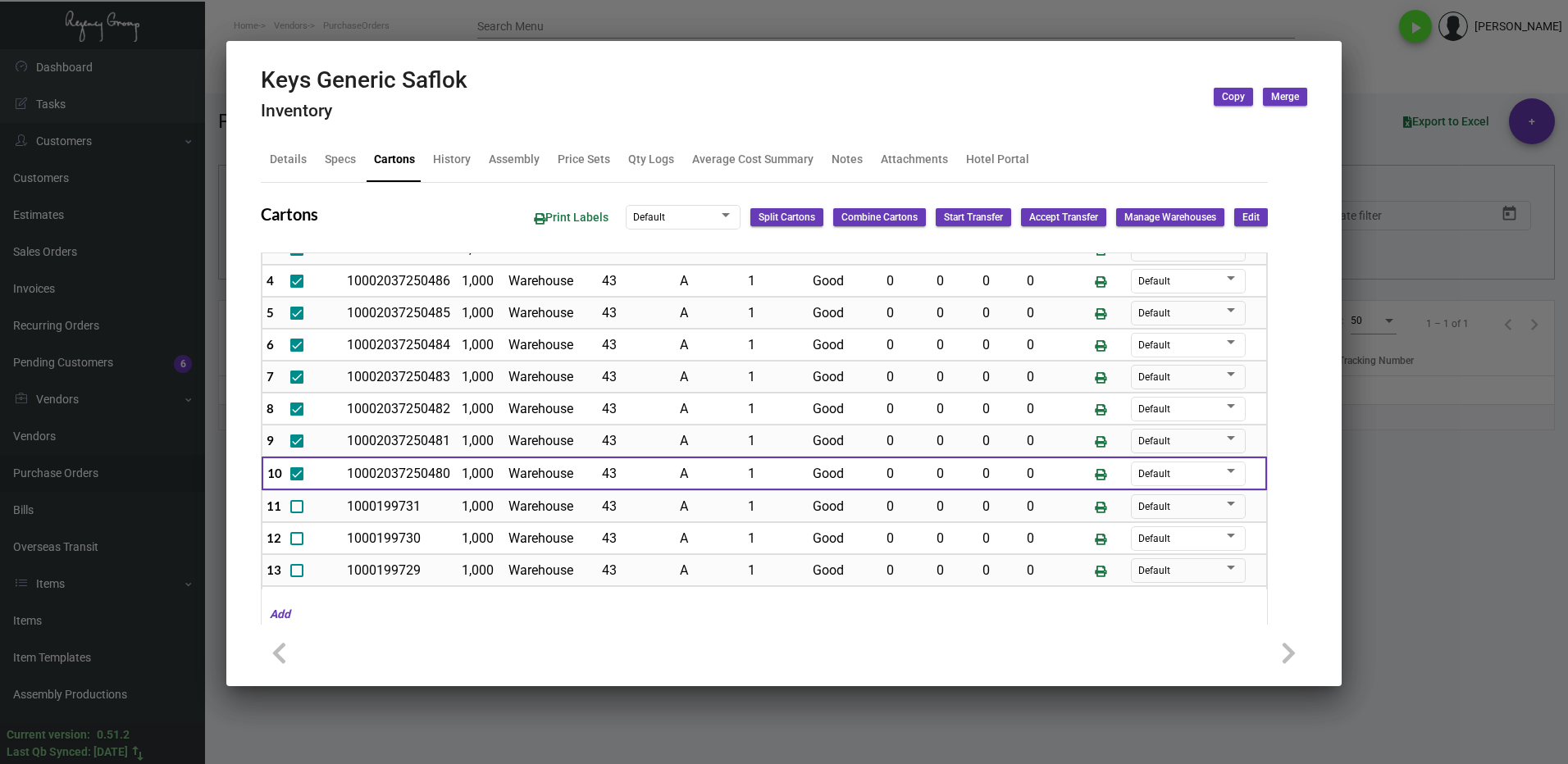
checkbox input "false"
type input "0"
checkbox input "false"
type input "0"
checkbox input "false"
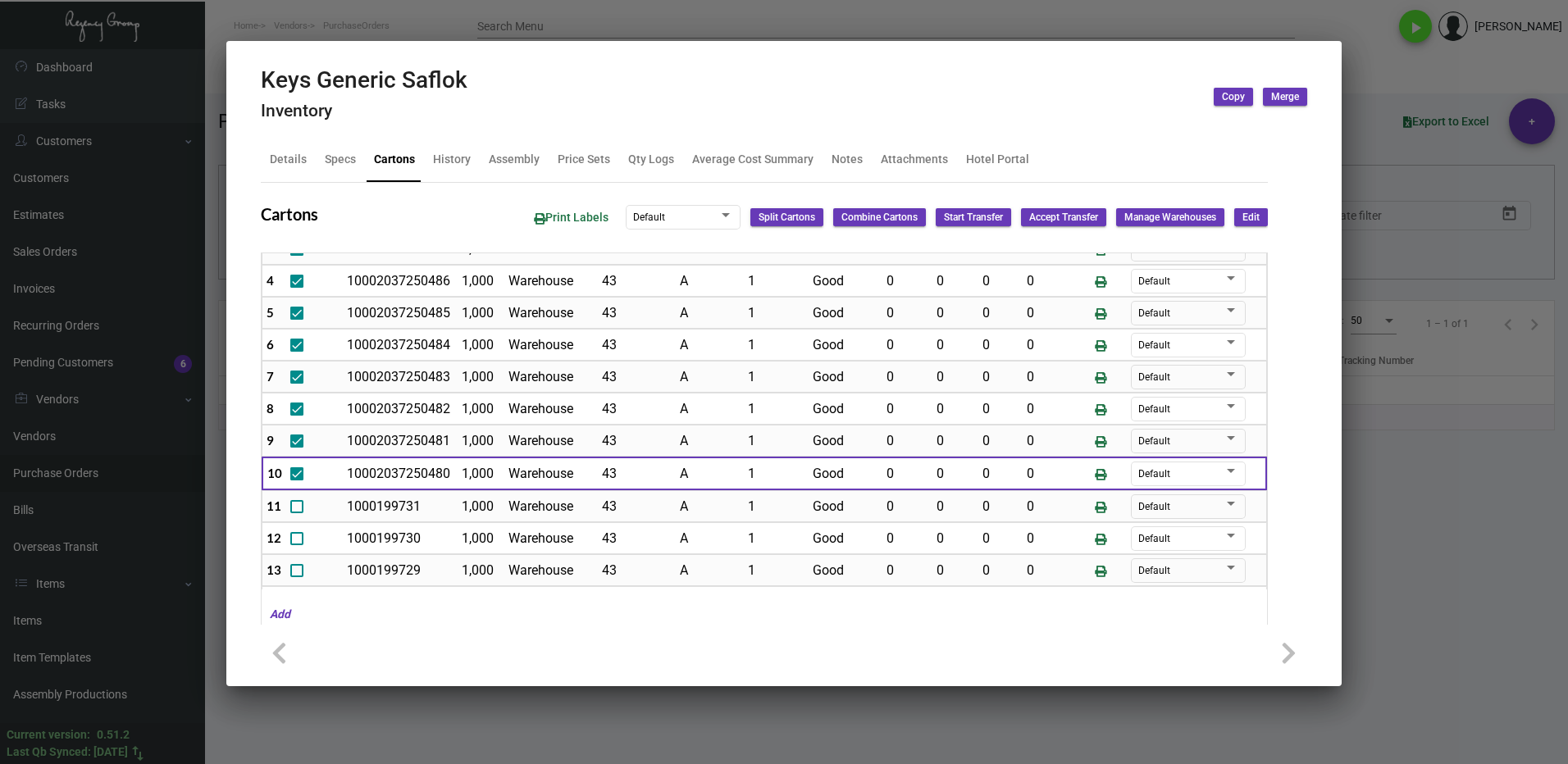
type input "0"
checkbox input "false"
type input "0"
checkbox input "false"
type input "0"
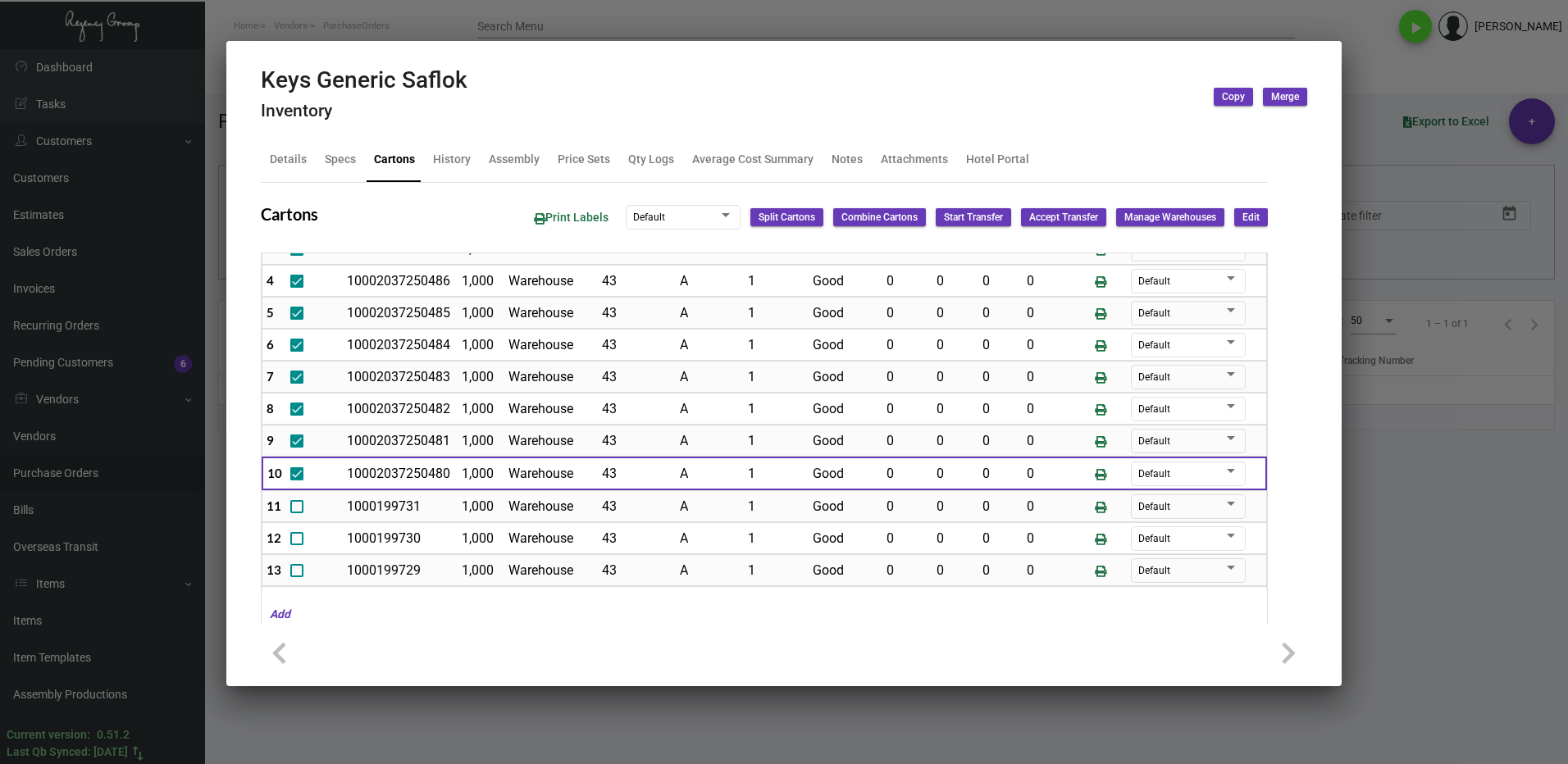
checkbox input "false"
type input "0"
checkbox input "false"
type input "0"
checkbox input "false"
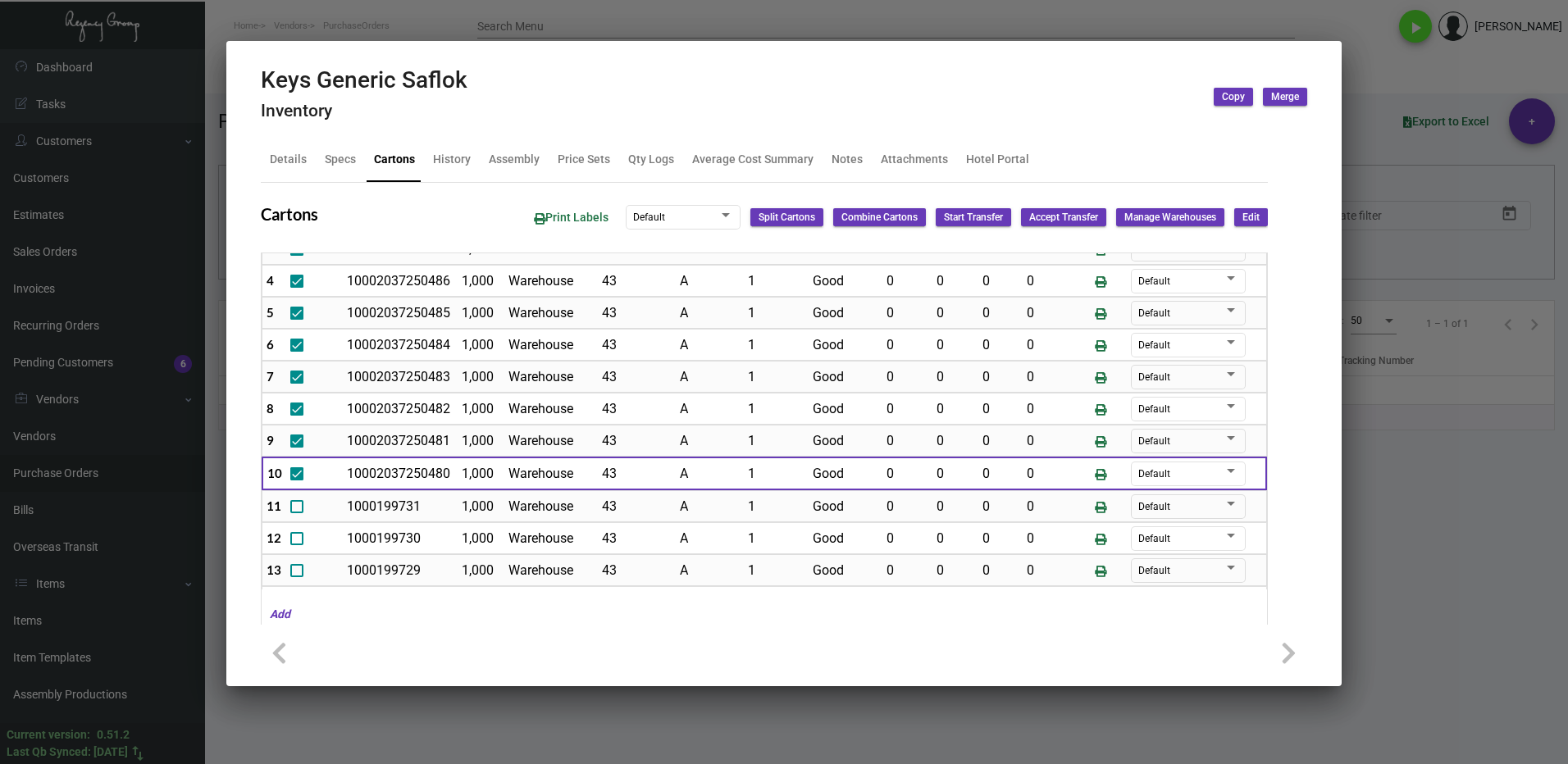
type input "0"
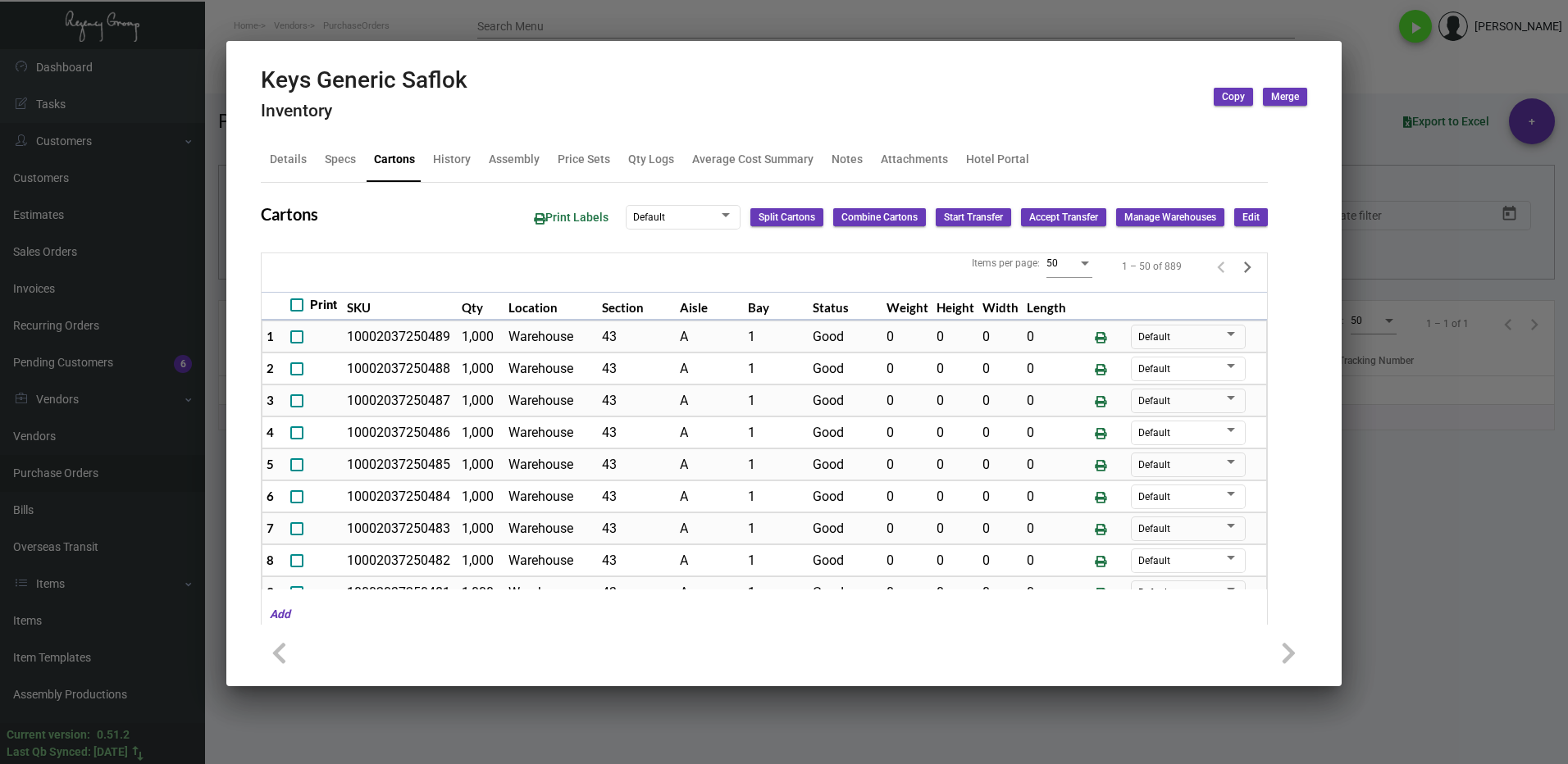
scroll to position [0, 0]
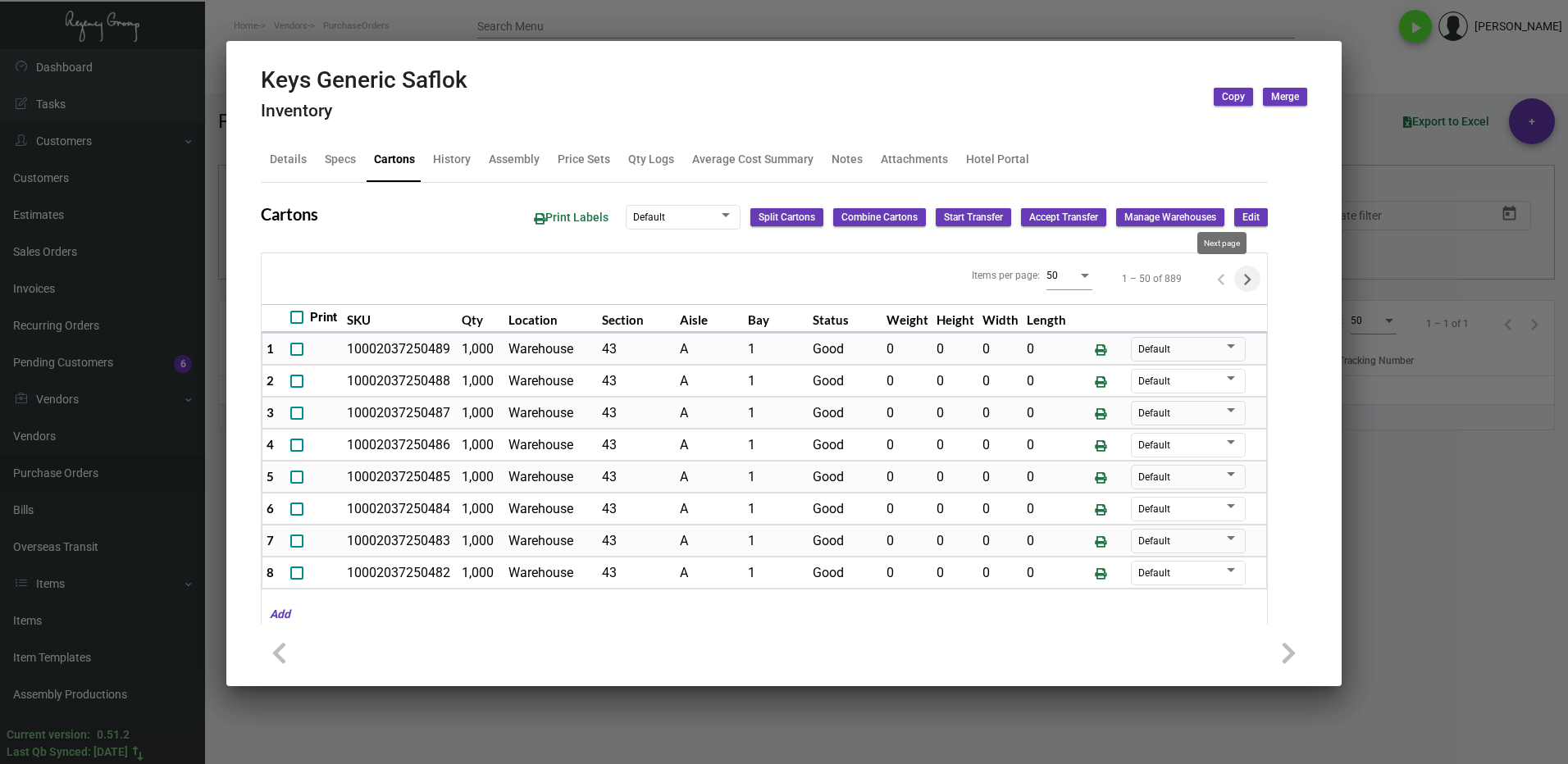
click at [1235, 281] on icon "Next page" at bounding box center [1247, 280] width 23 height 23
click at [1235, 280] on icon "Next page" at bounding box center [1247, 280] width 23 height 23
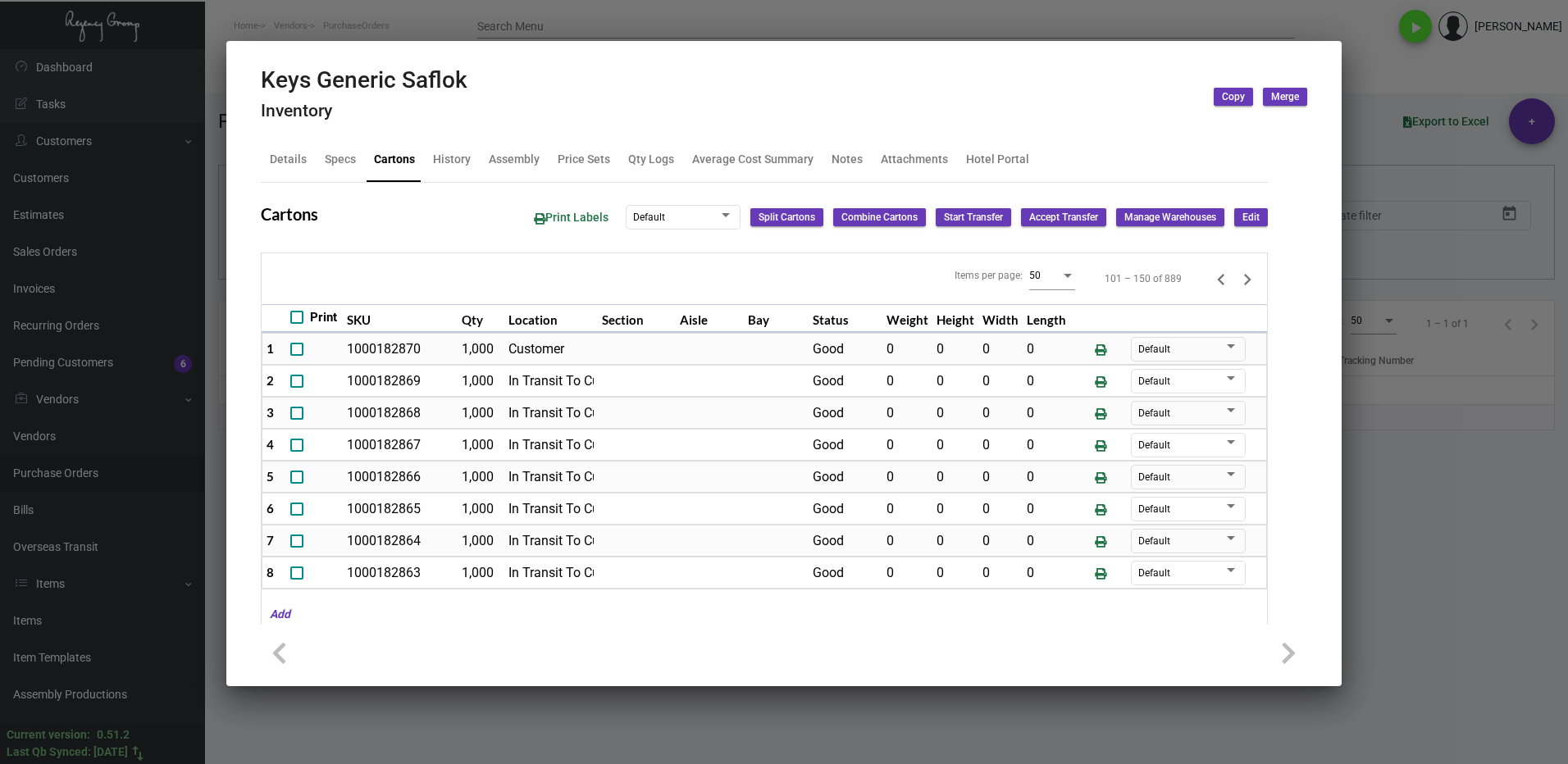
click at [1235, 280] on icon "Next page" at bounding box center [1247, 280] width 23 height 23
click at [1235, 281] on icon "Next page" at bounding box center [1247, 280] width 23 height 23
click at [1235, 279] on icon "Next page" at bounding box center [1247, 280] width 23 height 23
click at [1400, 490] on div at bounding box center [784, 382] width 1568 height 764
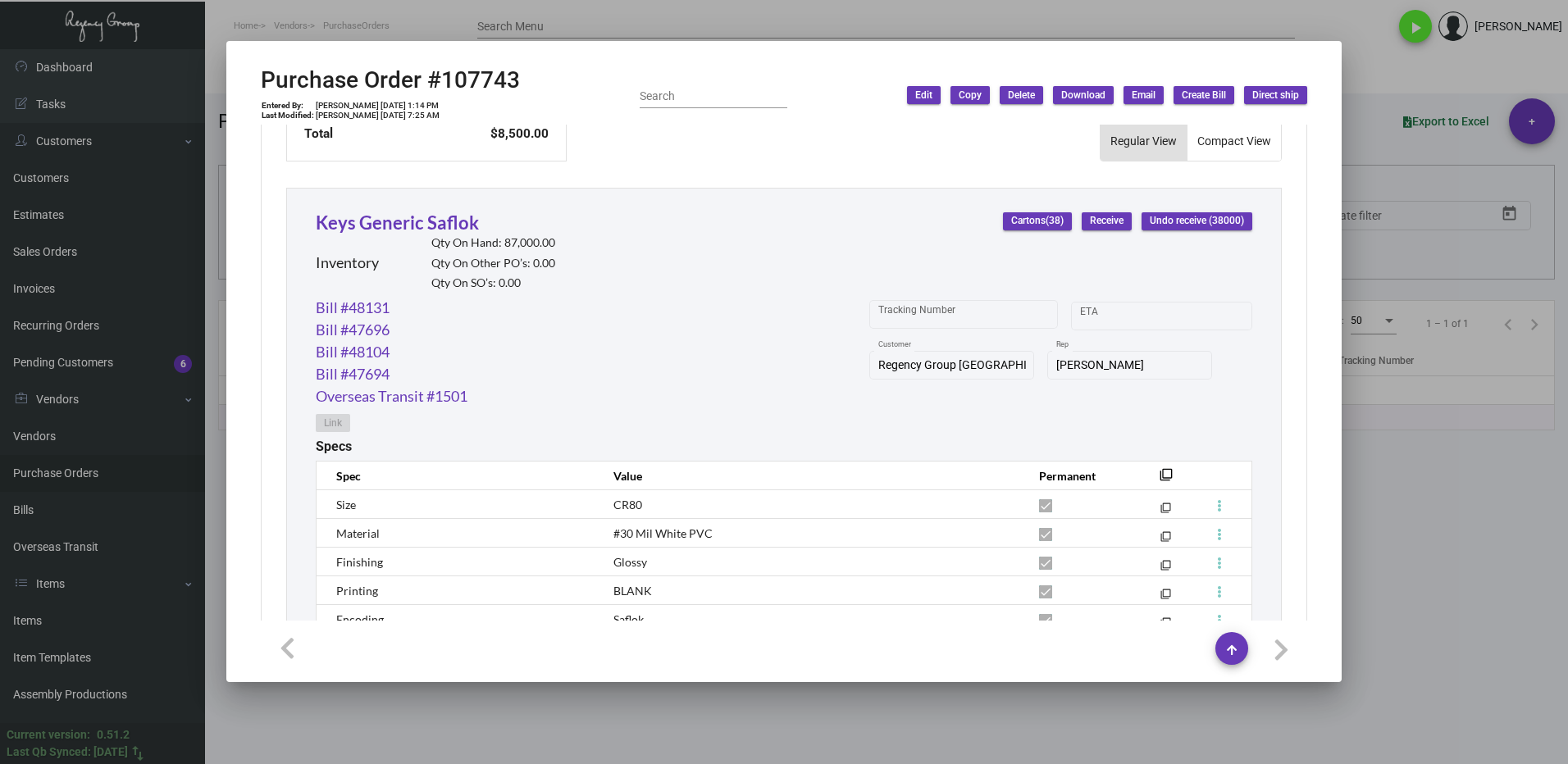
click at [1502, 574] on div at bounding box center [784, 382] width 1568 height 764
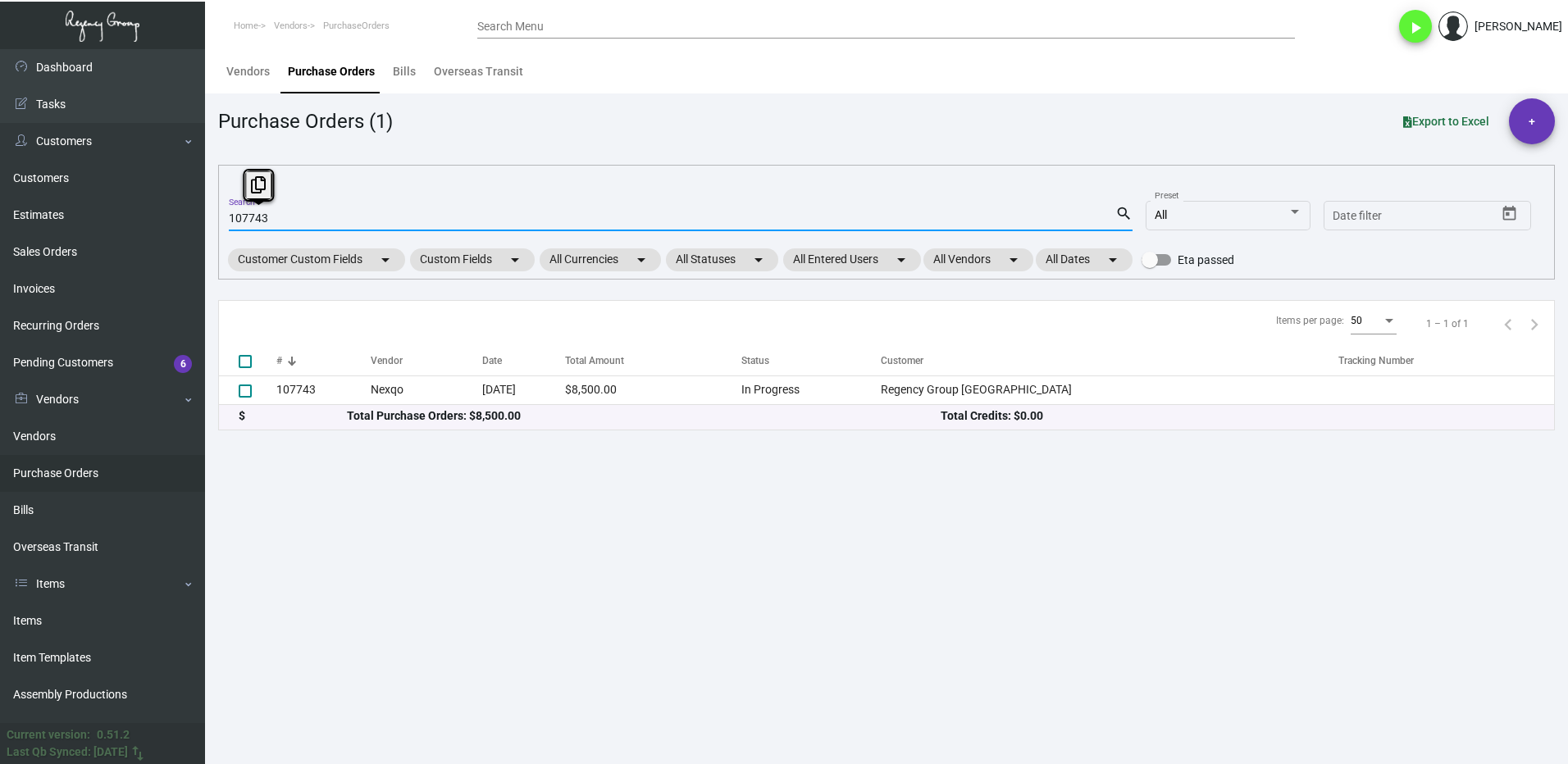
drag, startPoint x: 284, startPoint y: 215, endPoint x: 225, endPoint y: 226, distance: 60.0
click at [225, 226] on div "107743 Search search All Preset Start date – Date filter Customer Custom Fields…" at bounding box center [886, 222] width 1336 height 115
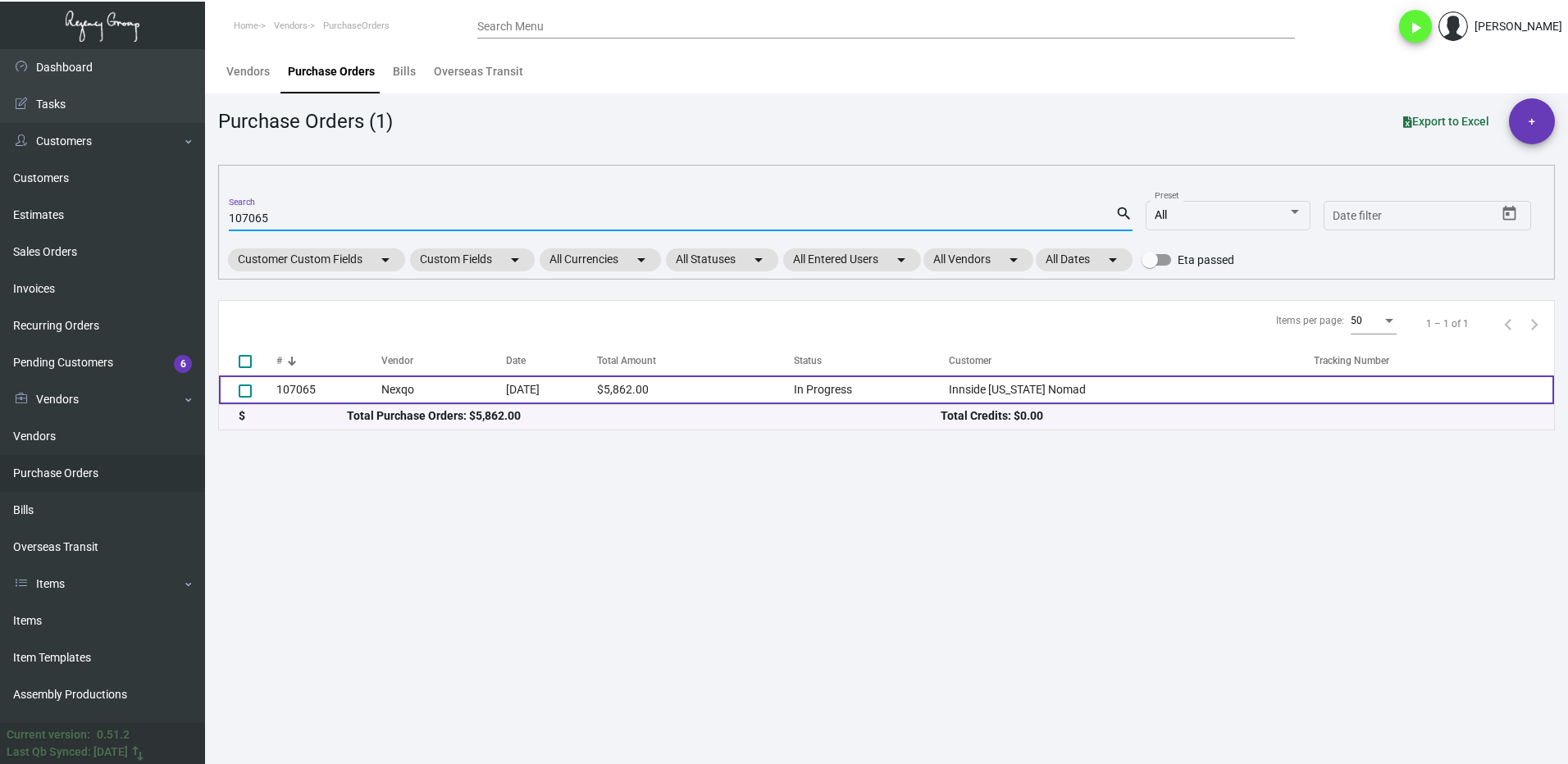
click at [314, 397] on td "107065" at bounding box center [329, 389] width 105 height 28
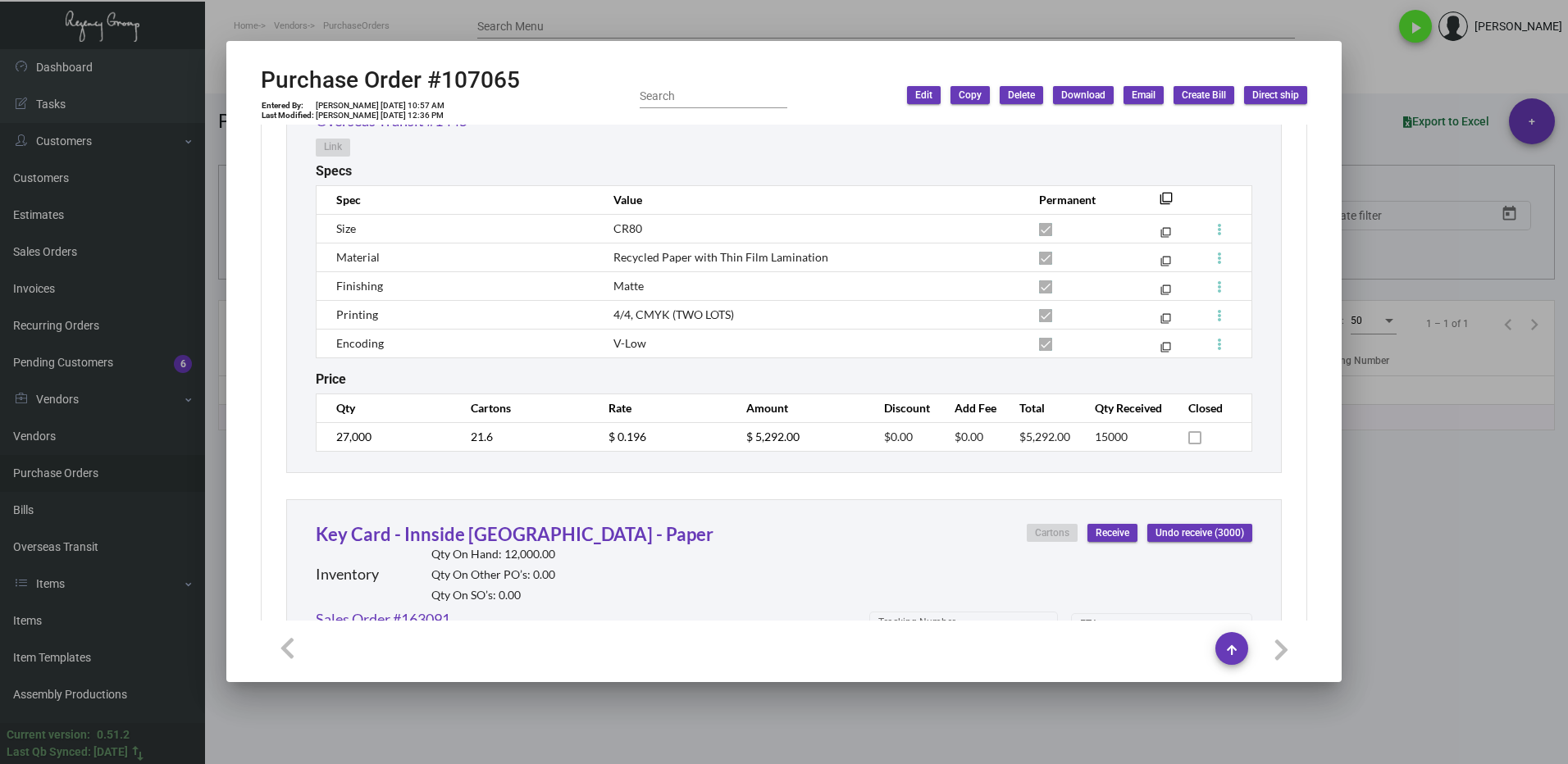
scroll to position [830, 0]
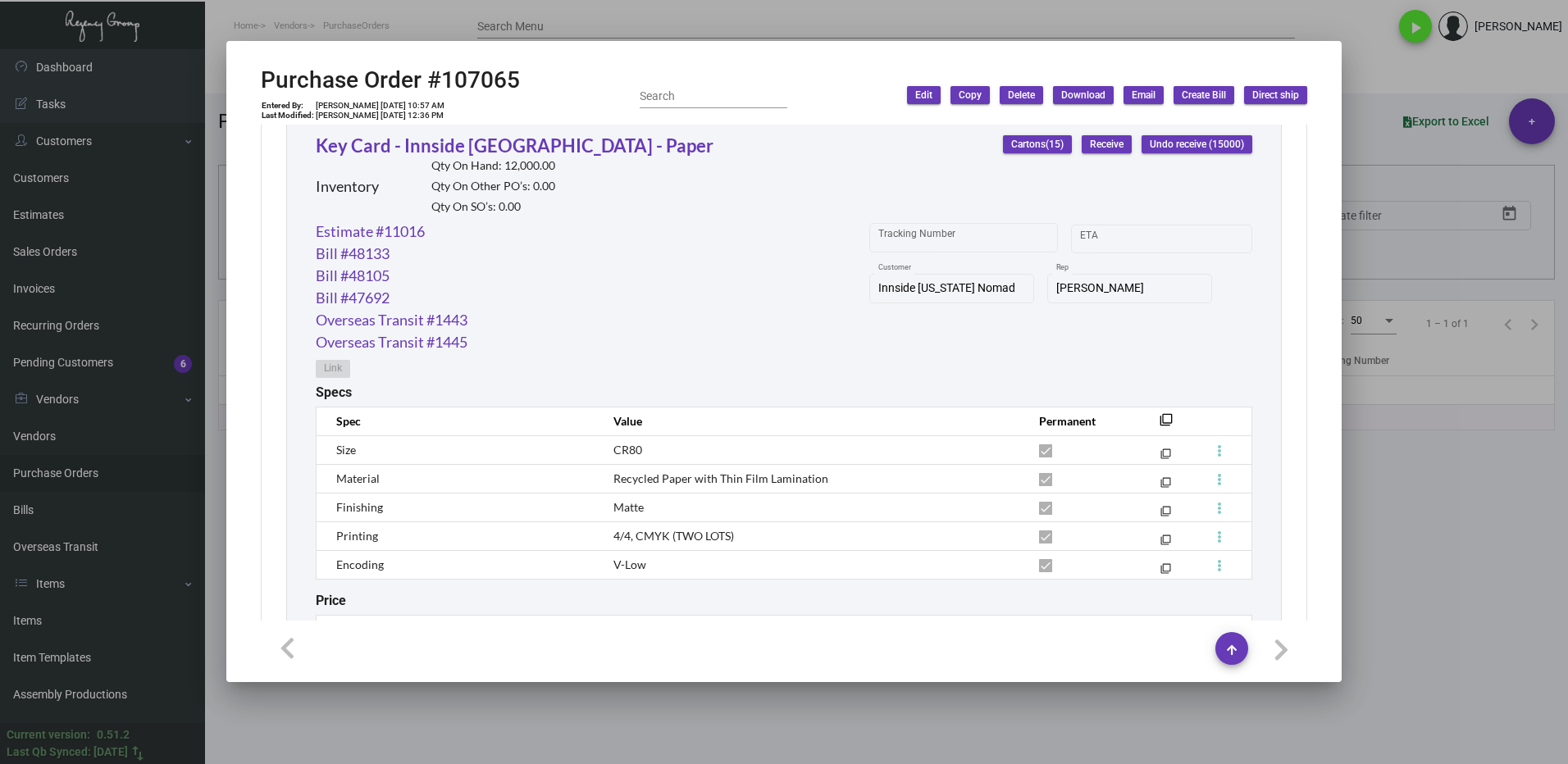
click at [1096, 147] on span "Receive" at bounding box center [1106, 144] width 33 height 14
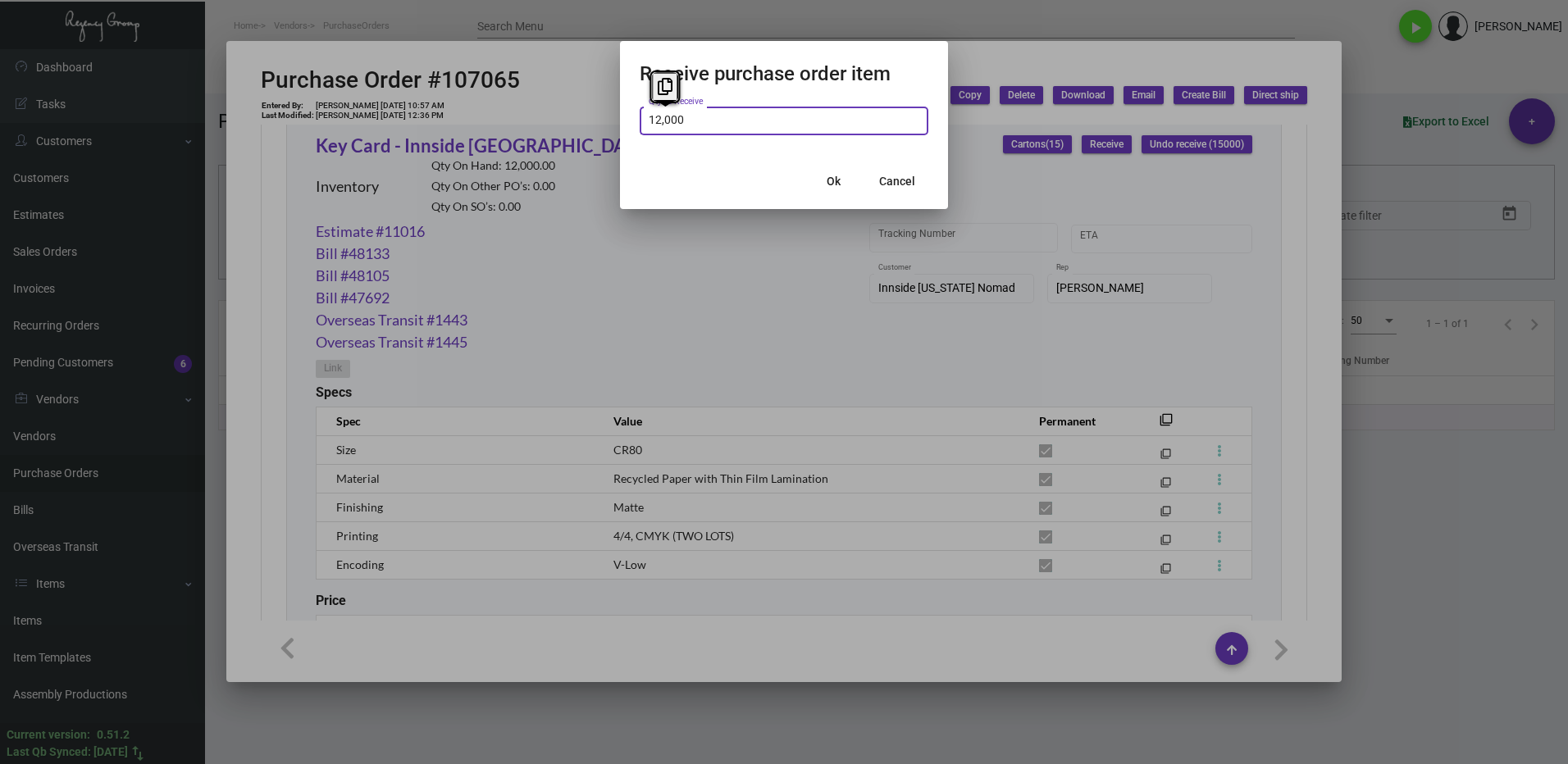
click at [815, 280] on div at bounding box center [784, 382] width 1568 height 764
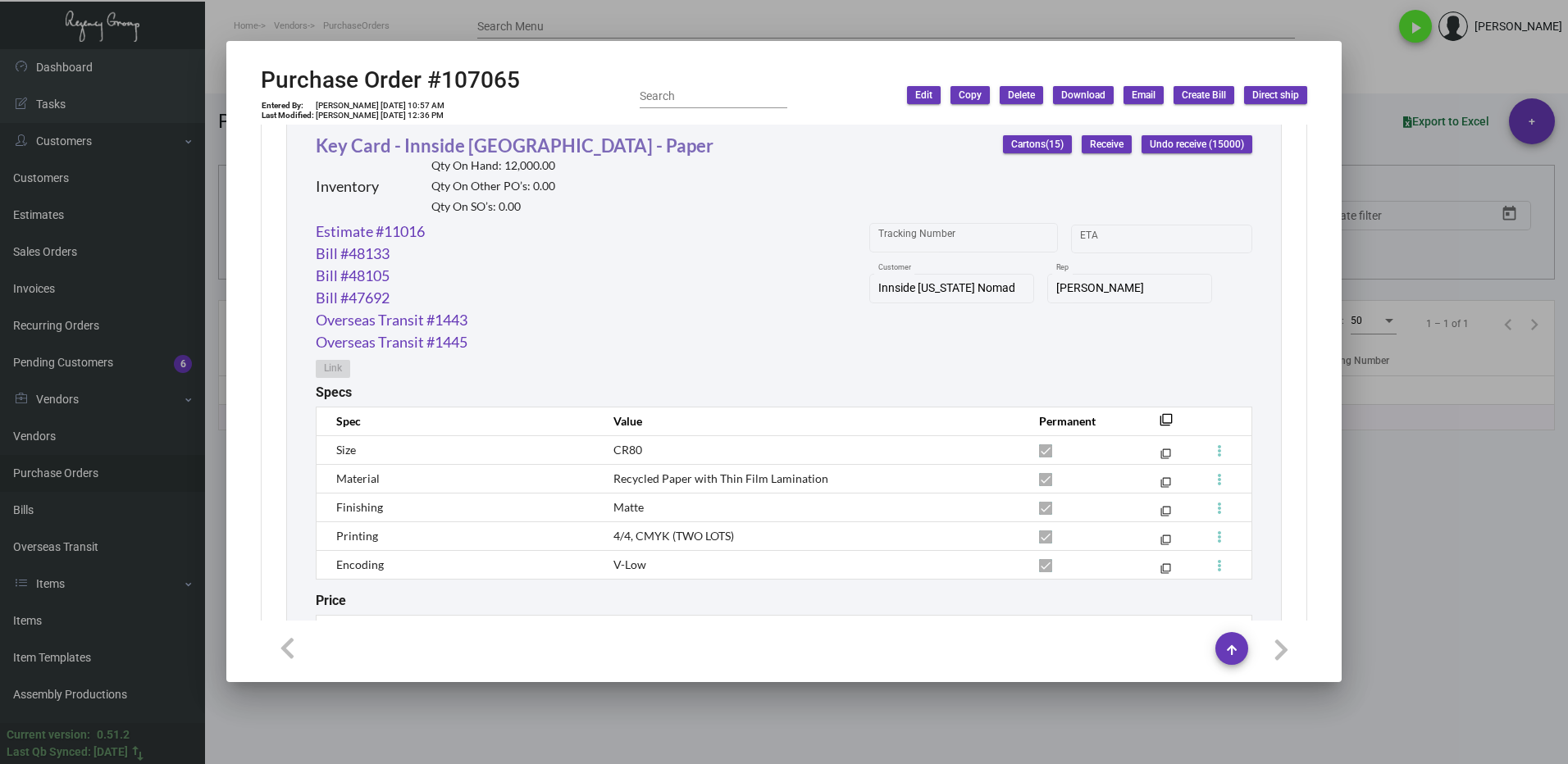
click at [430, 143] on link "Key Card - Innside [GEOGRAPHIC_DATA] - Paper" at bounding box center [515, 145] width 398 height 22
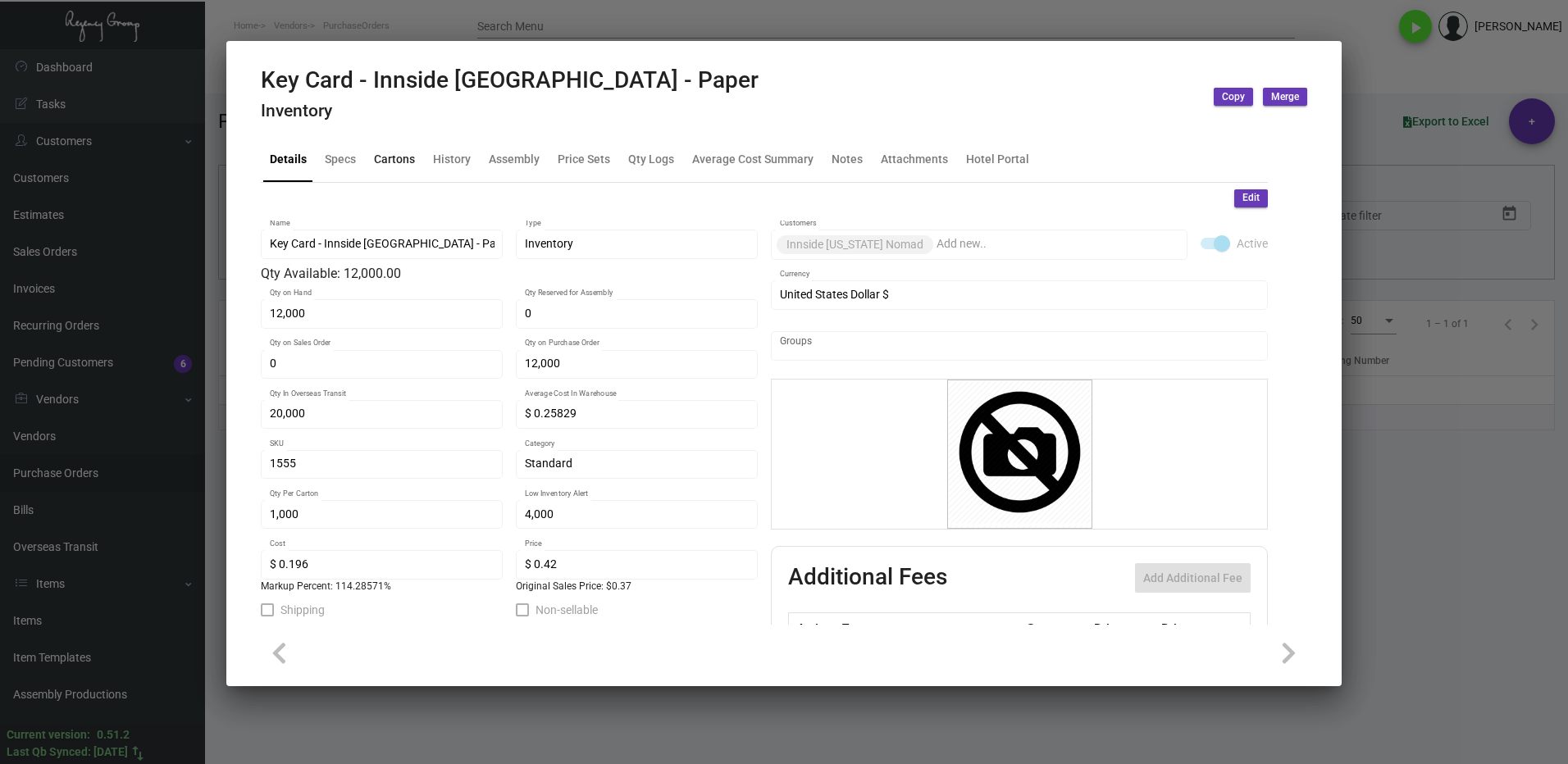
click at [383, 160] on div "Cartons" at bounding box center [394, 160] width 41 height 18
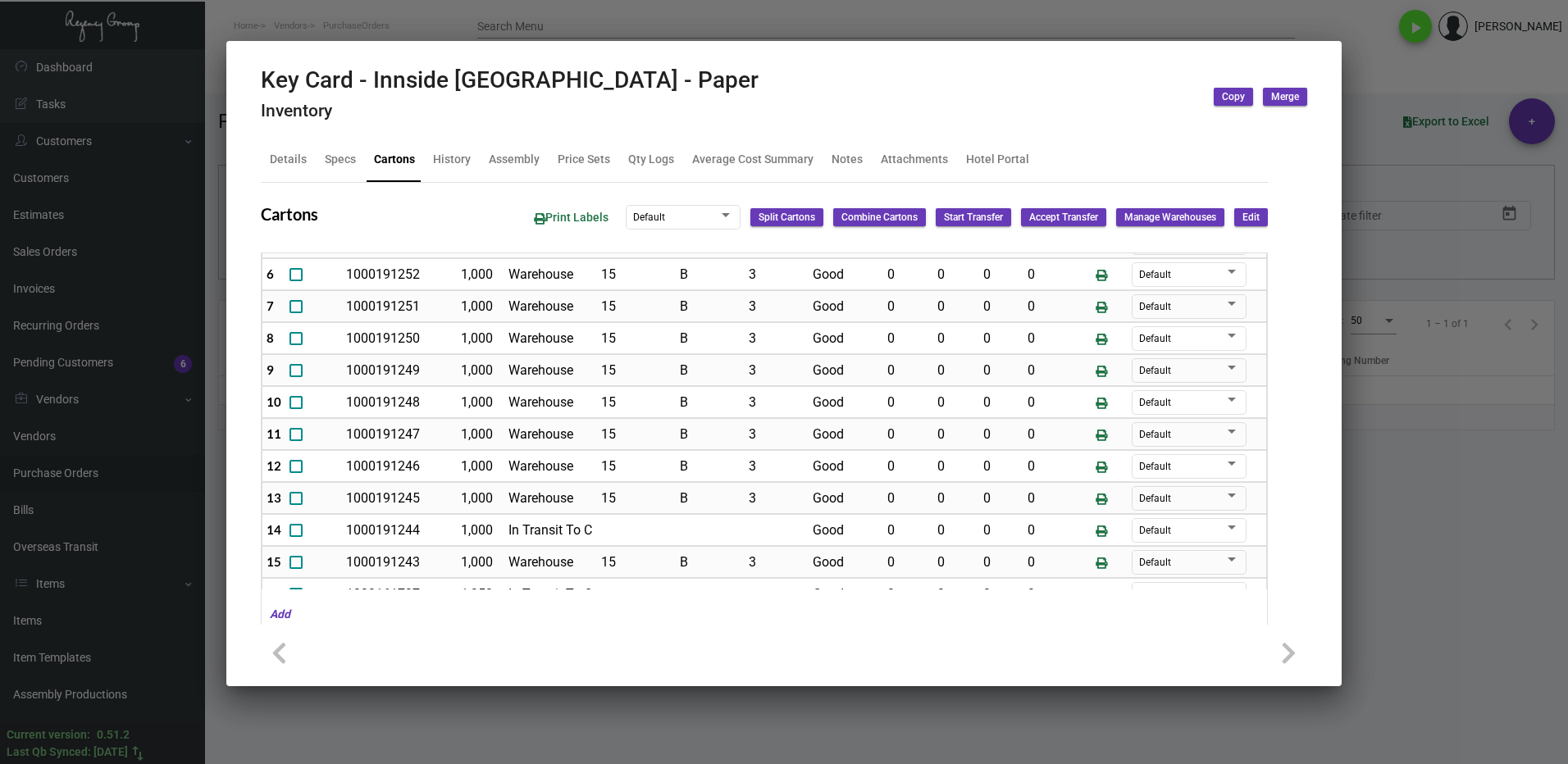
scroll to position [327, 0]
click at [1398, 540] on div at bounding box center [784, 382] width 1568 height 764
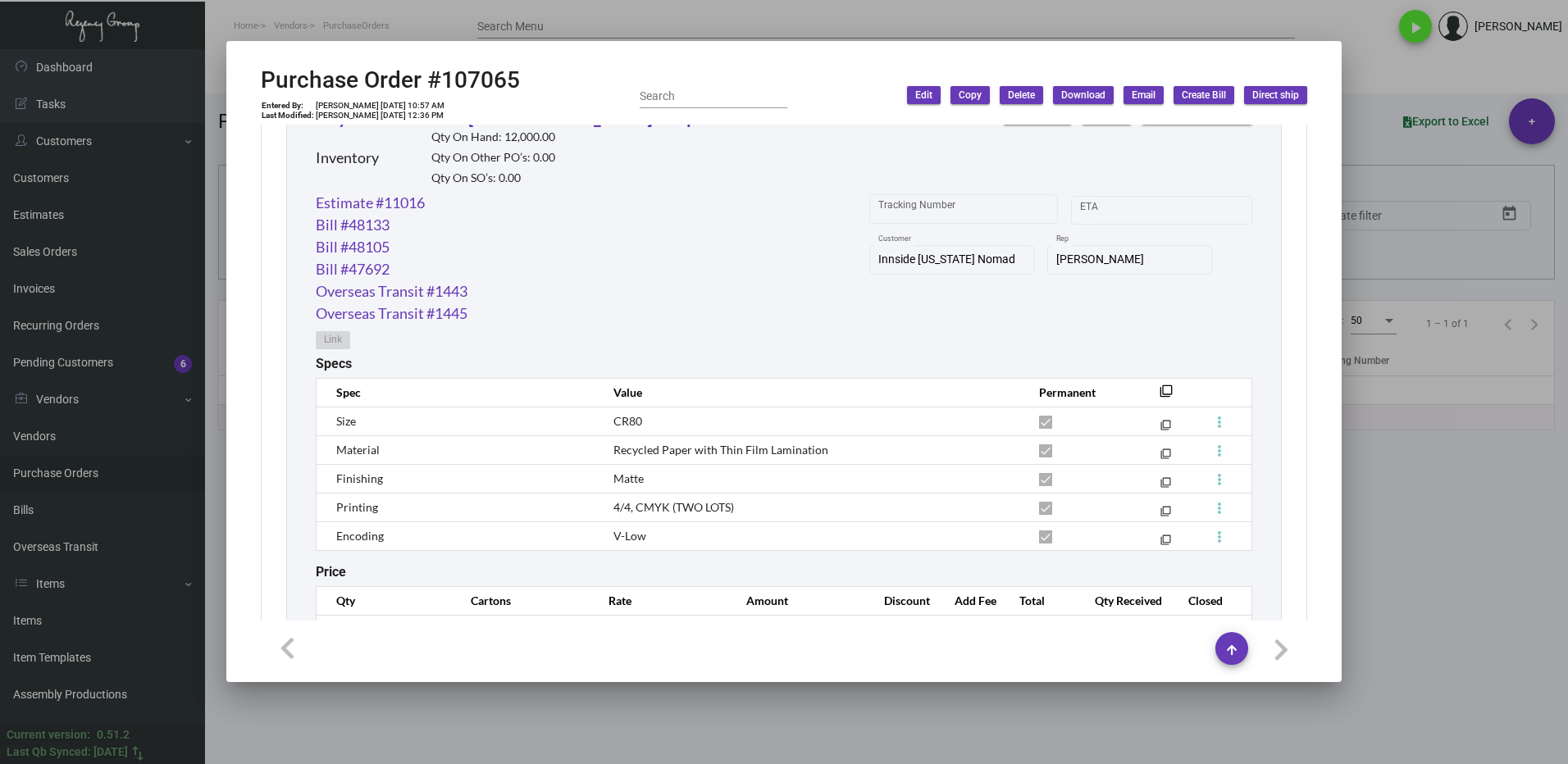
scroll to position [830, 0]
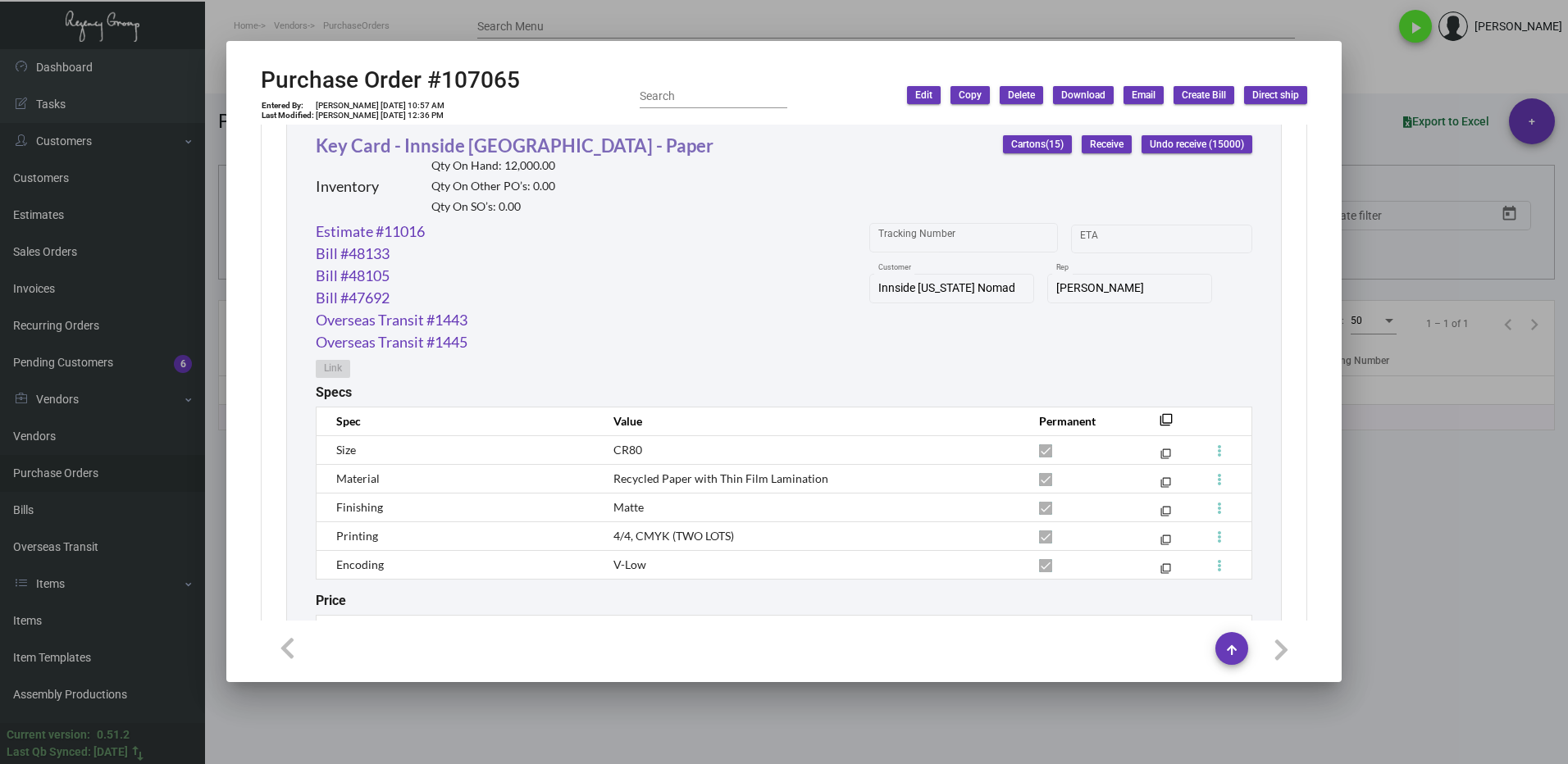
click at [428, 148] on link "Key Card - Innside [GEOGRAPHIC_DATA] - Paper" at bounding box center [515, 145] width 398 height 22
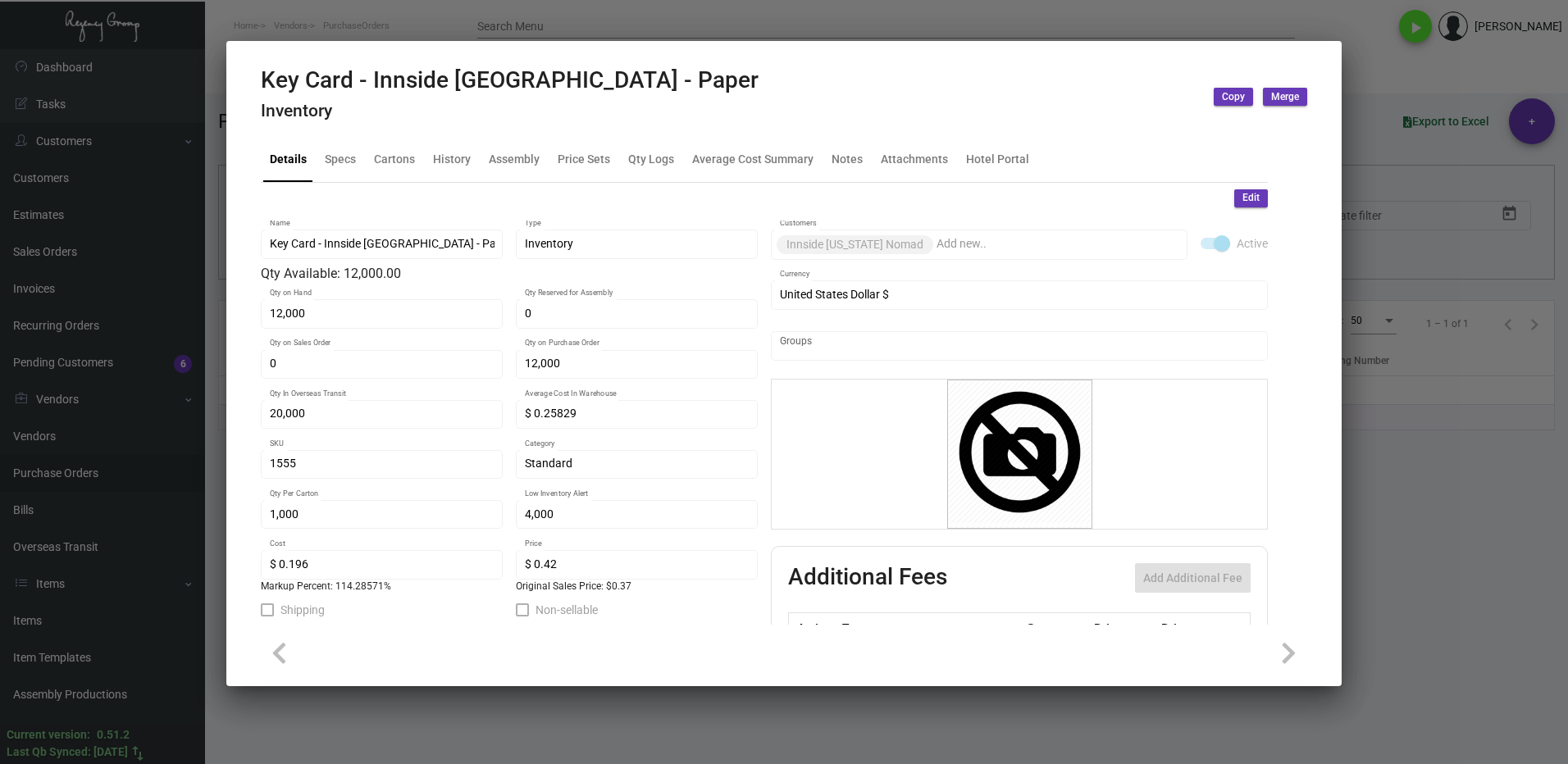
click at [1431, 522] on div at bounding box center [784, 382] width 1568 height 764
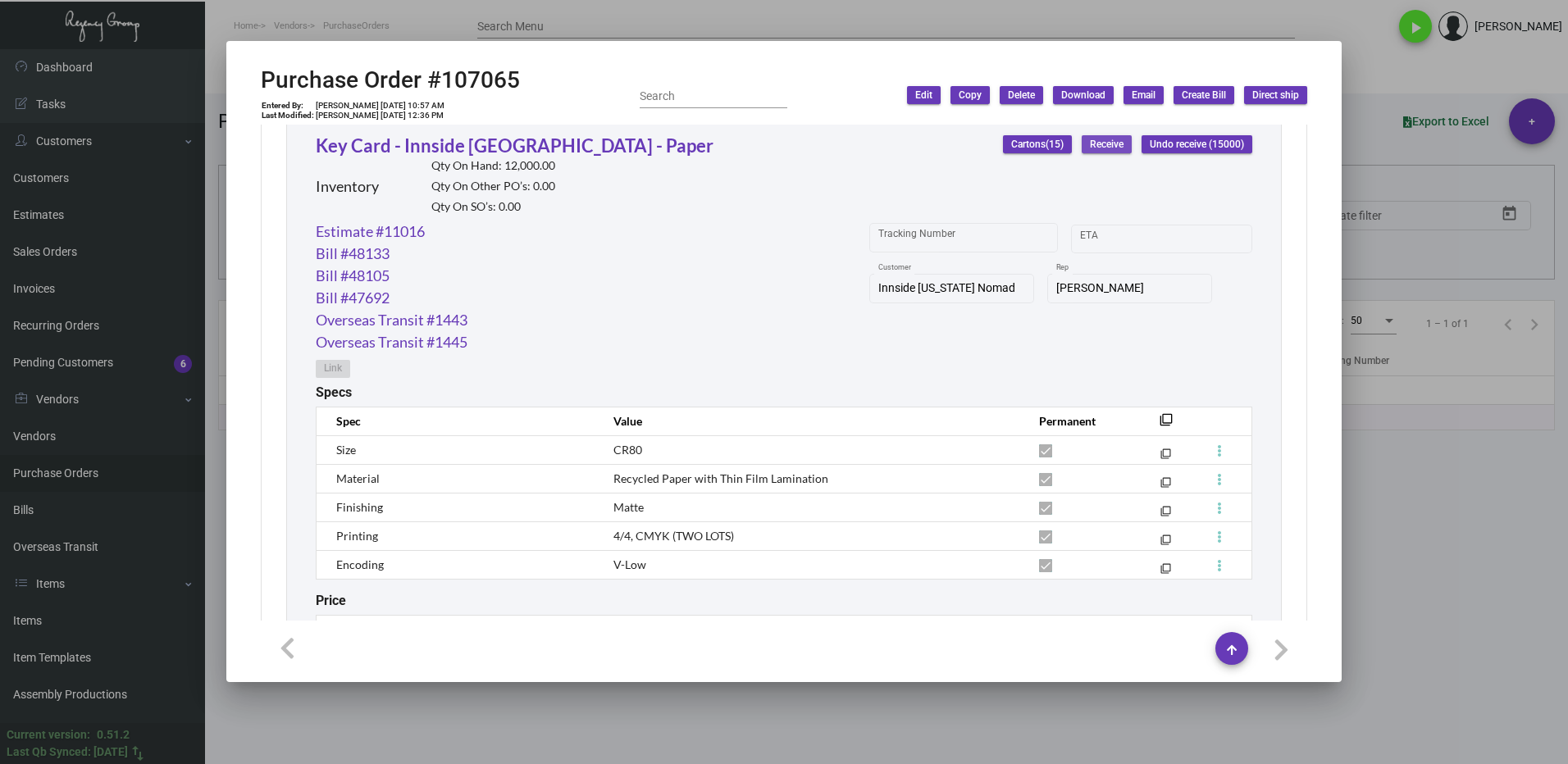
click at [1089, 142] on span "Receive" at bounding box center [1106, 144] width 33 height 14
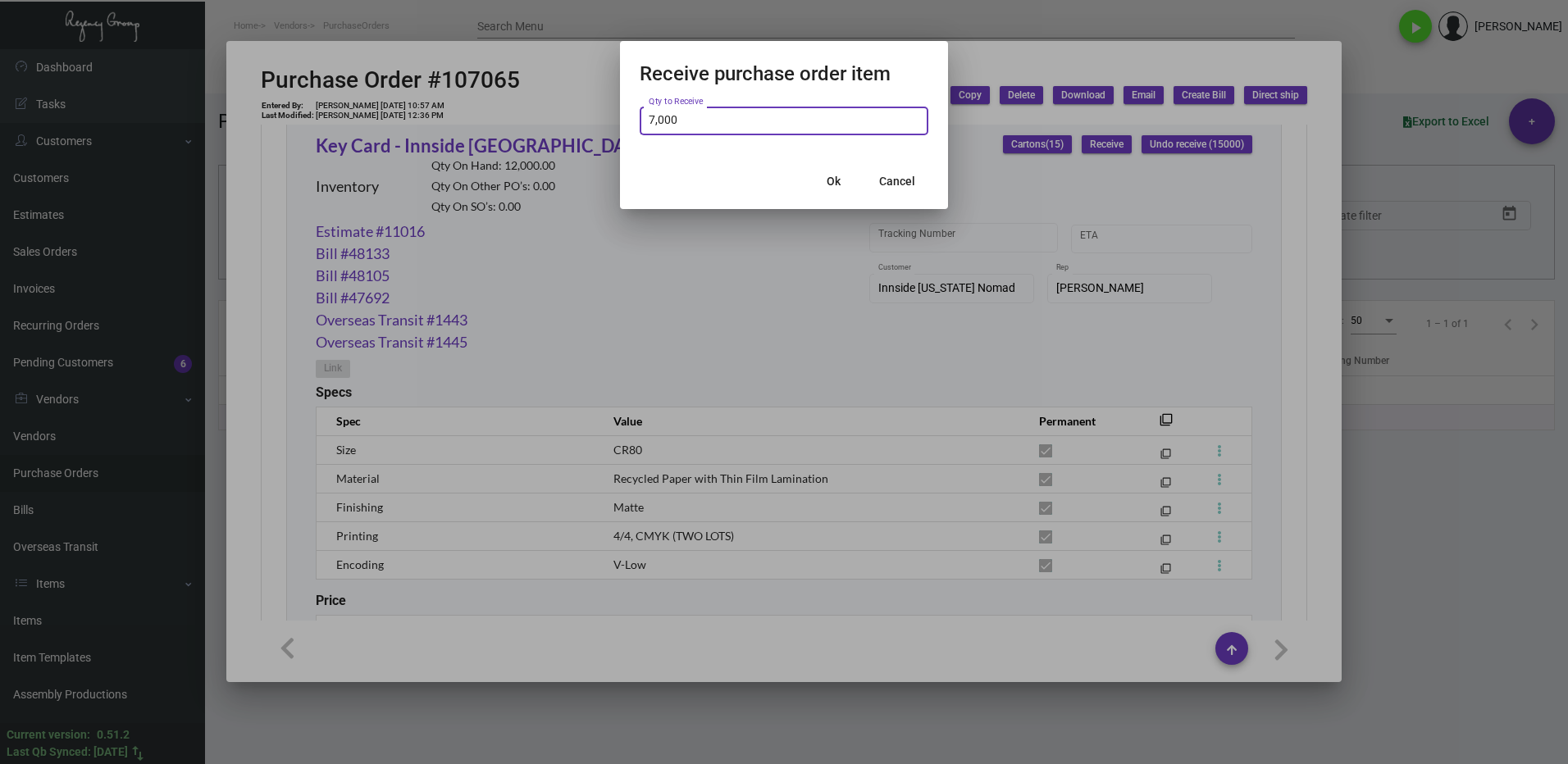
click at [832, 177] on span "Ok" at bounding box center [834, 180] width 14 height 13
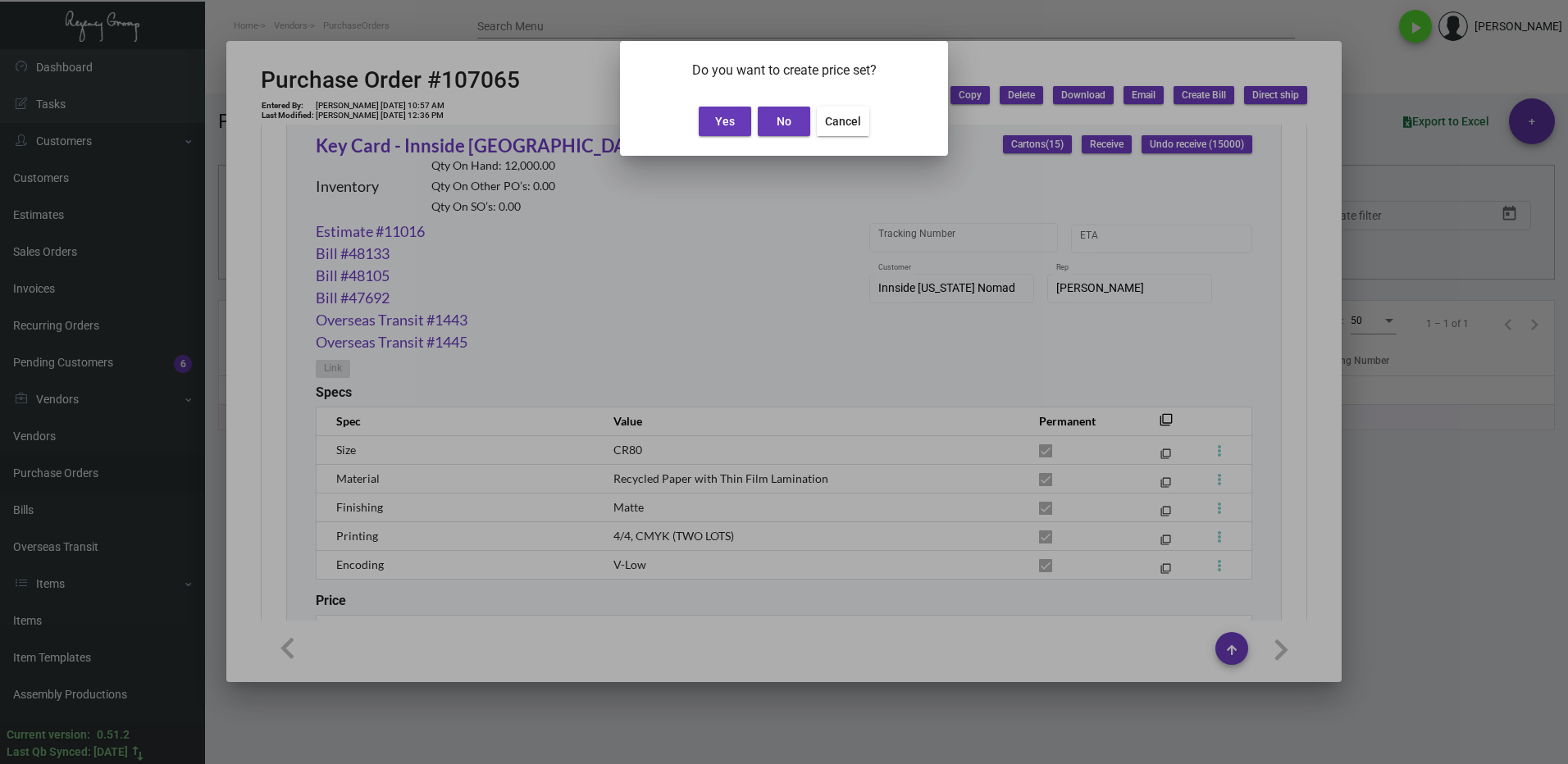
click at [724, 124] on span "Yes" at bounding box center [725, 121] width 20 height 13
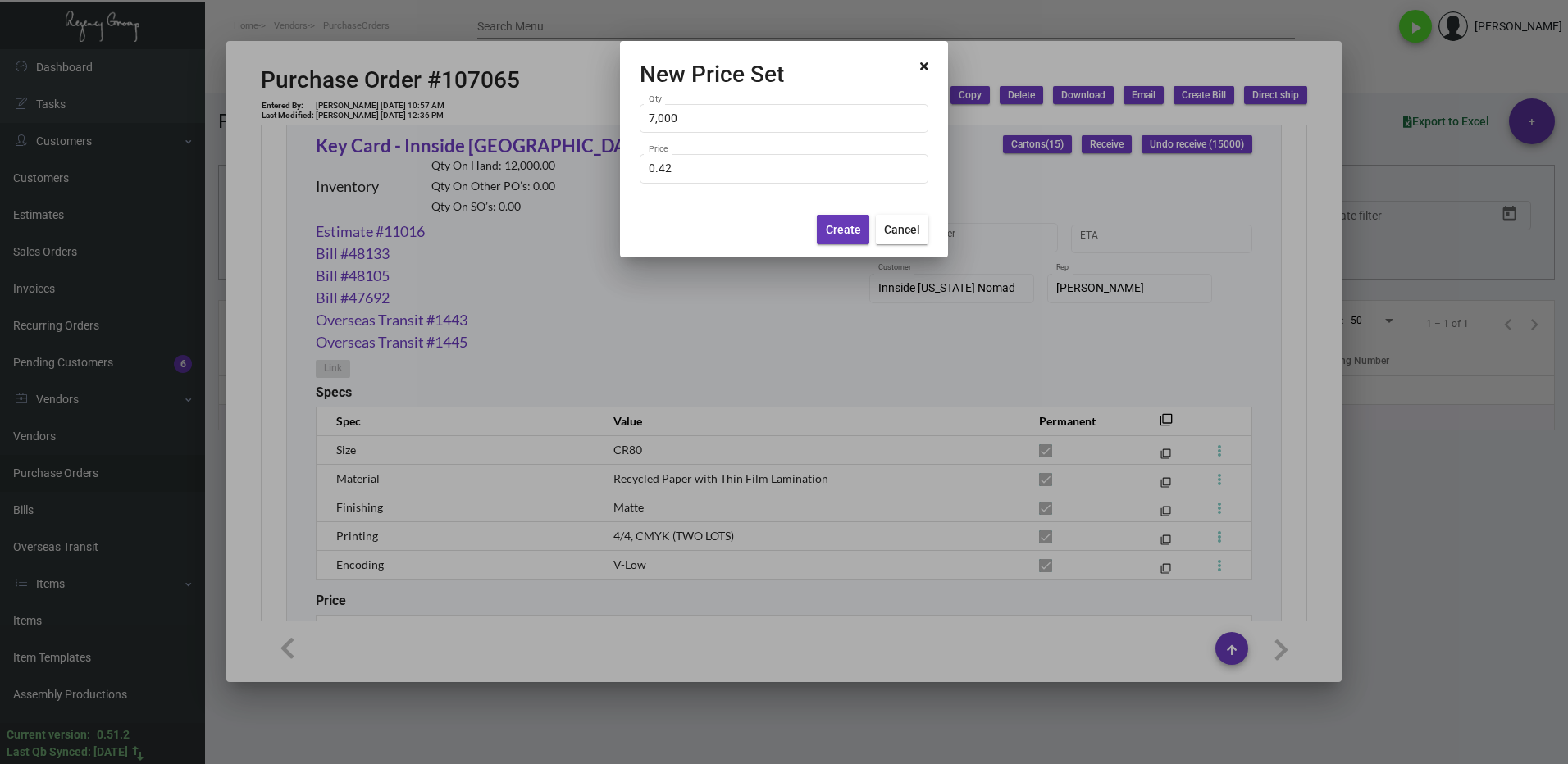
click at [855, 247] on div "Create Cancel" at bounding box center [784, 229] width 289 height 56
click at [854, 234] on span "Create" at bounding box center [843, 229] width 35 height 13
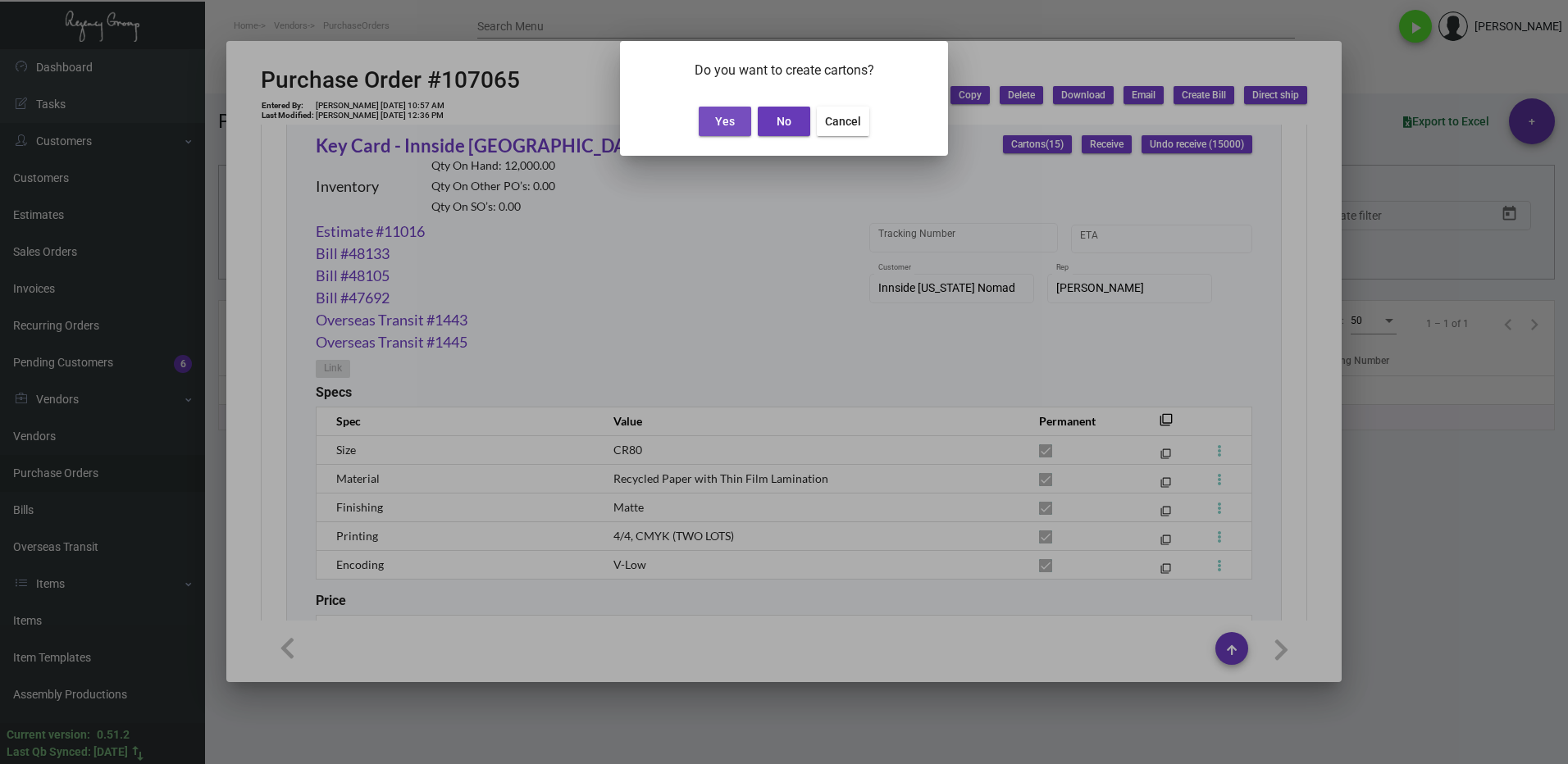
click at [736, 125] on button "Yes" at bounding box center [725, 121] width 53 height 29
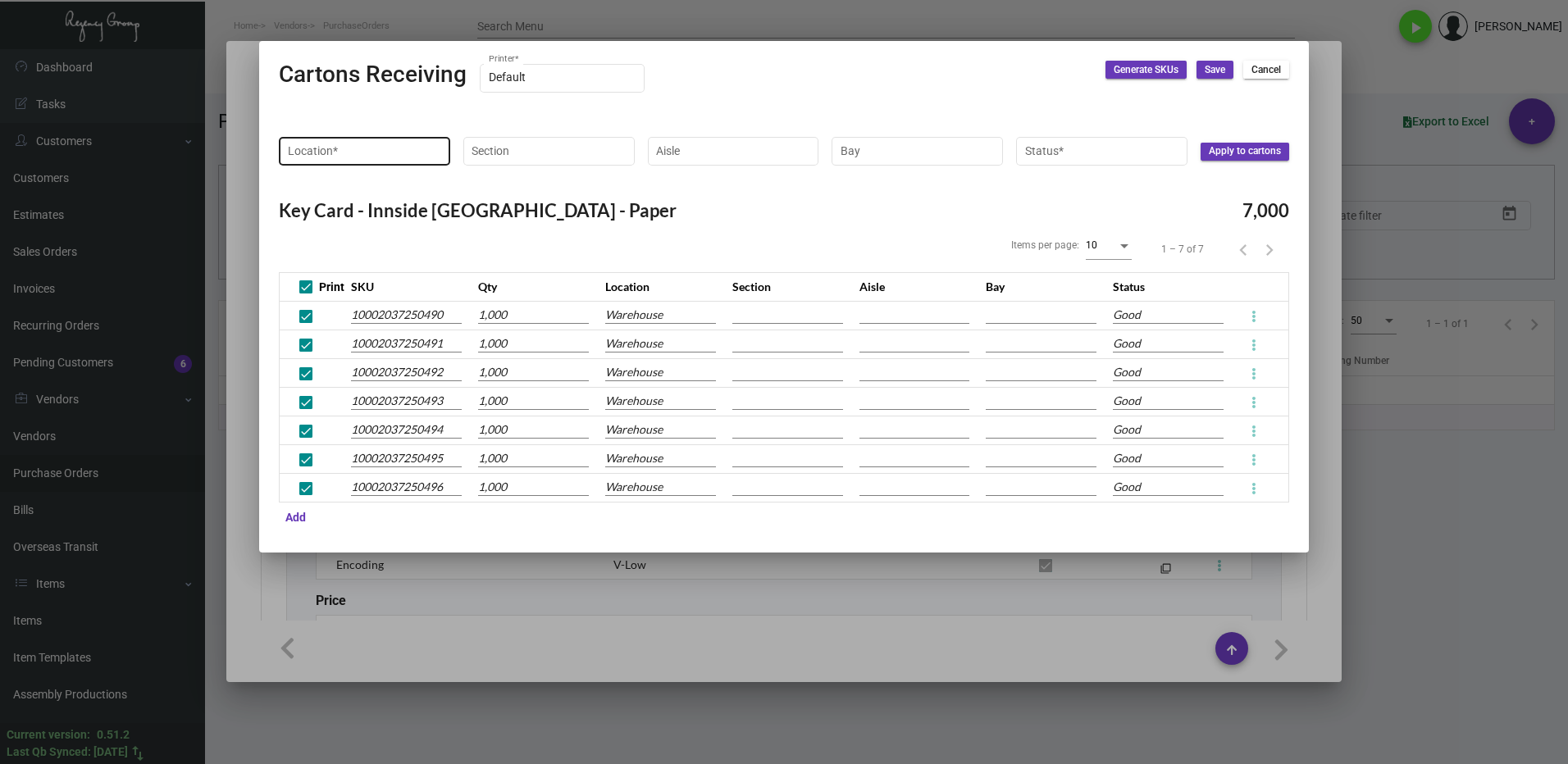
click at [351, 149] on input "Location *" at bounding box center [365, 150] width 154 height 13
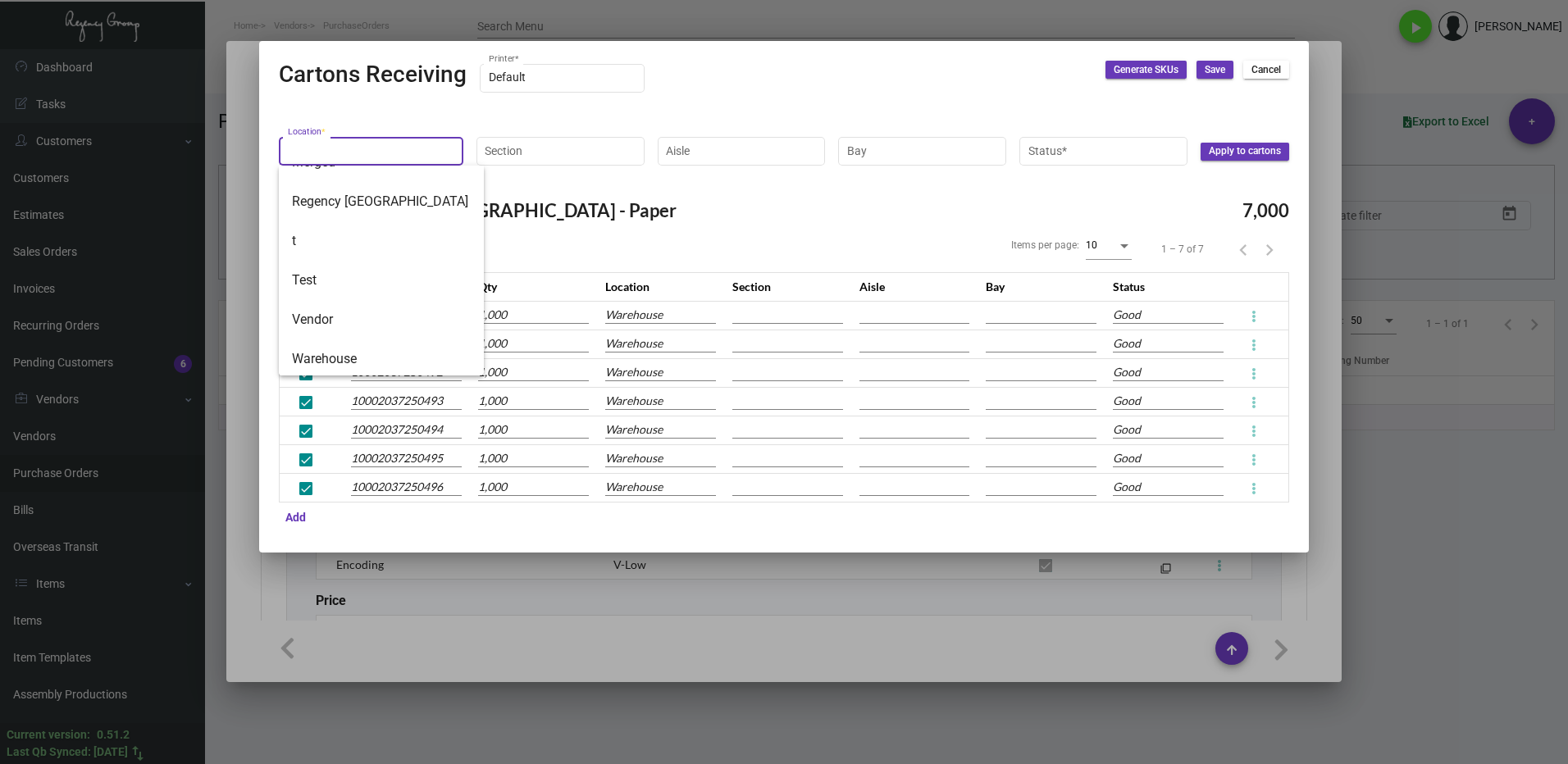
scroll to position [301, 0]
drag, startPoint x: 345, startPoint y: 350, endPoint x: 425, endPoint y: 243, distance: 133.6
click at [344, 350] on span "Warehouse" at bounding box center [380, 356] width 178 height 39
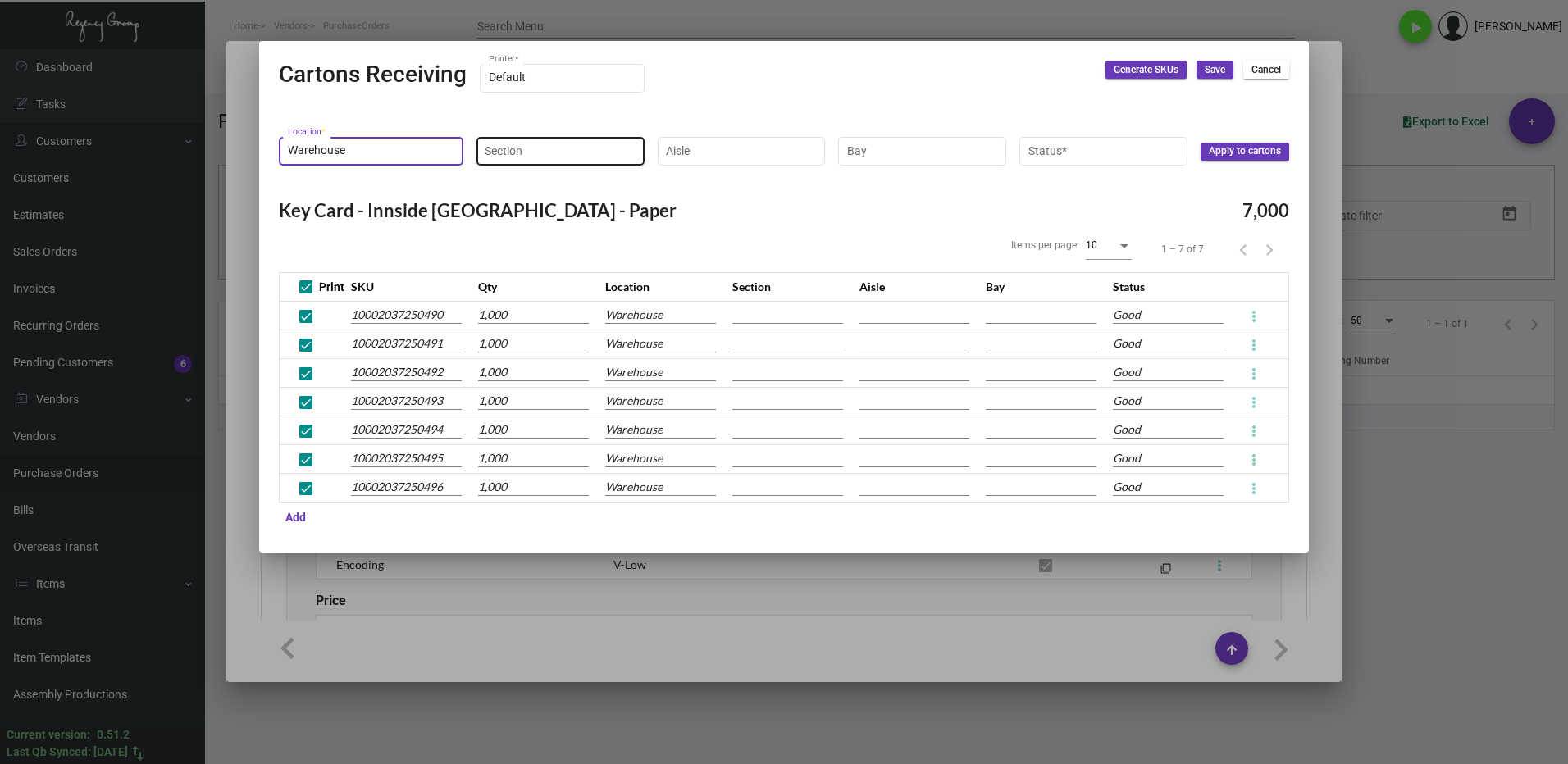
click at [532, 150] on input "Section" at bounding box center [560, 150] width 151 height 13
drag, startPoint x: 538, startPoint y: 188, endPoint x: 605, endPoint y: 172, distance: 68.9
click at [538, 187] on span "15" at bounding box center [578, 185] width 178 height 39
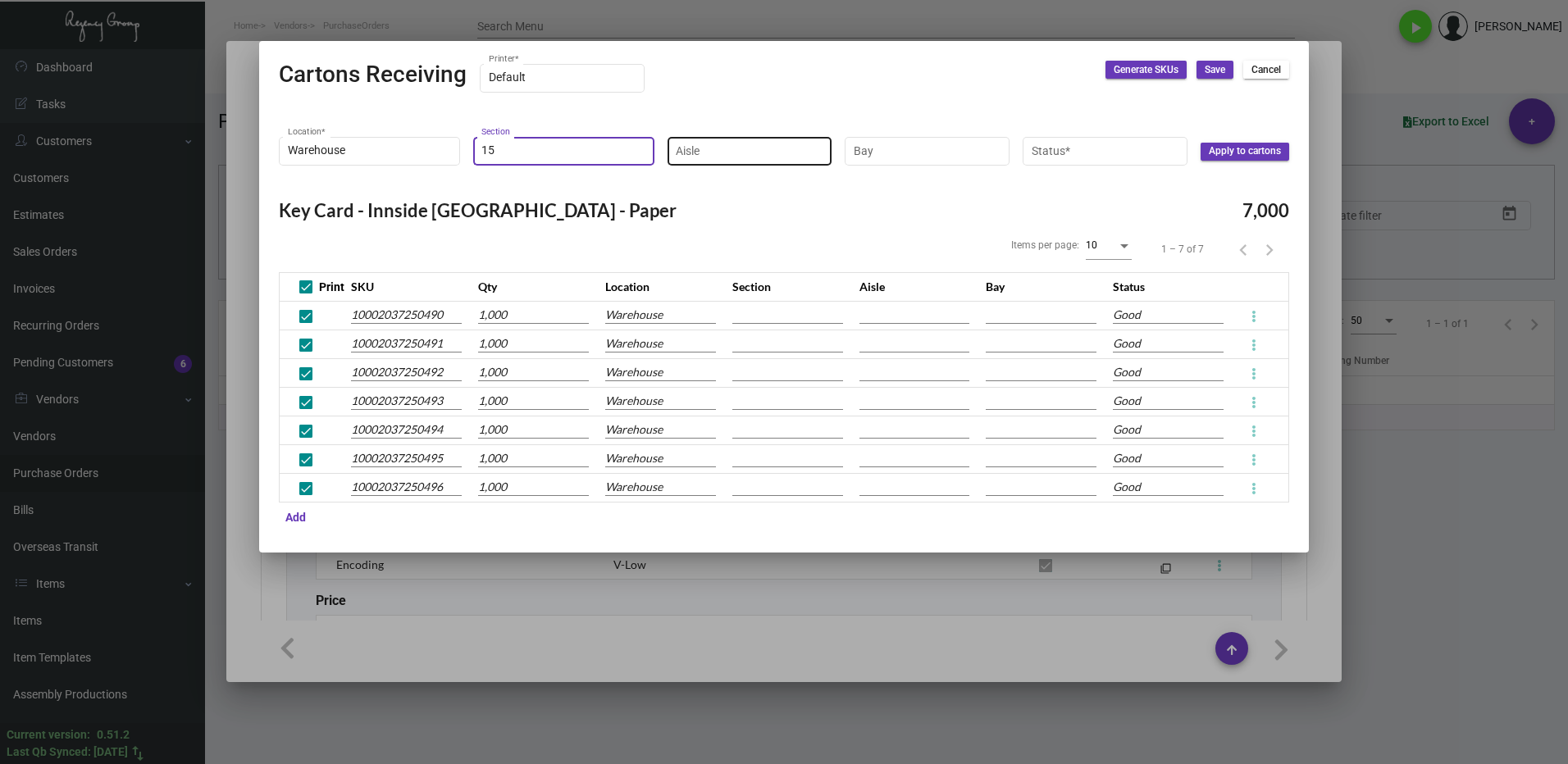
click at [706, 150] on input "Aisle" at bounding box center [749, 150] width 147 height 13
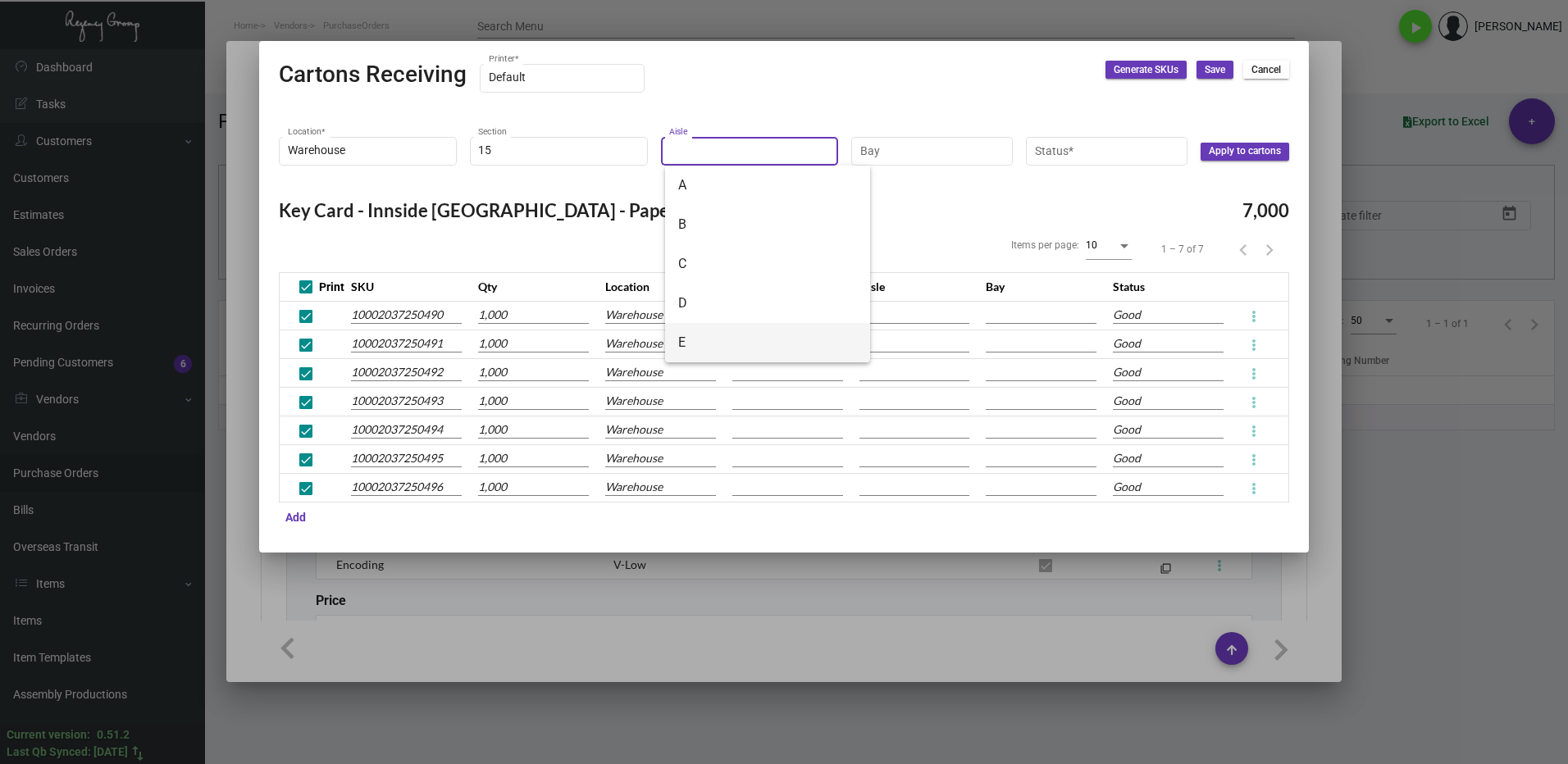
click at [698, 342] on span "E" at bounding box center [766, 342] width 178 height 39
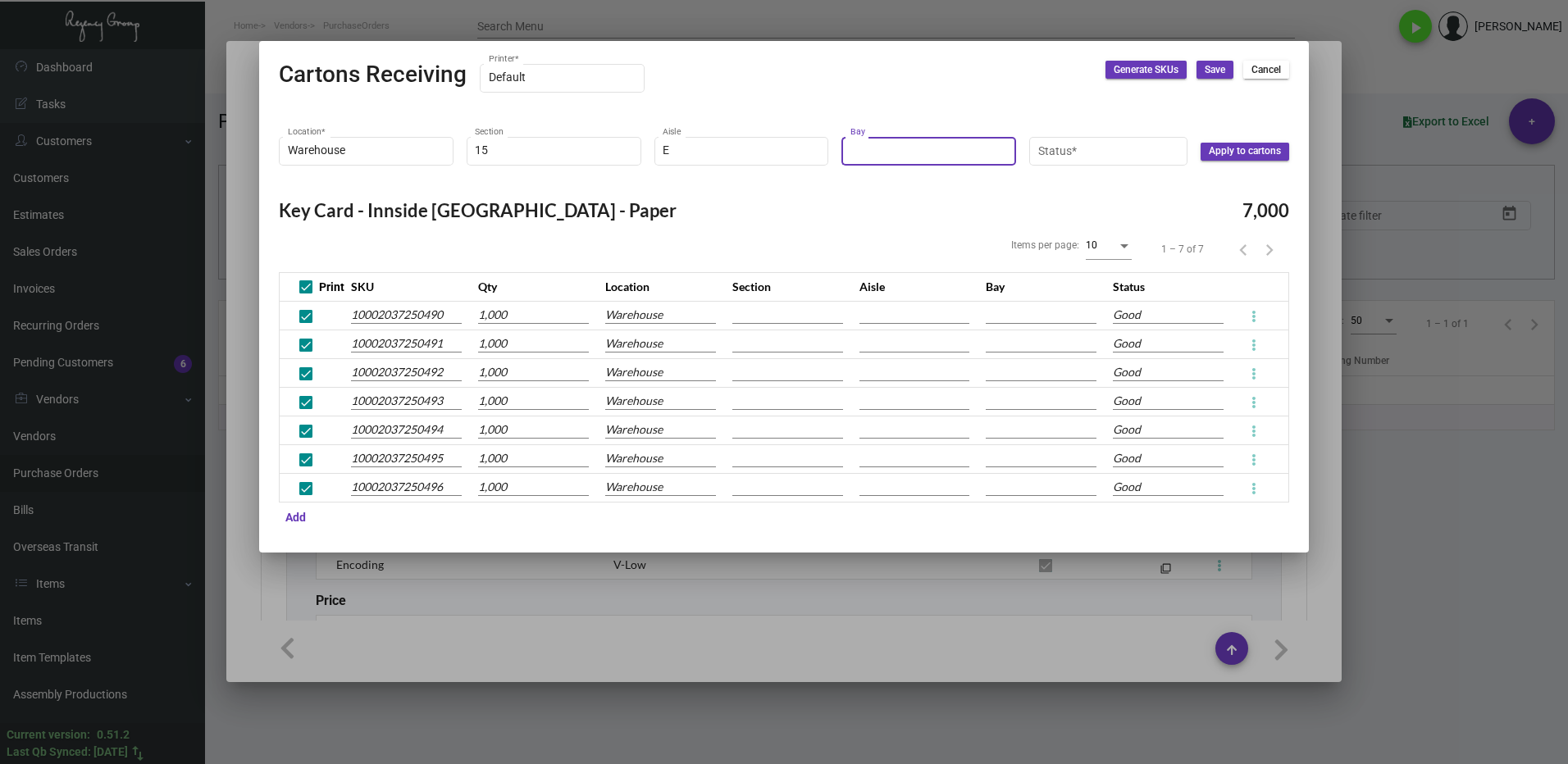
click at [924, 150] on input "Bay" at bounding box center [928, 150] width 157 height 13
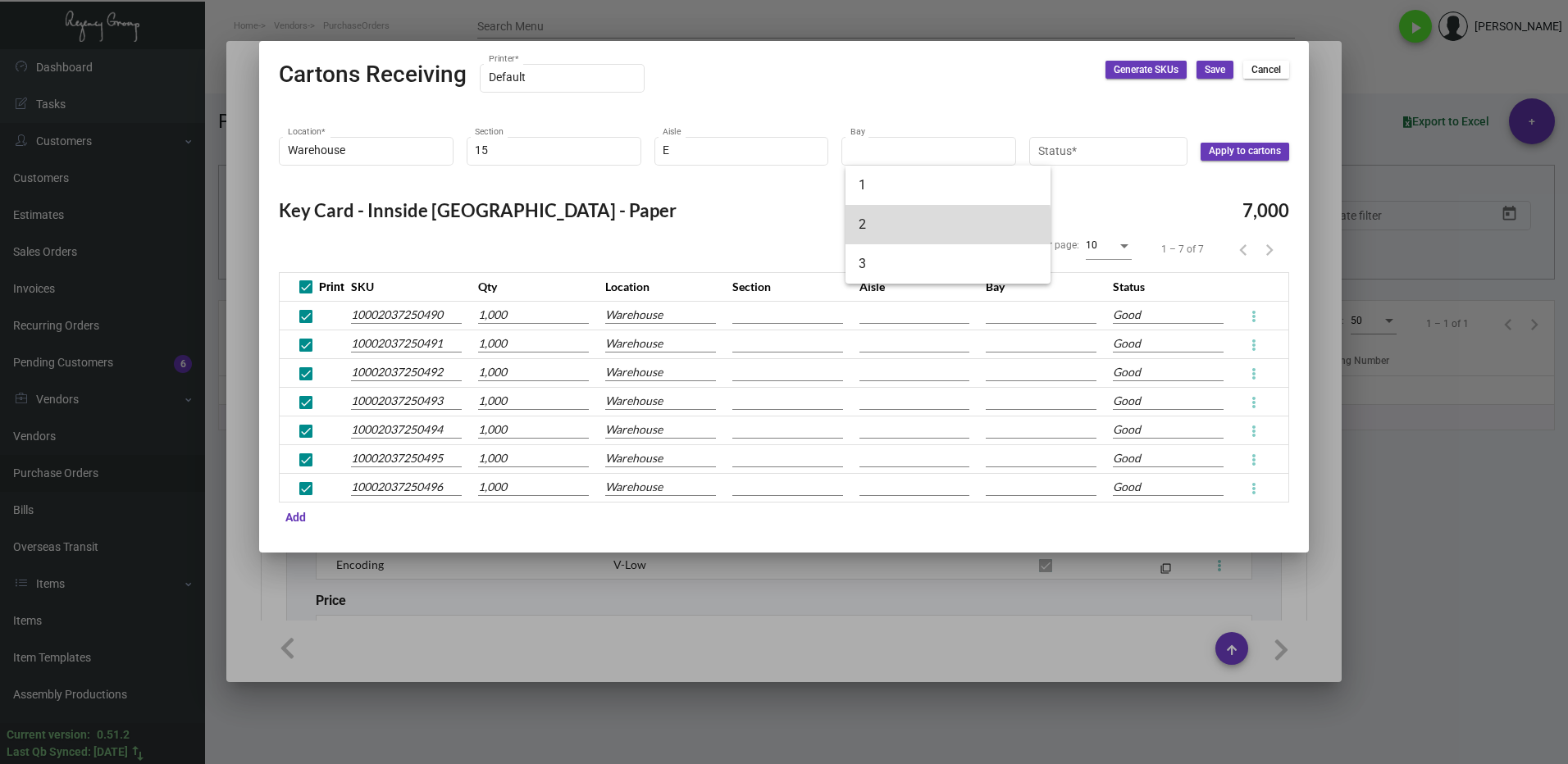
click at [873, 227] on span "2" at bounding box center [947, 224] width 178 height 39
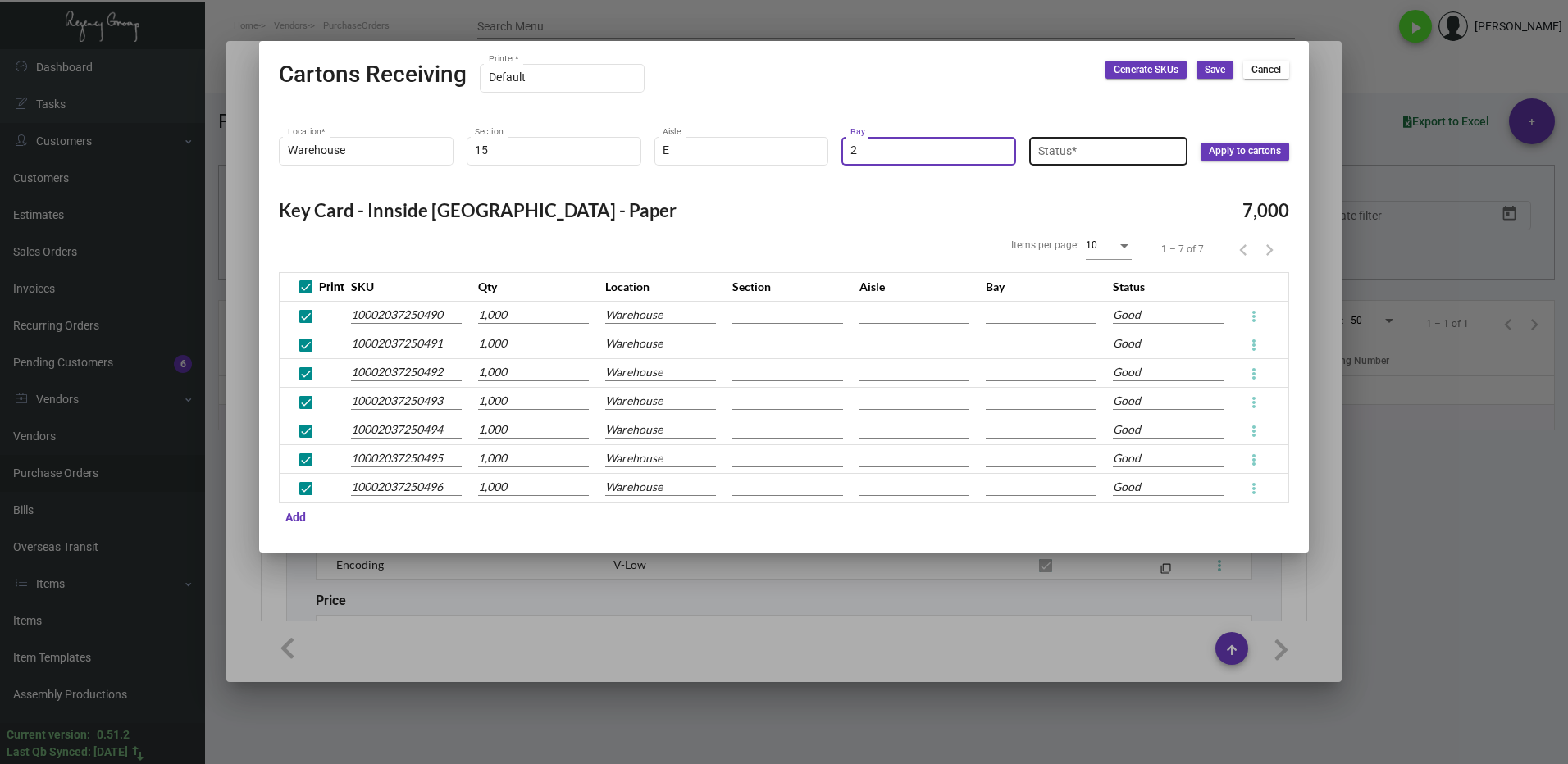
click at [1073, 157] on input "Status *" at bounding box center [1108, 150] width 141 height 13
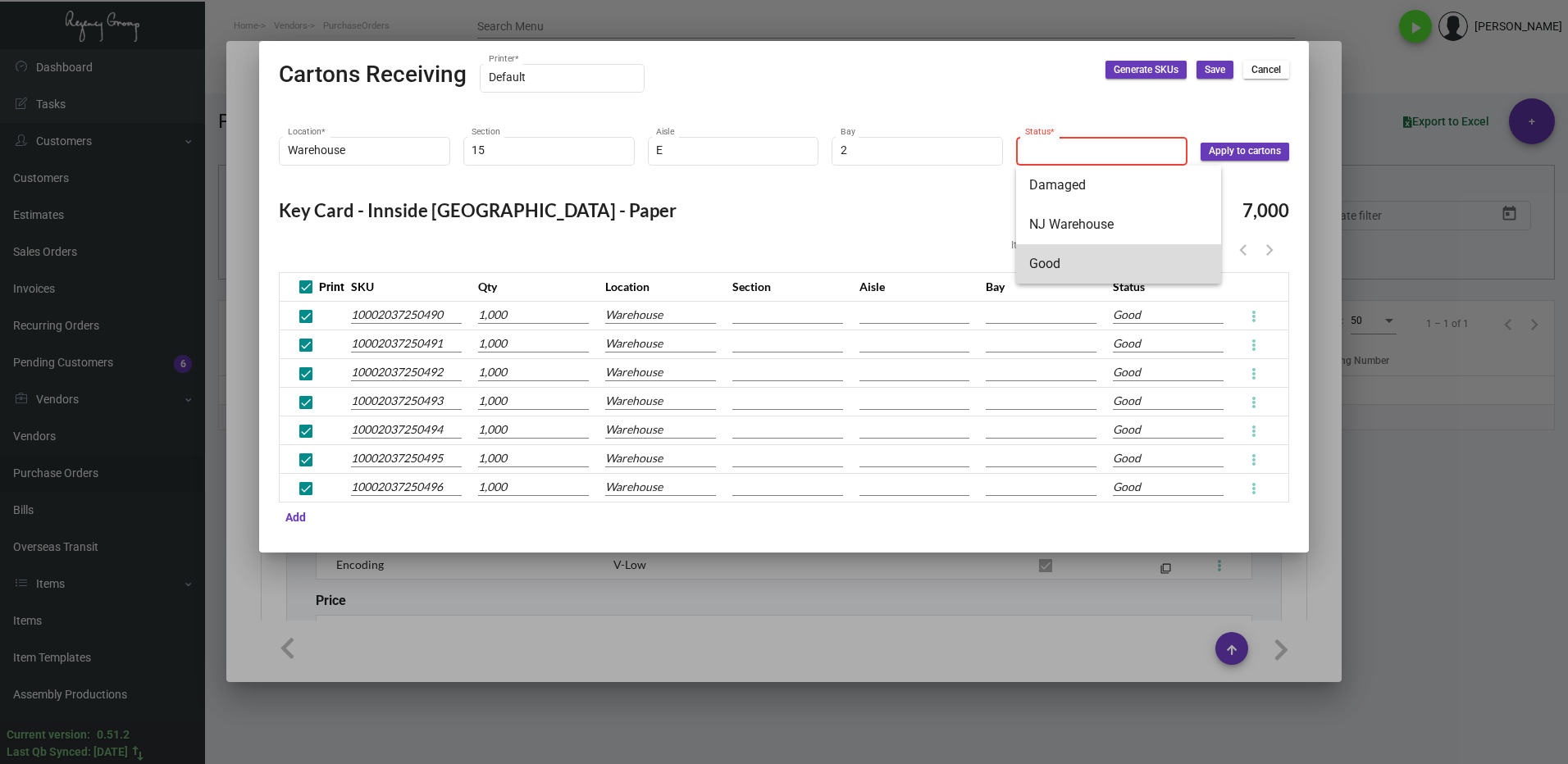
drag, startPoint x: 1053, startPoint y: 270, endPoint x: 1069, endPoint y: 255, distance: 21.9
click at [1053, 270] on span "Good" at bounding box center [1117, 264] width 178 height 39
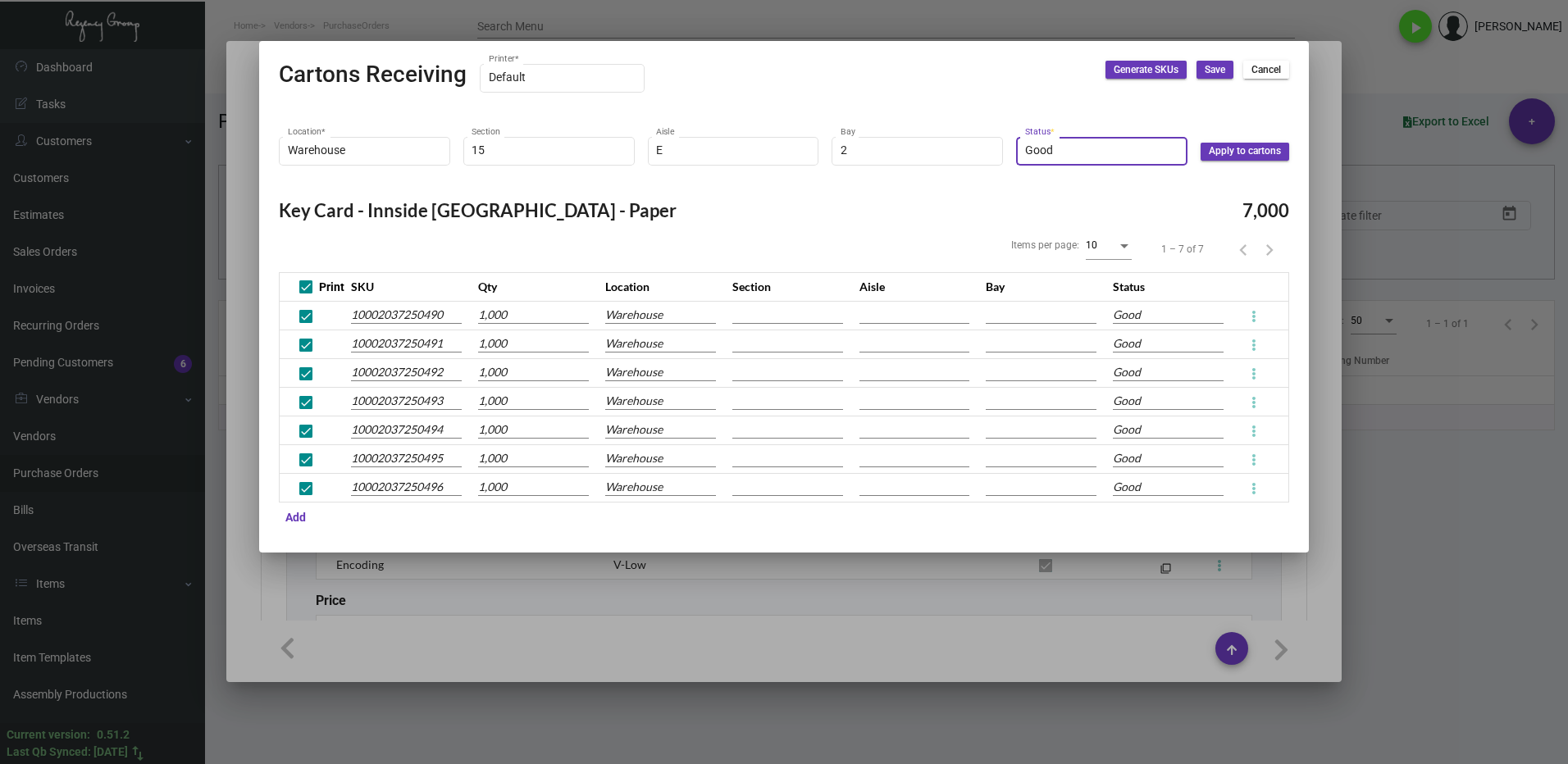
click at [1252, 147] on span "Apply to cartons" at bounding box center [1244, 151] width 72 height 14
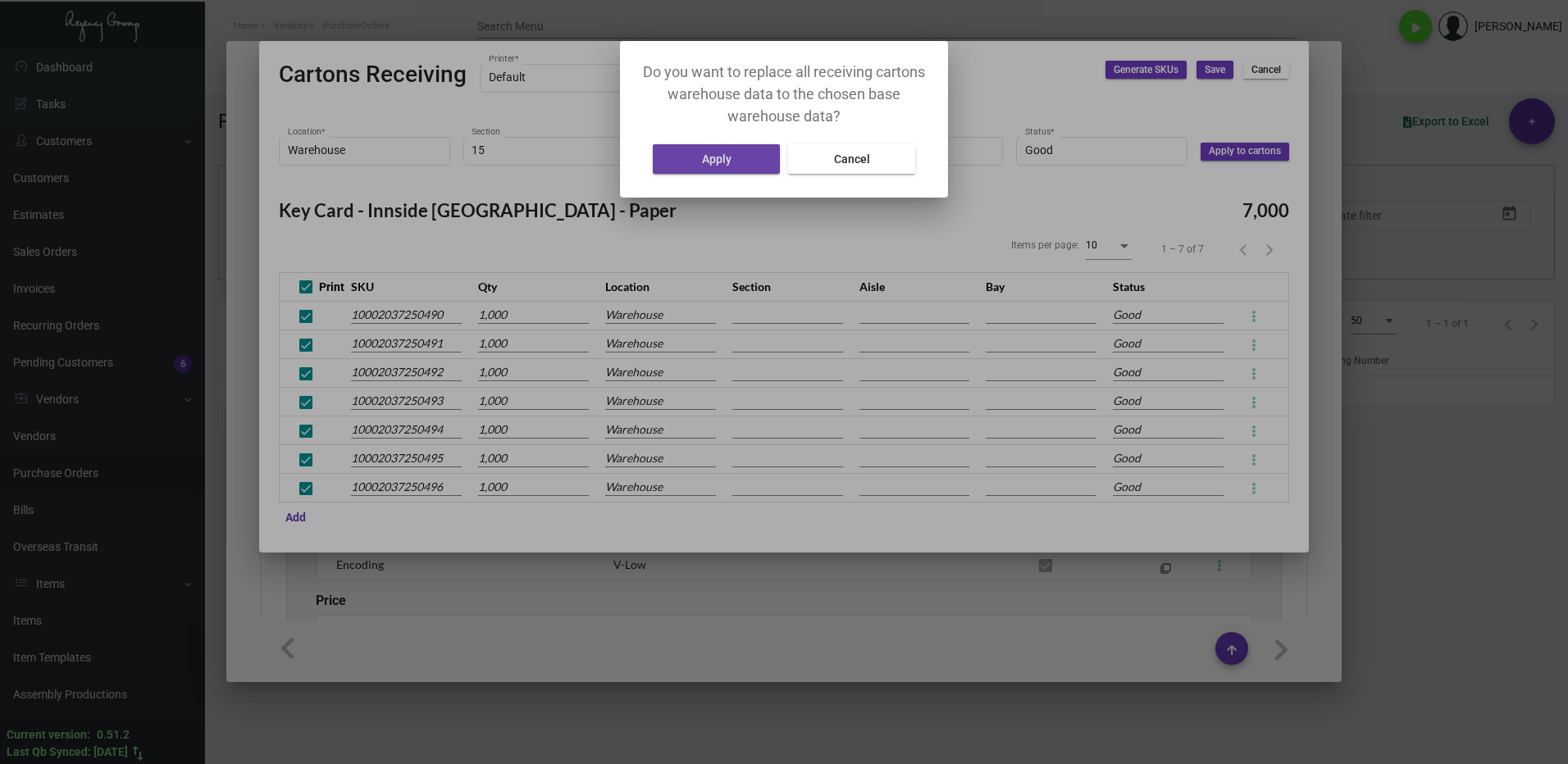
click at [730, 147] on button "Apply" at bounding box center [716, 159] width 127 height 29
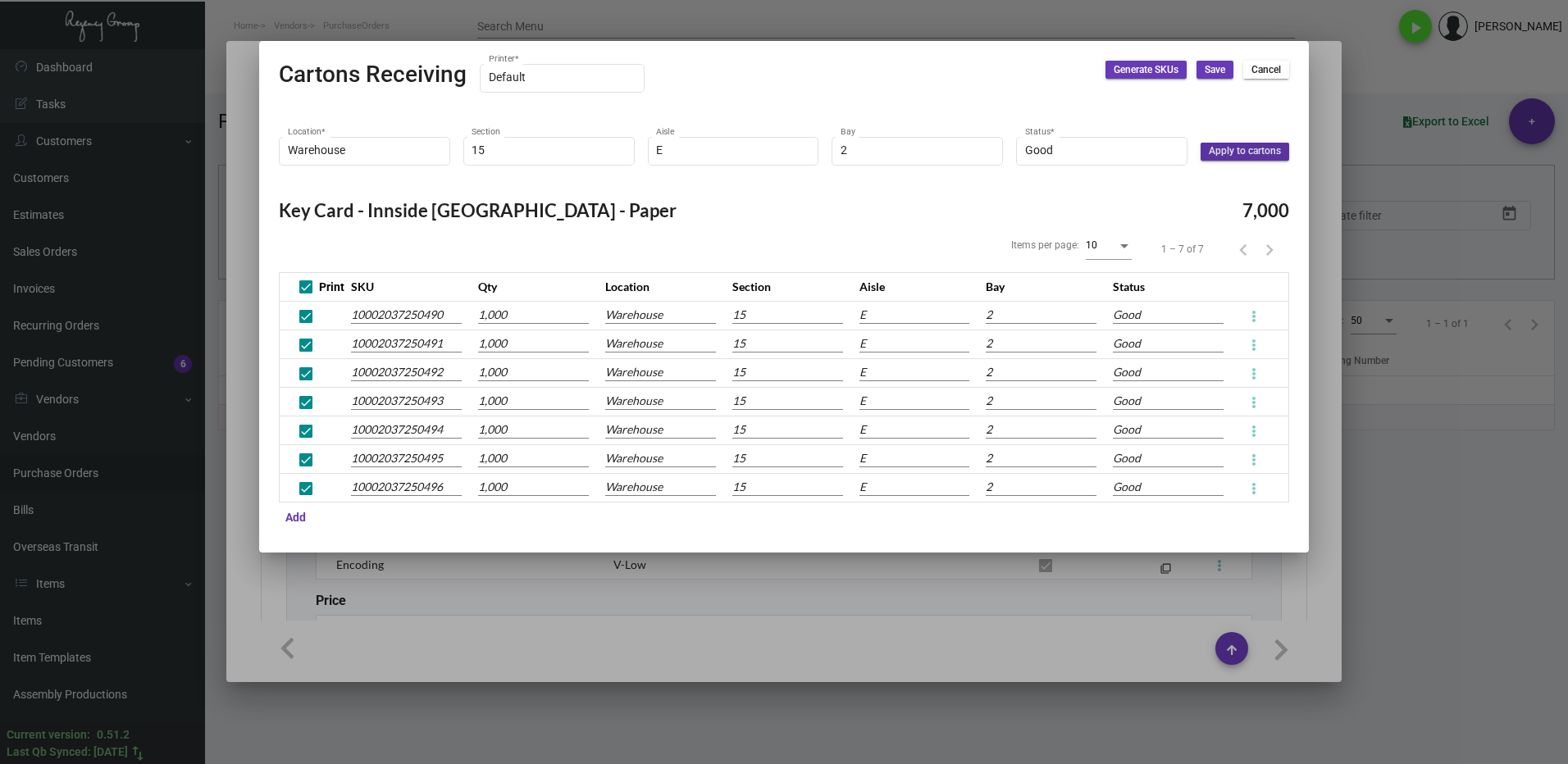
click at [1210, 69] on span "Save" at bounding box center [1214, 70] width 20 height 14
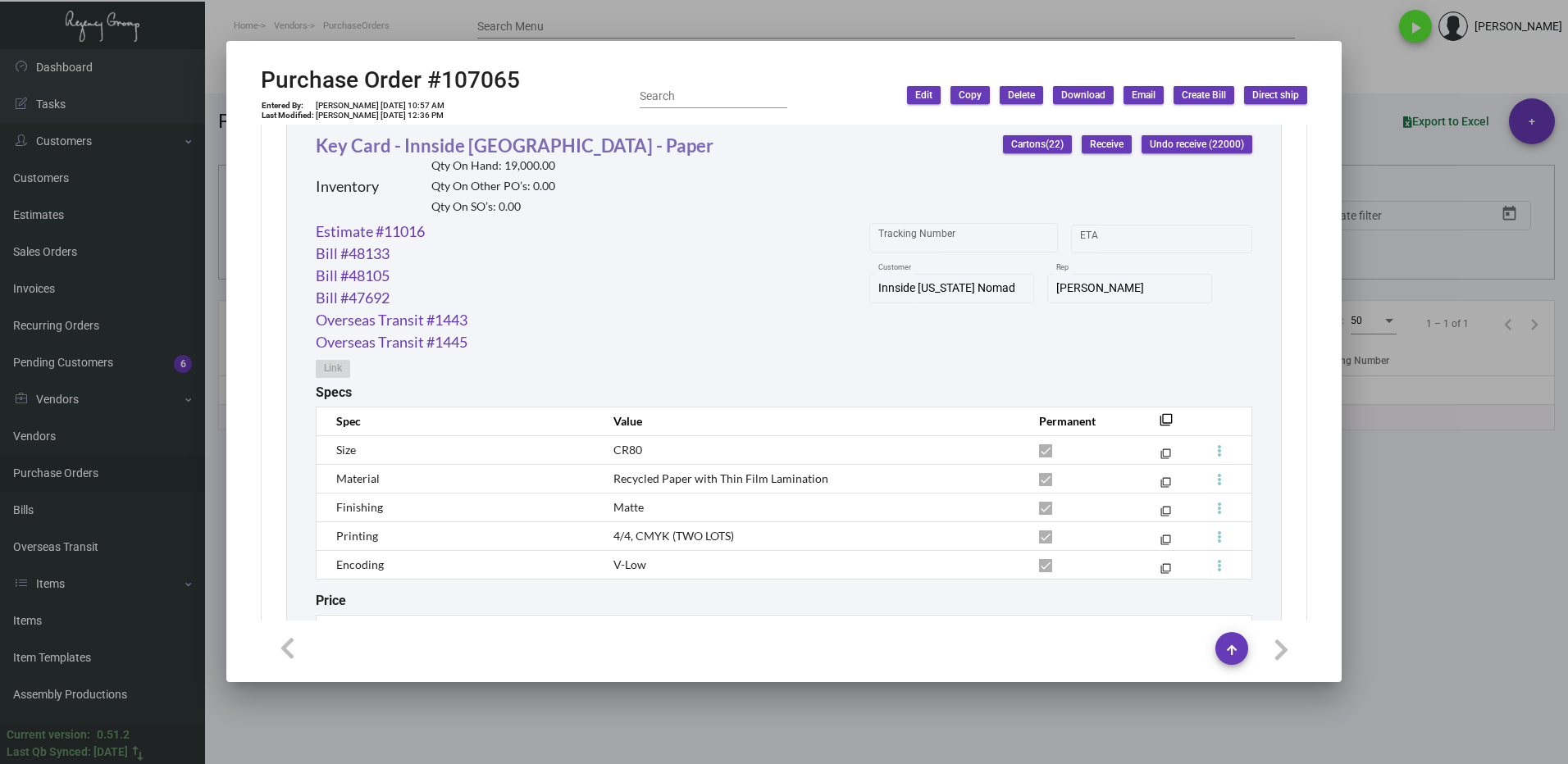
click at [382, 144] on link "Key Card - Innside [GEOGRAPHIC_DATA] - Paper" at bounding box center [515, 145] width 398 height 22
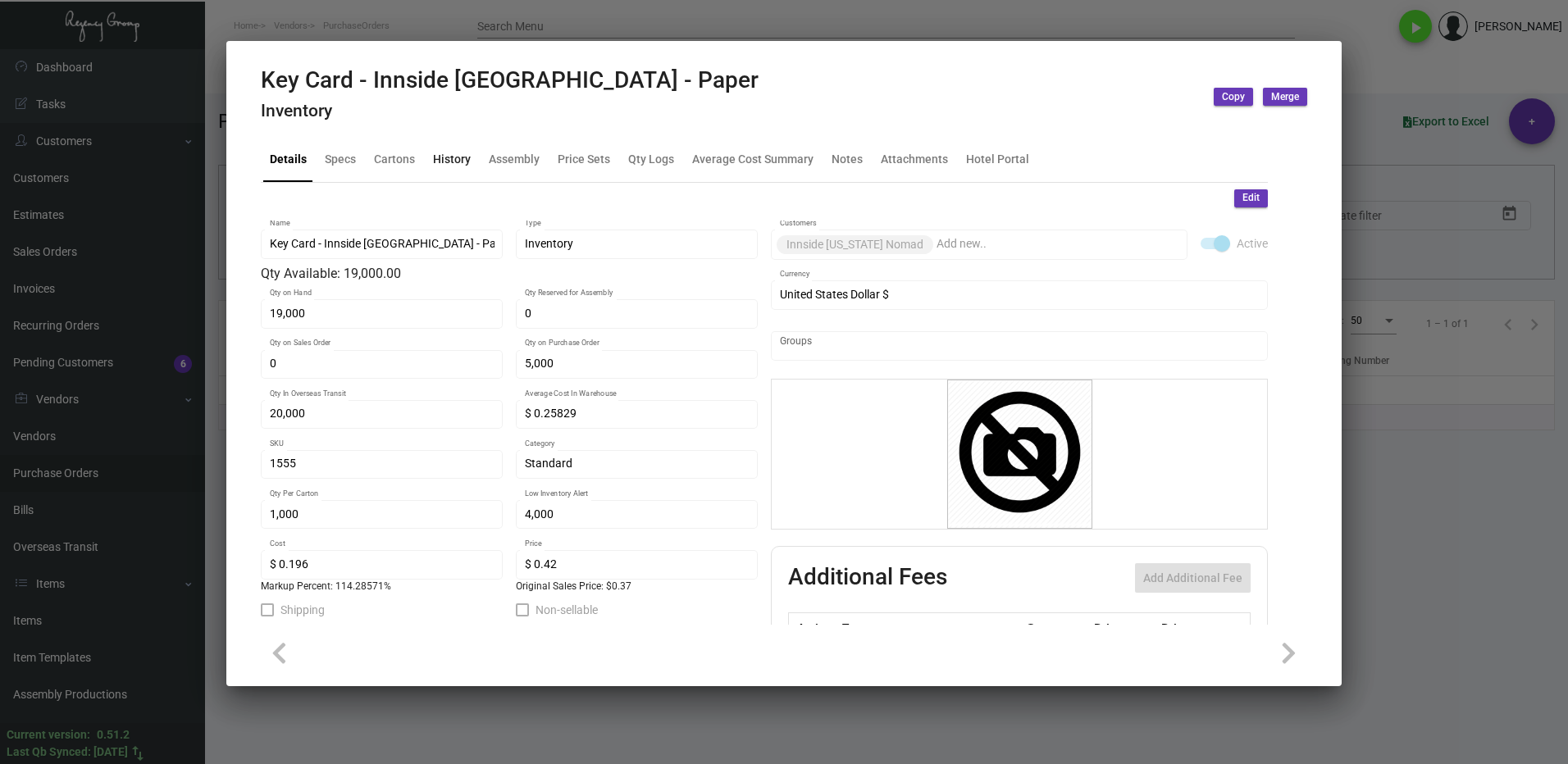
click at [436, 158] on div "History" at bounding box center [451, 160] width 38 height 18
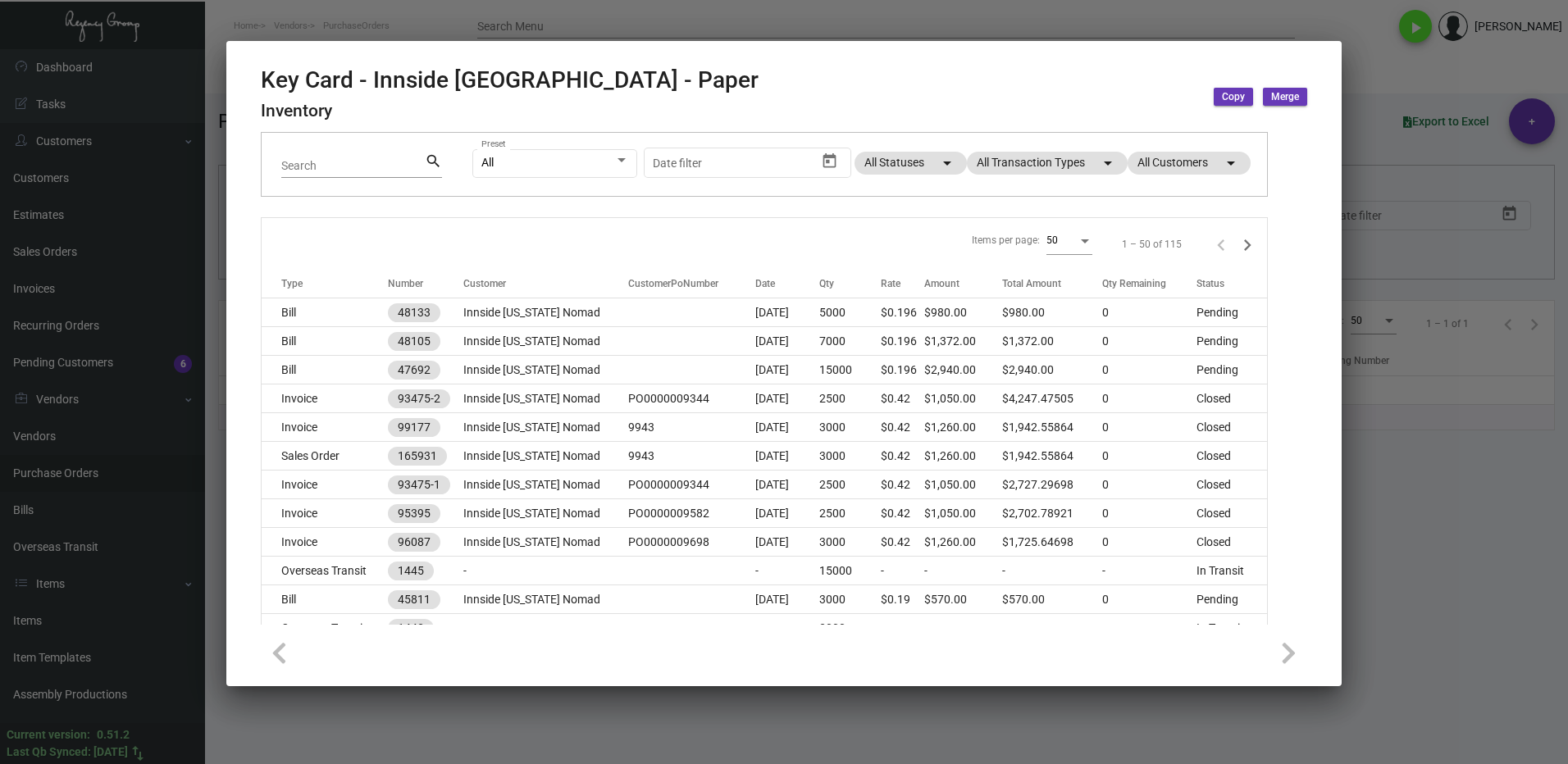
scroll to position [0, 0]
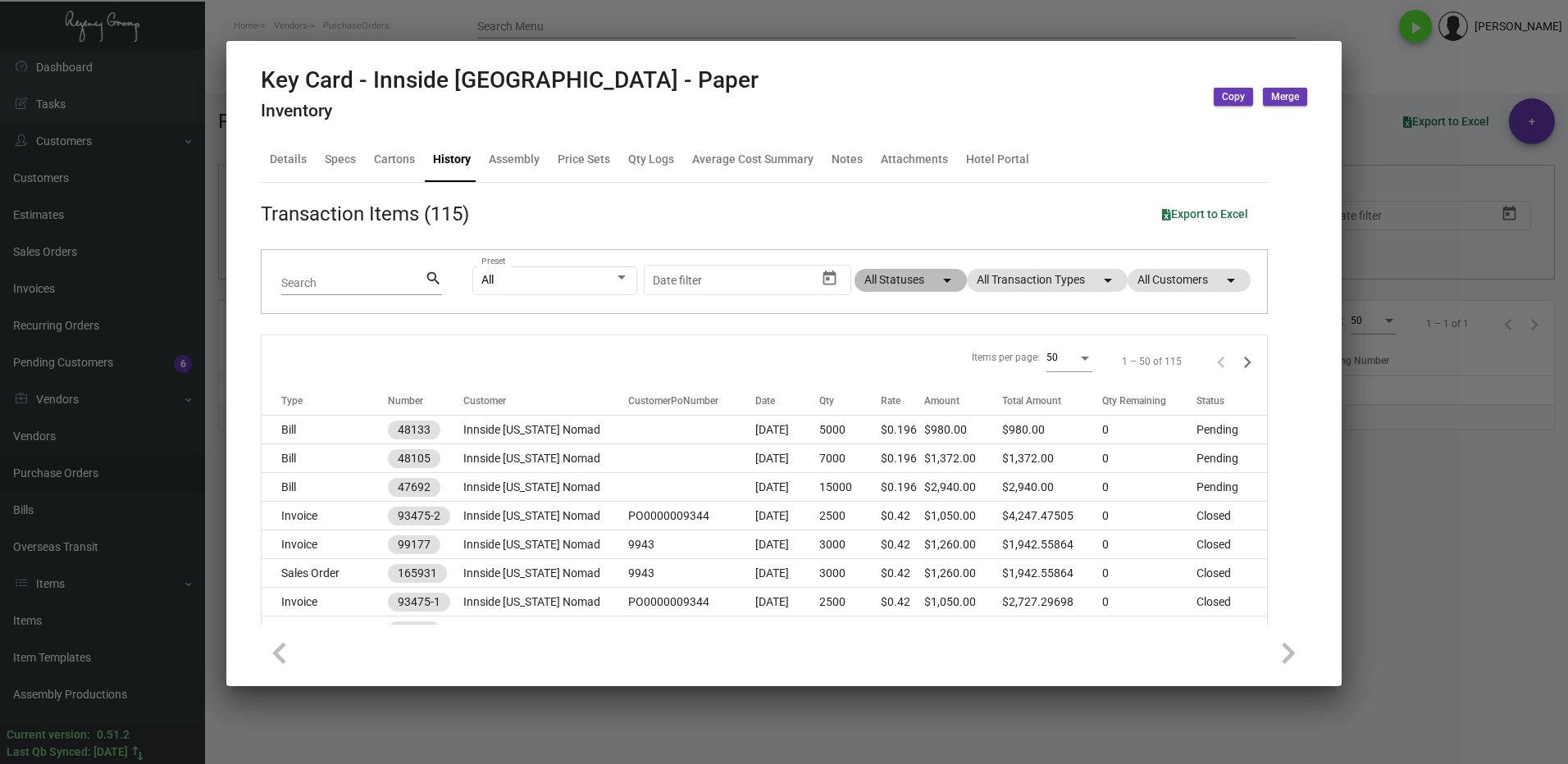
click at [904, 279] on mat-chip "All Statuses arrow_drop_down" at bounding box center [910, 281] width 112 height 23
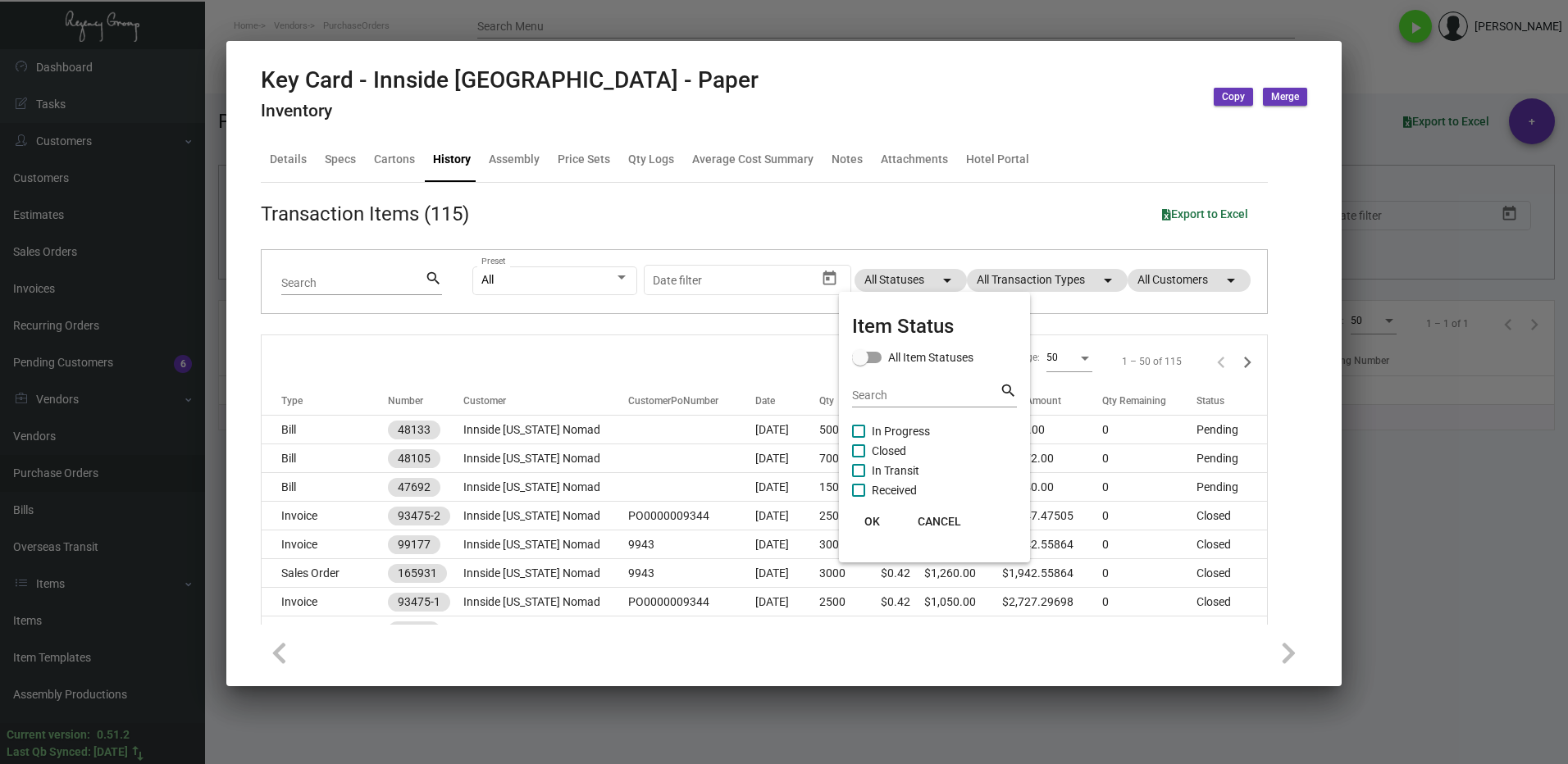
click at [857, 447] on span at bounding box center [858, 450] width 13 height 13
click at [857, 457] on input "Closed" at bounding box center [857, 457] width 1 height 1
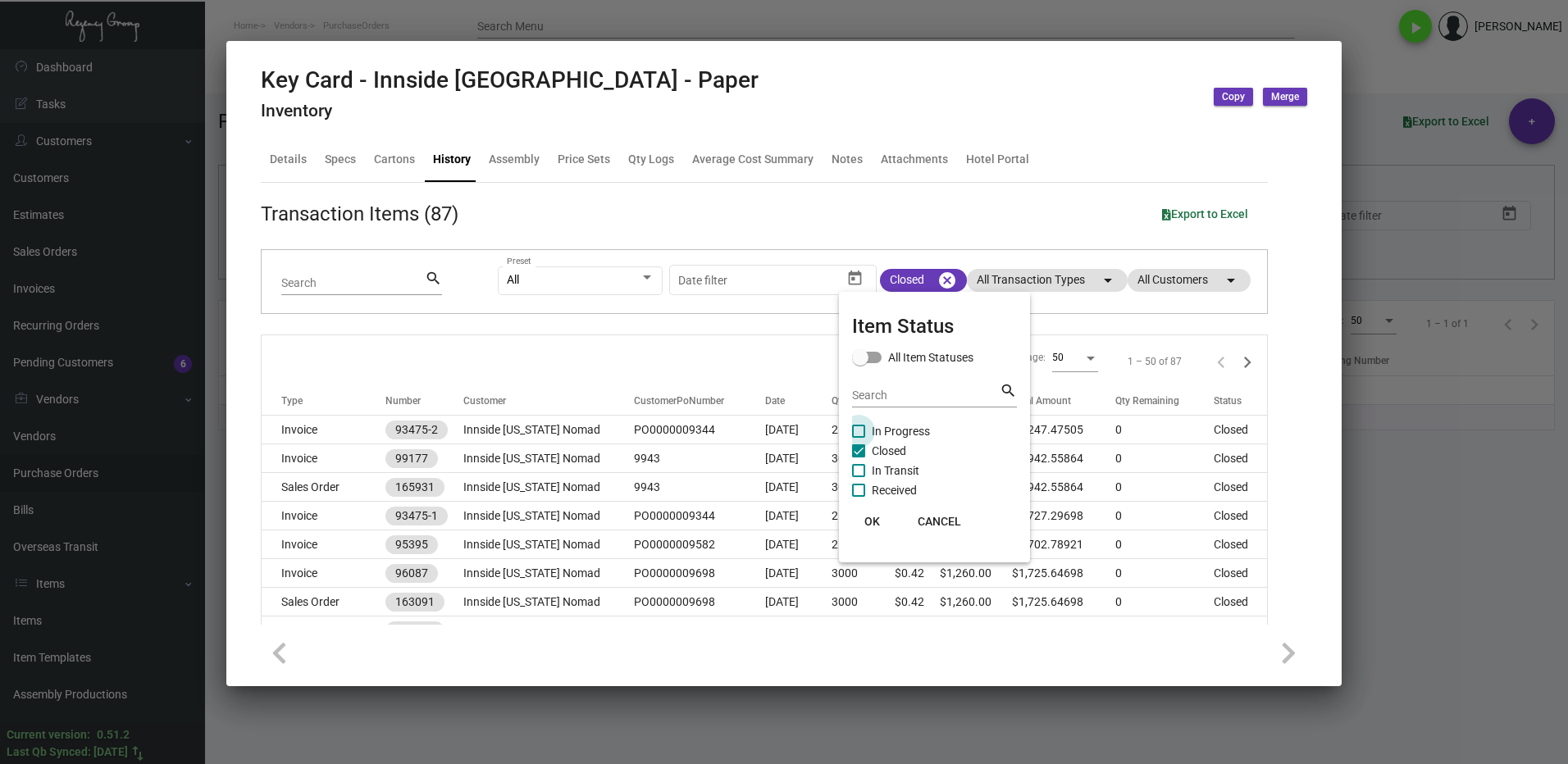
click at [860, 432] on span at bounding box center [858, 431] width 13 height 13
click at [858, 438] on input "In Progress" at bounding box center [857, 438] width 1 height 1
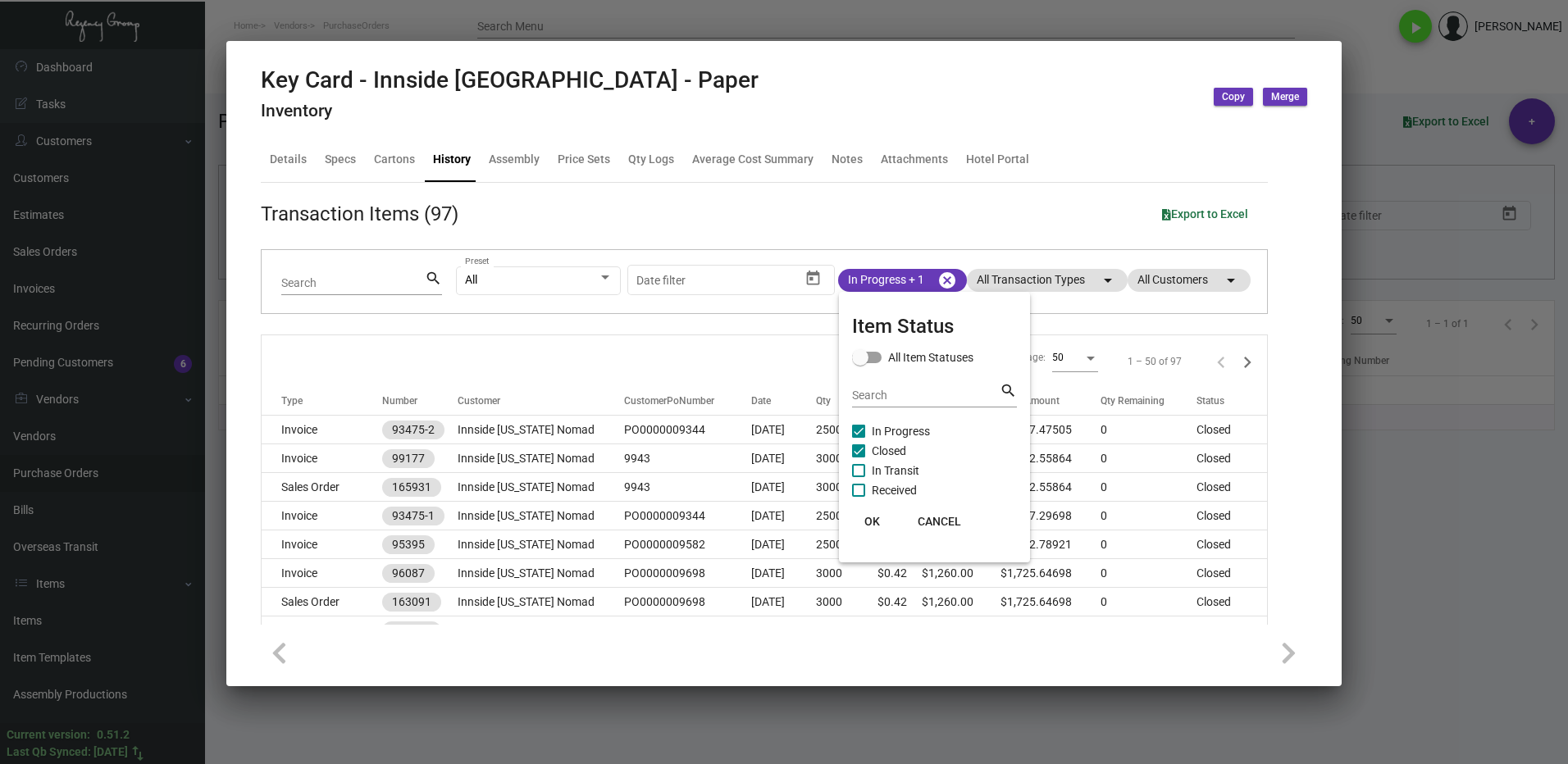
click at [869, 522] on span "OK" at bounding box center [872, 520] width 16 height 13
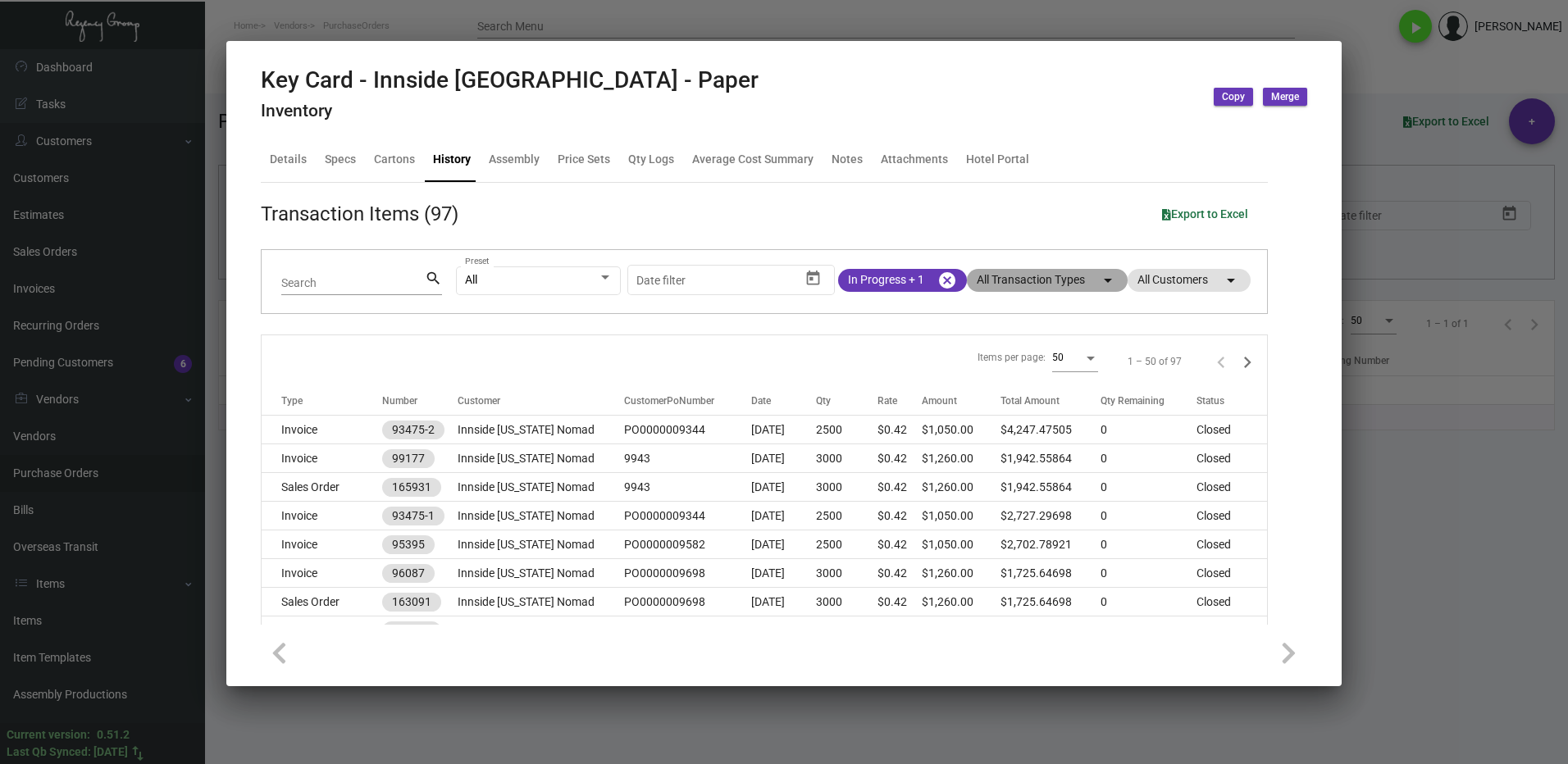
click at [988, 283] on mat-chip "All Transaction Types arrow_drop_down" at bounding box center [1046, 281] width 161 height 23
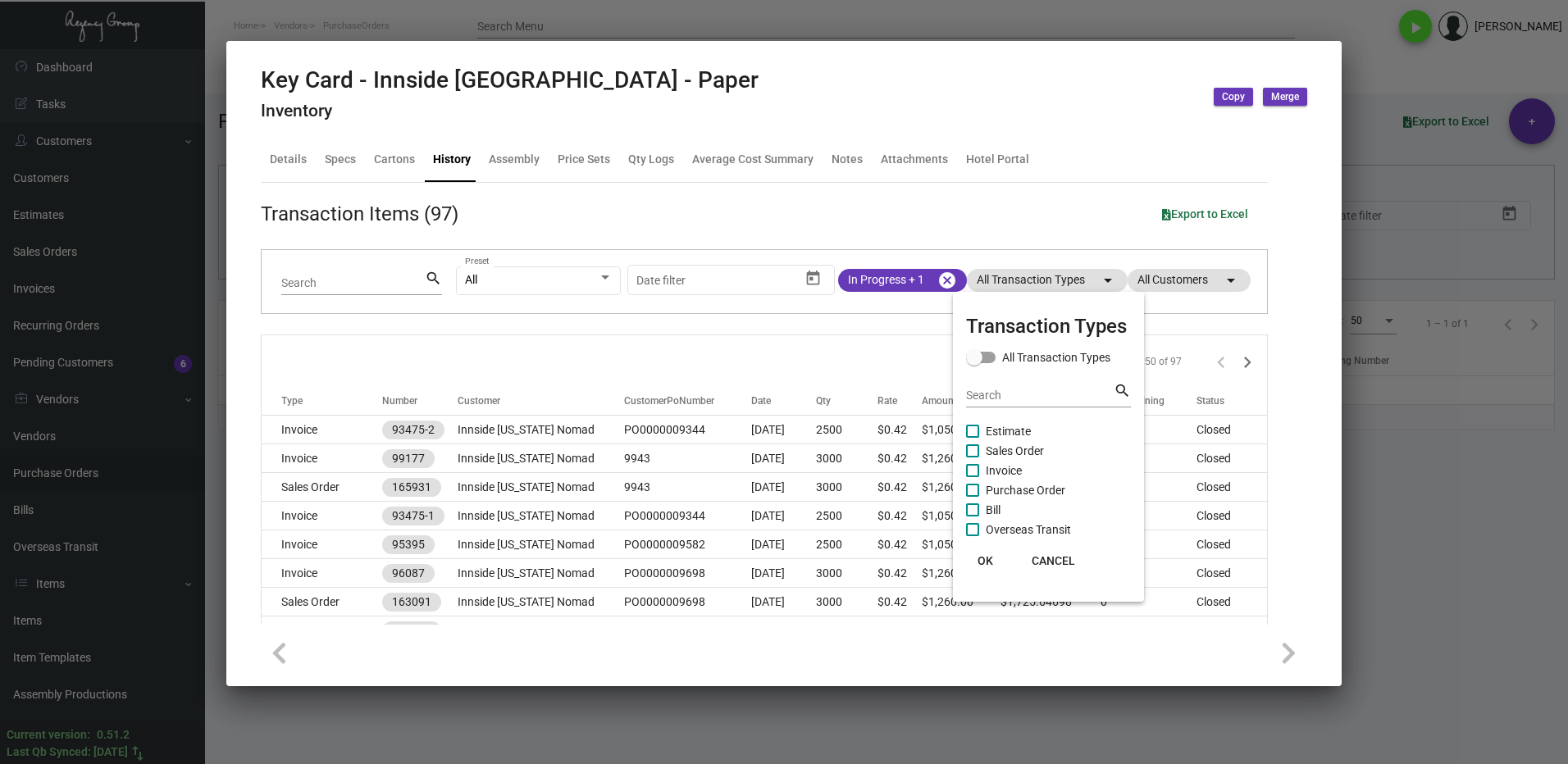
click at [976, 448] on span at bounding box center [971, 450] width 13 height 13
click at [972, 457] on input "Sales Order" at bounding box center [971, 457] width 1 height 1
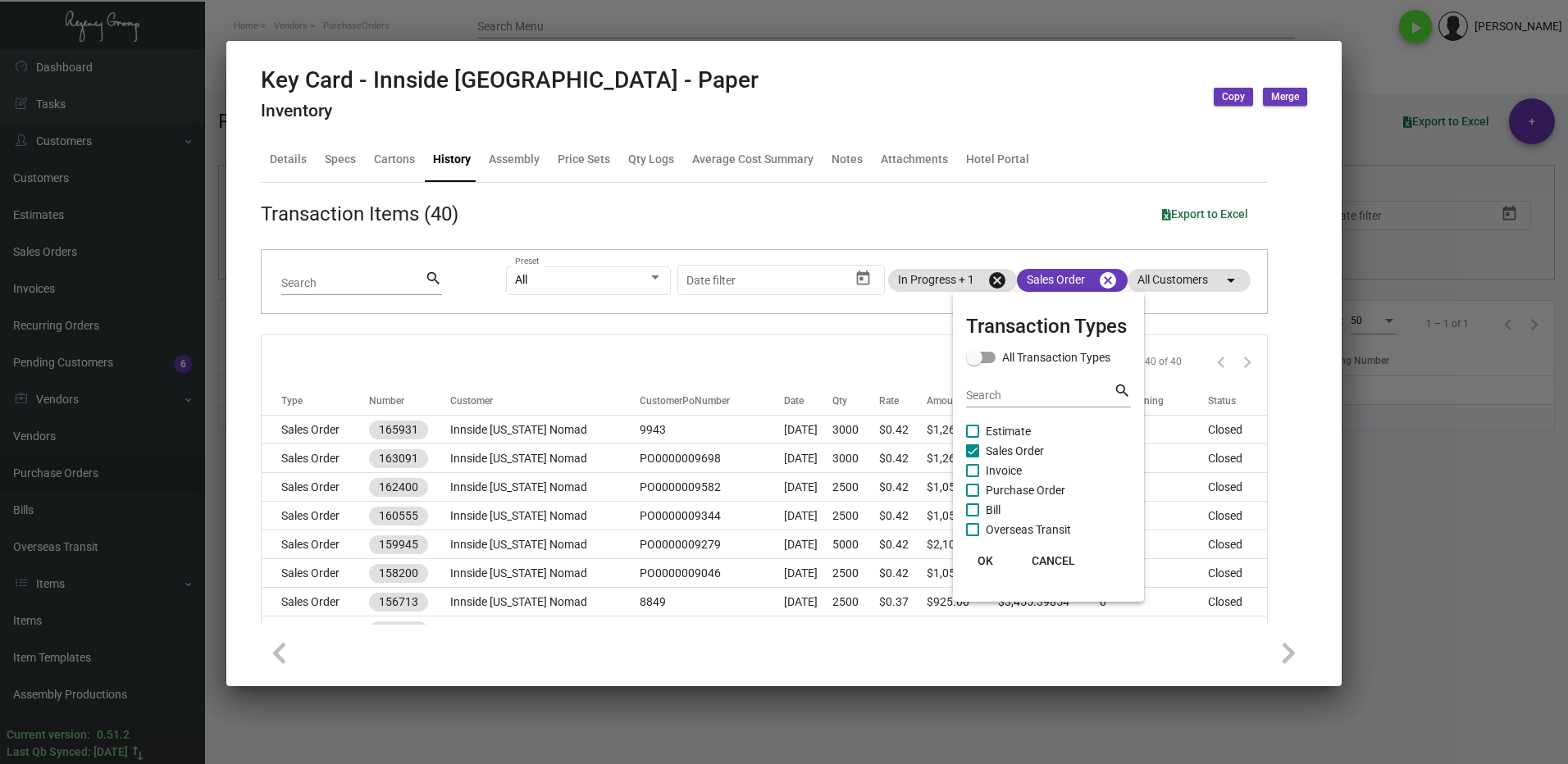
click at [980, 556] on span "OK" at bounding box center [985, 559] width 16 height 13
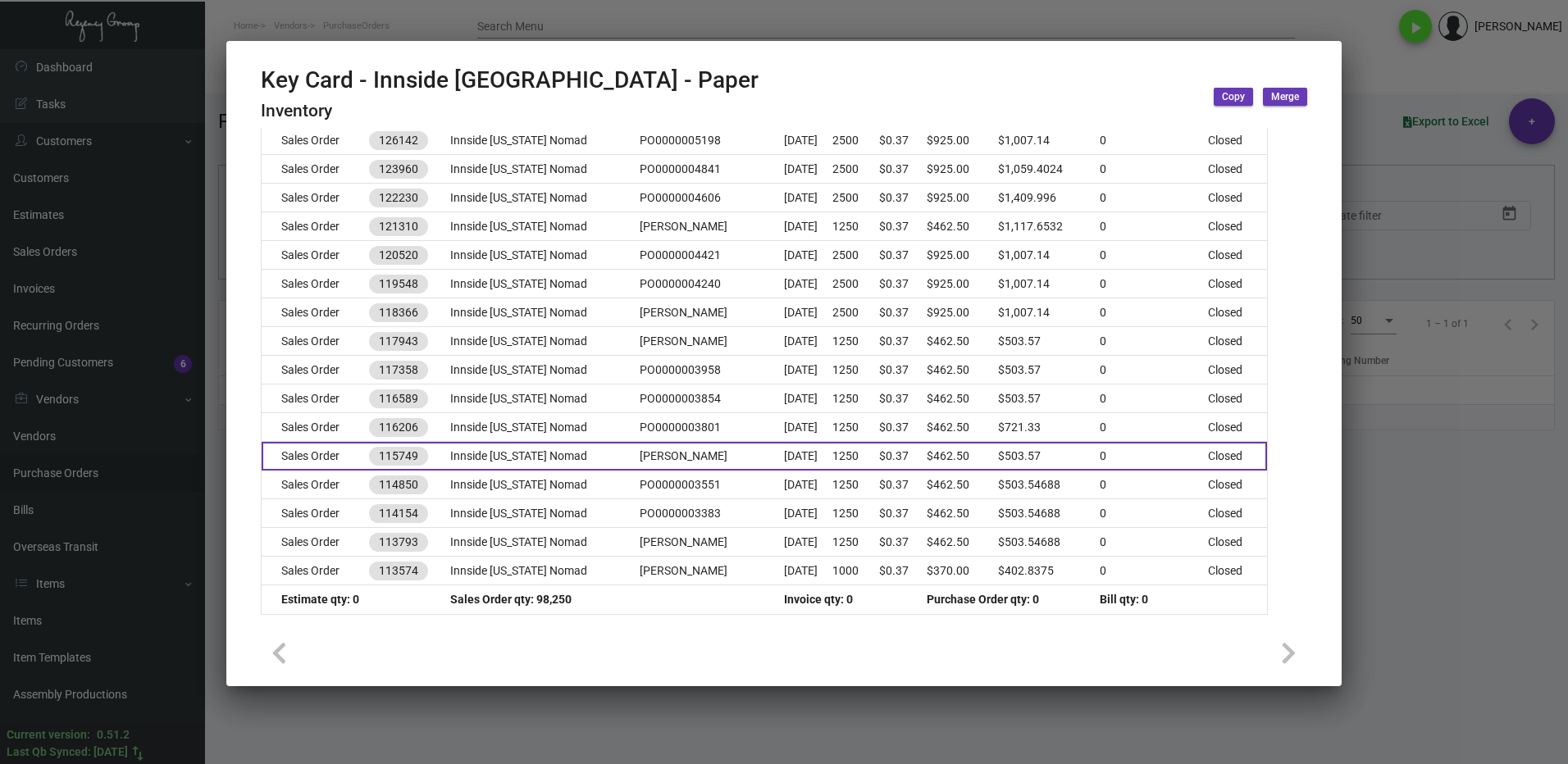
scroll to position [404, 0]
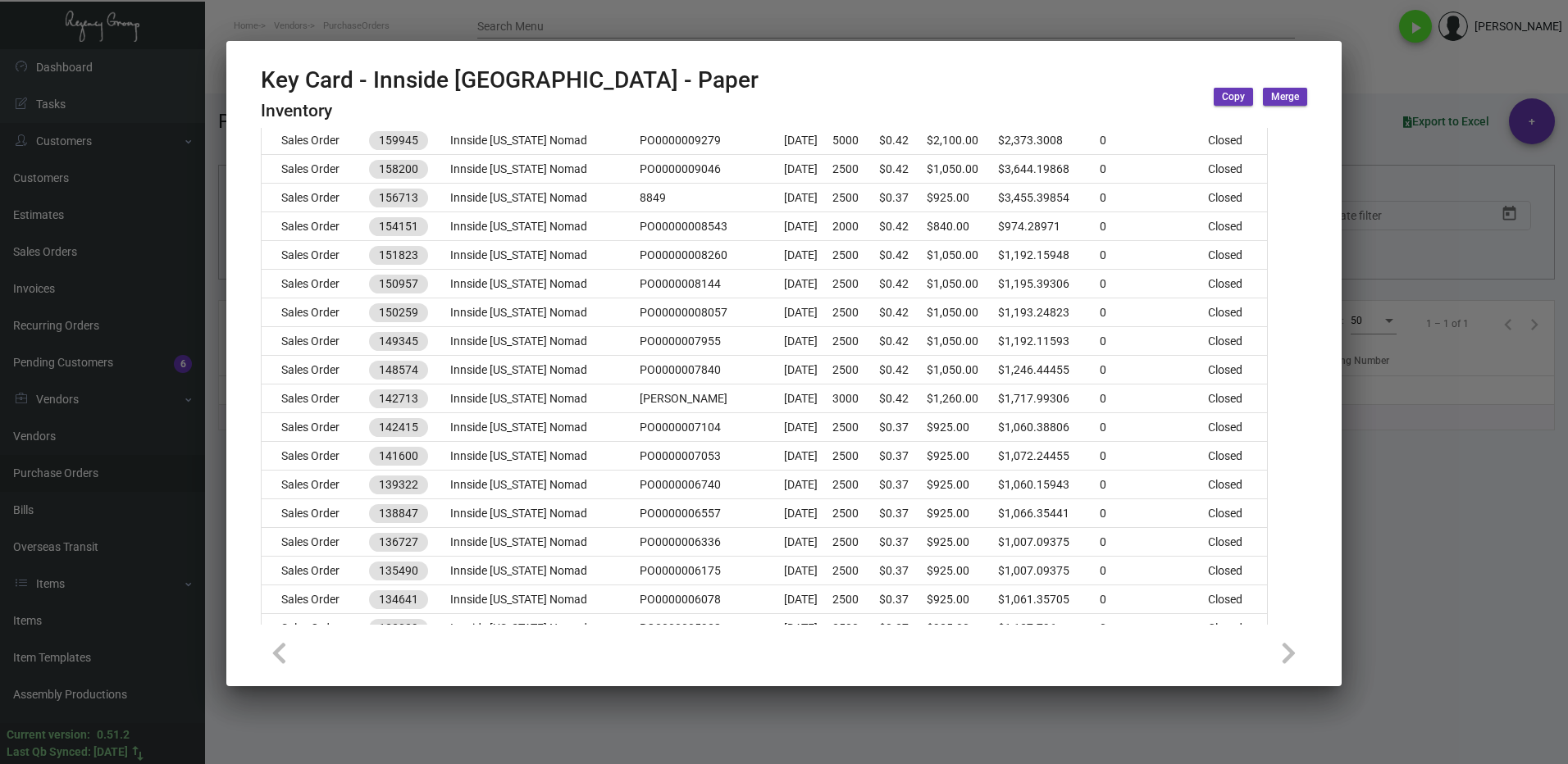
click at [1521, 534] on div at bounding box center [784, 382] width 1568 height 764
